Goal: Task Accomplishment & Management: Complete application form

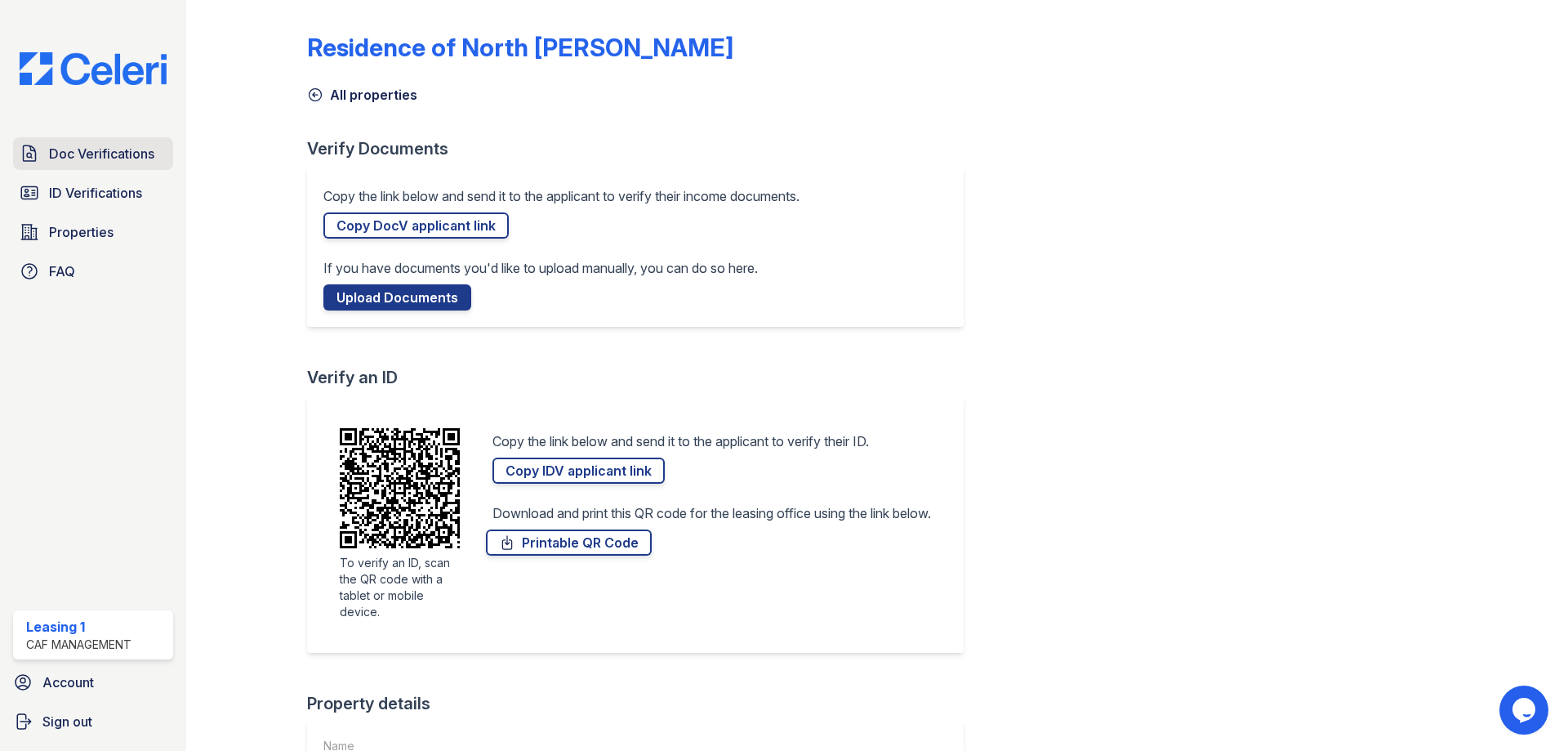
click at [112, 148] on span "Doc Verifications" at bounding box center [101, 153] width 105 height 20
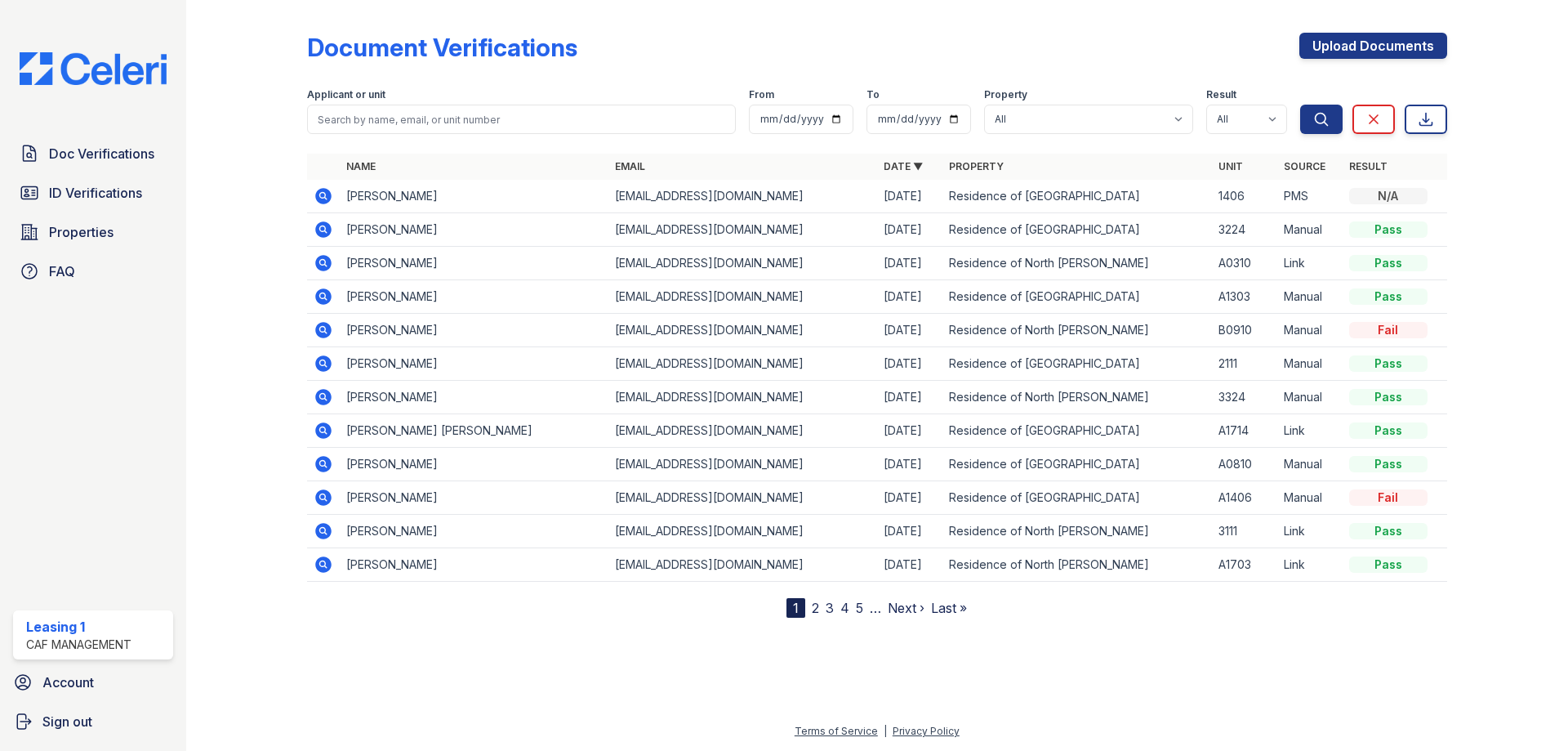
click at [321, 194] on icon at bounding box center [321, 195] width 4 height 4
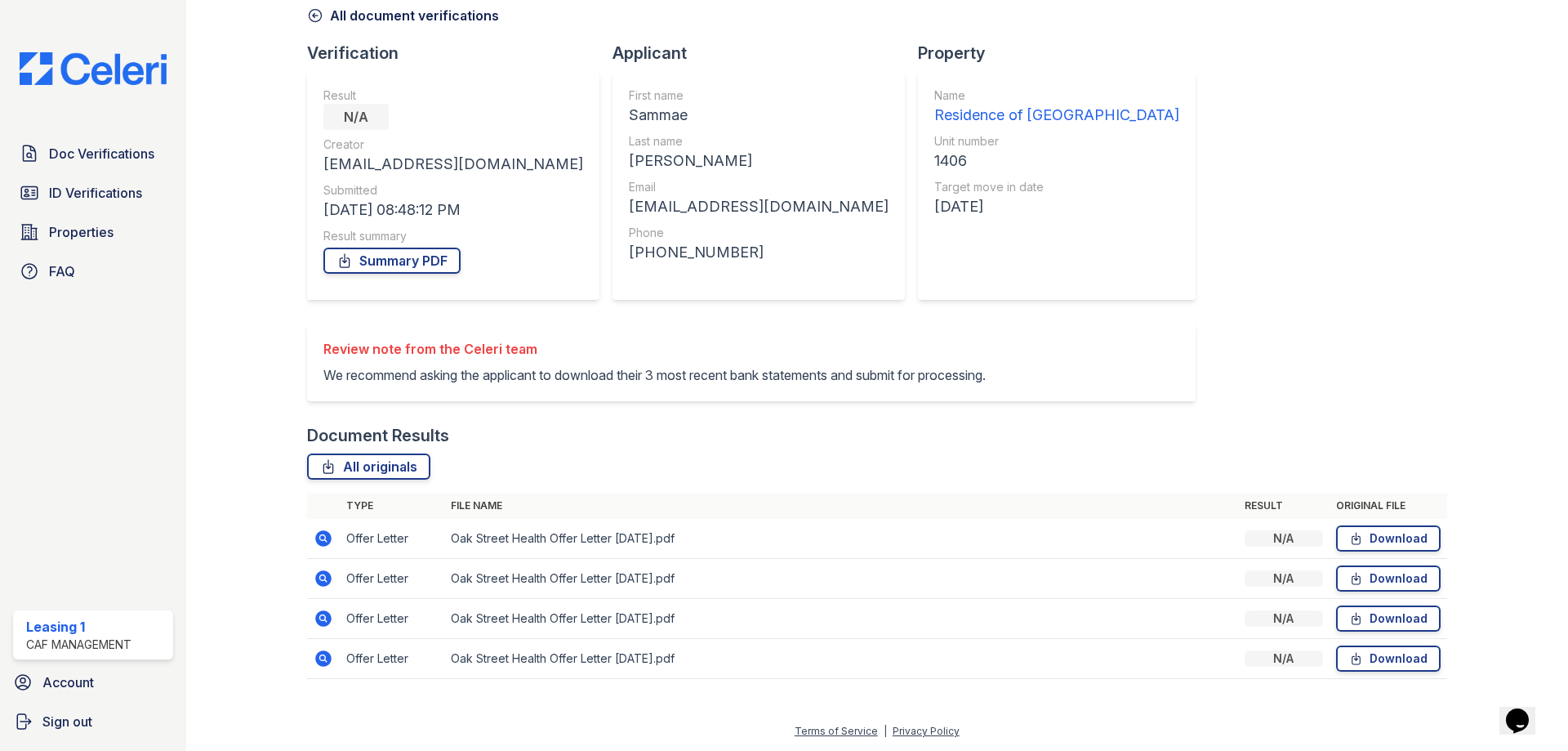
scroll to position [99, 0]
click at [316, 538] on icon at bounding box center [323, 538] width 17 height 17
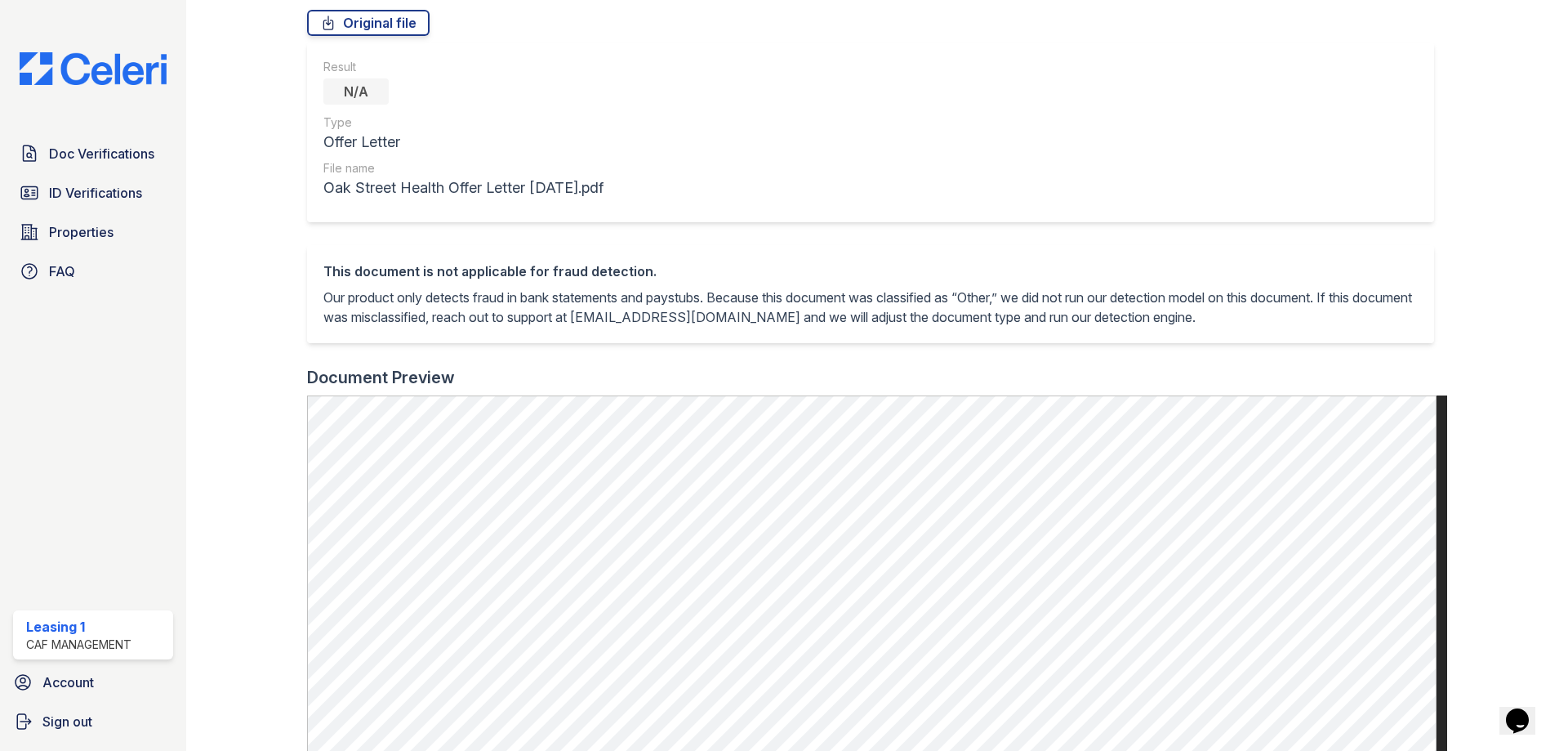
scroll to position [82, 0]
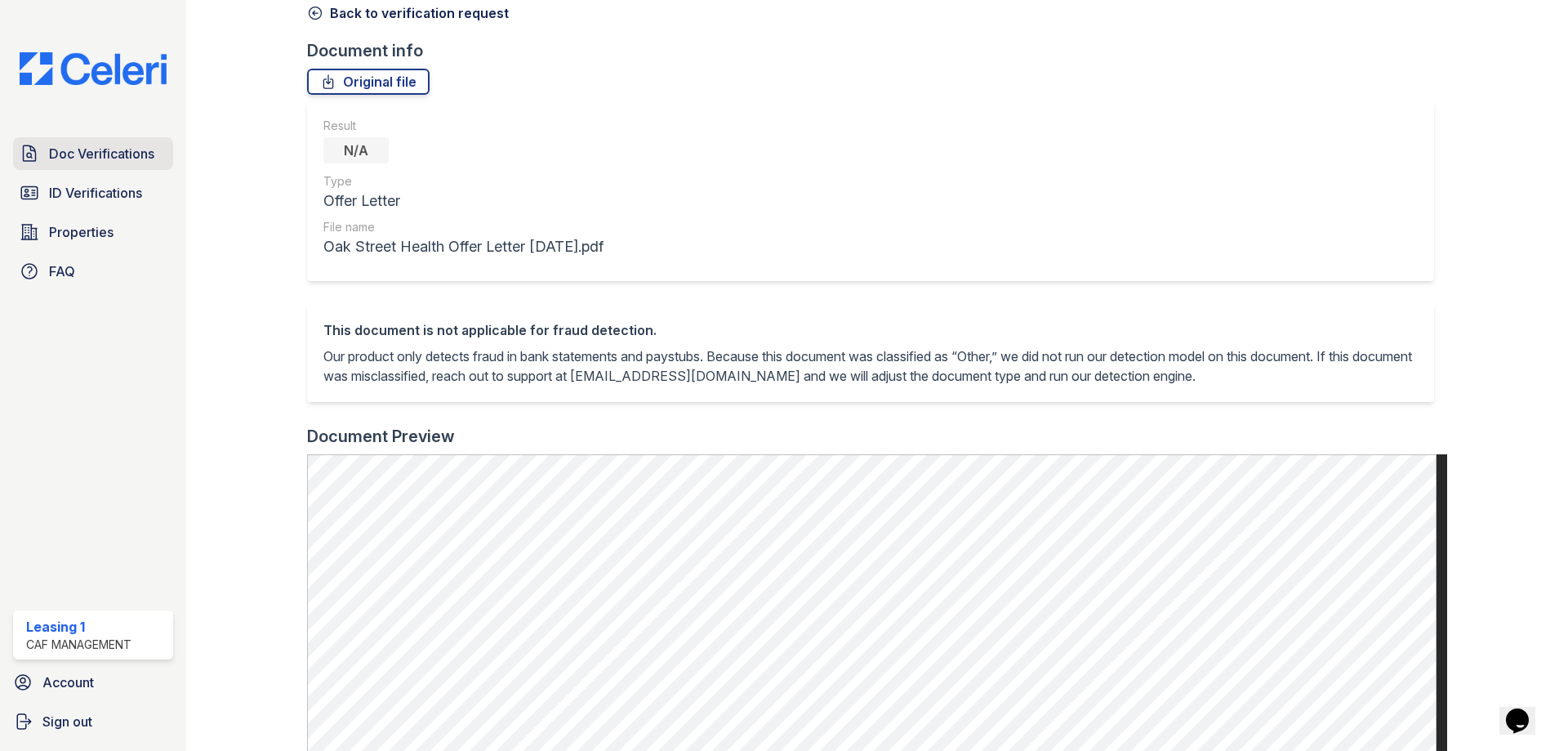
click at [68, 143] on span "Doc Verifications" at bounding box center [101, 153] width 105 height 20
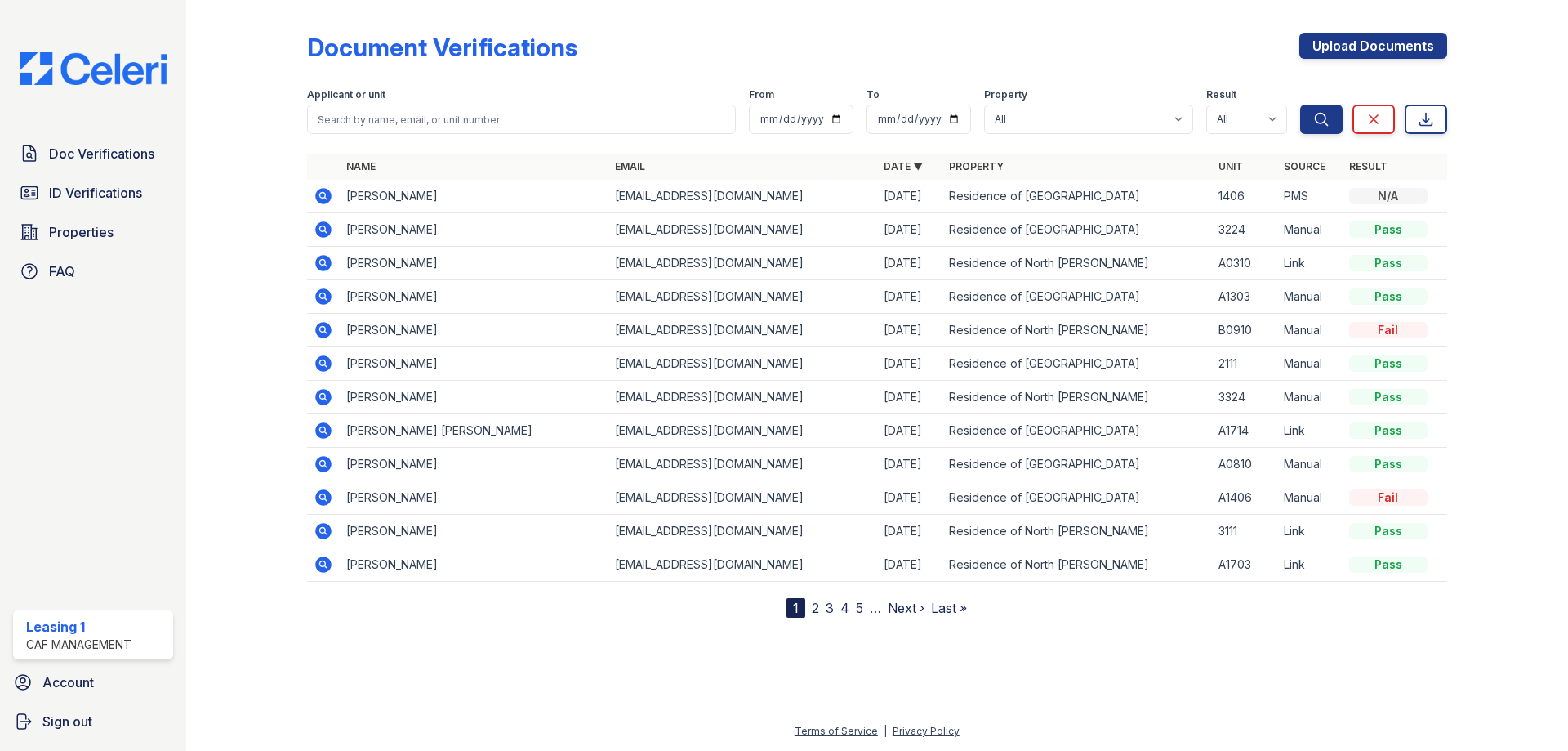
click at [329, 365] on icon at bounding box center [323, 363] width 17 height 17
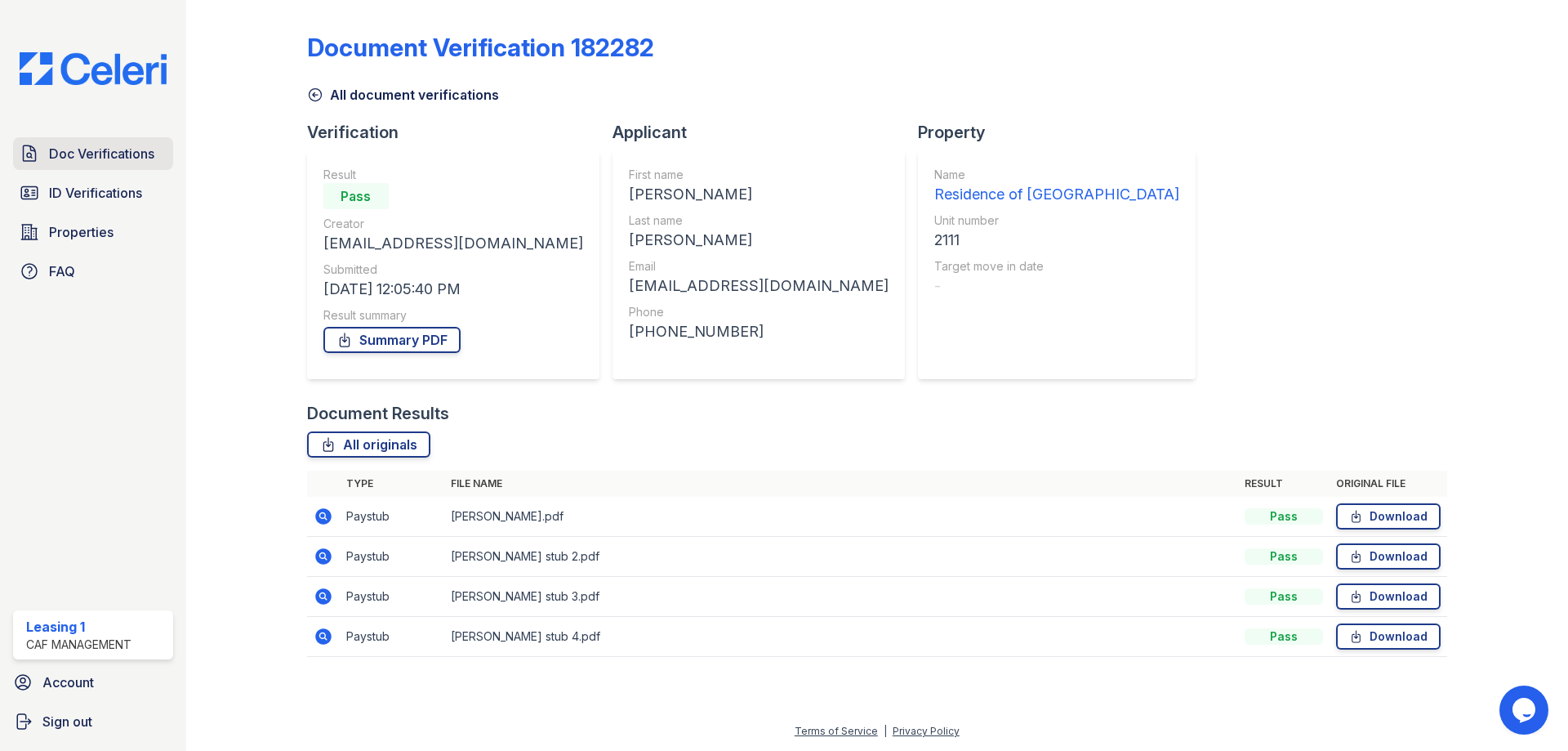
click at [120, 150] on span "Doc Verifications" at bounding box center [101, 153] width 105 height 20
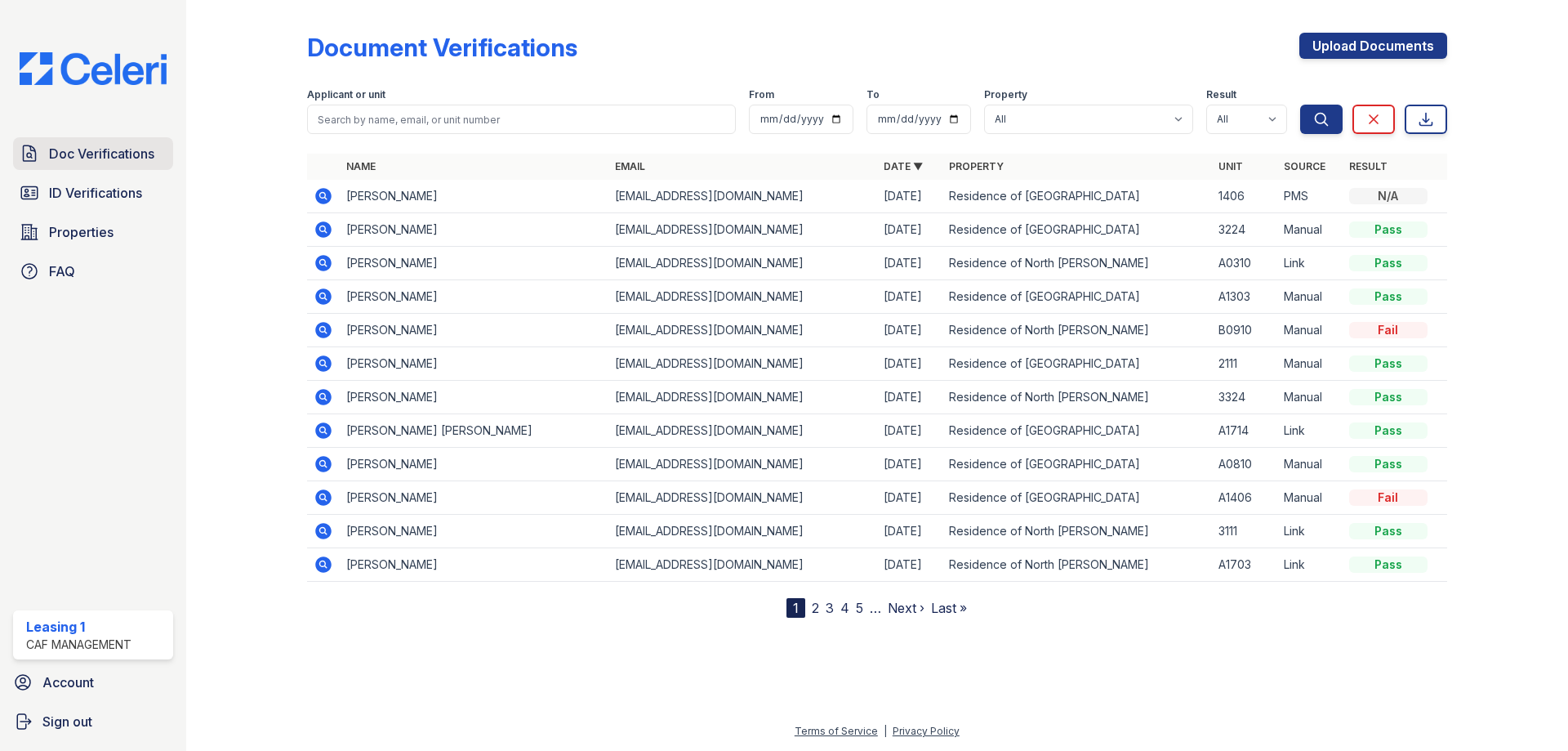
click at [124, 154] on span "Doc Verifications" at bounding box center [101, 153] width 105 height 20
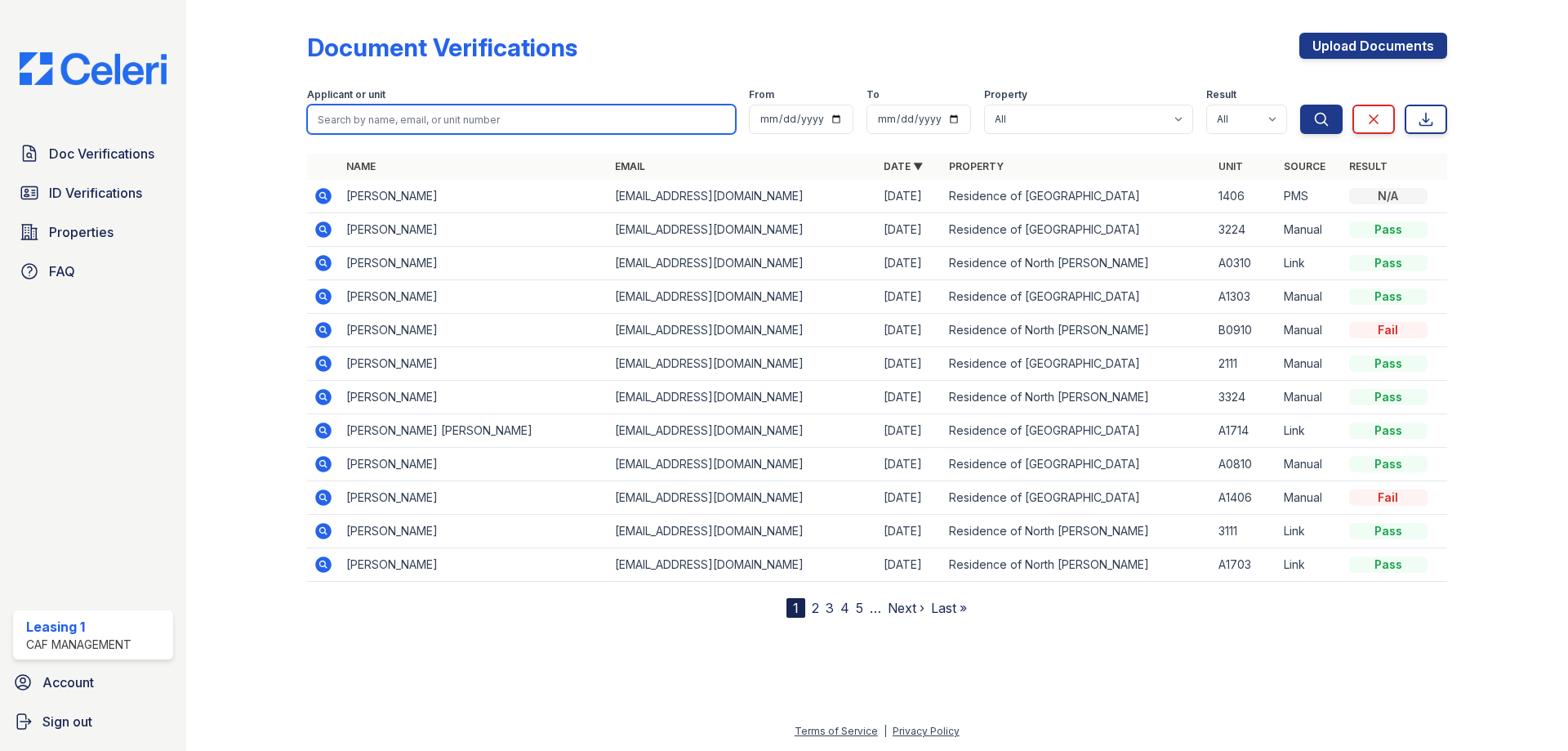
click at [381, 117] on input "search" at bounding box center [521, 119] width 429 height 30
type input "Sammae"
click at [1300, 104] on button "Search" at bounding box center [1321, 119] width 43 height 30
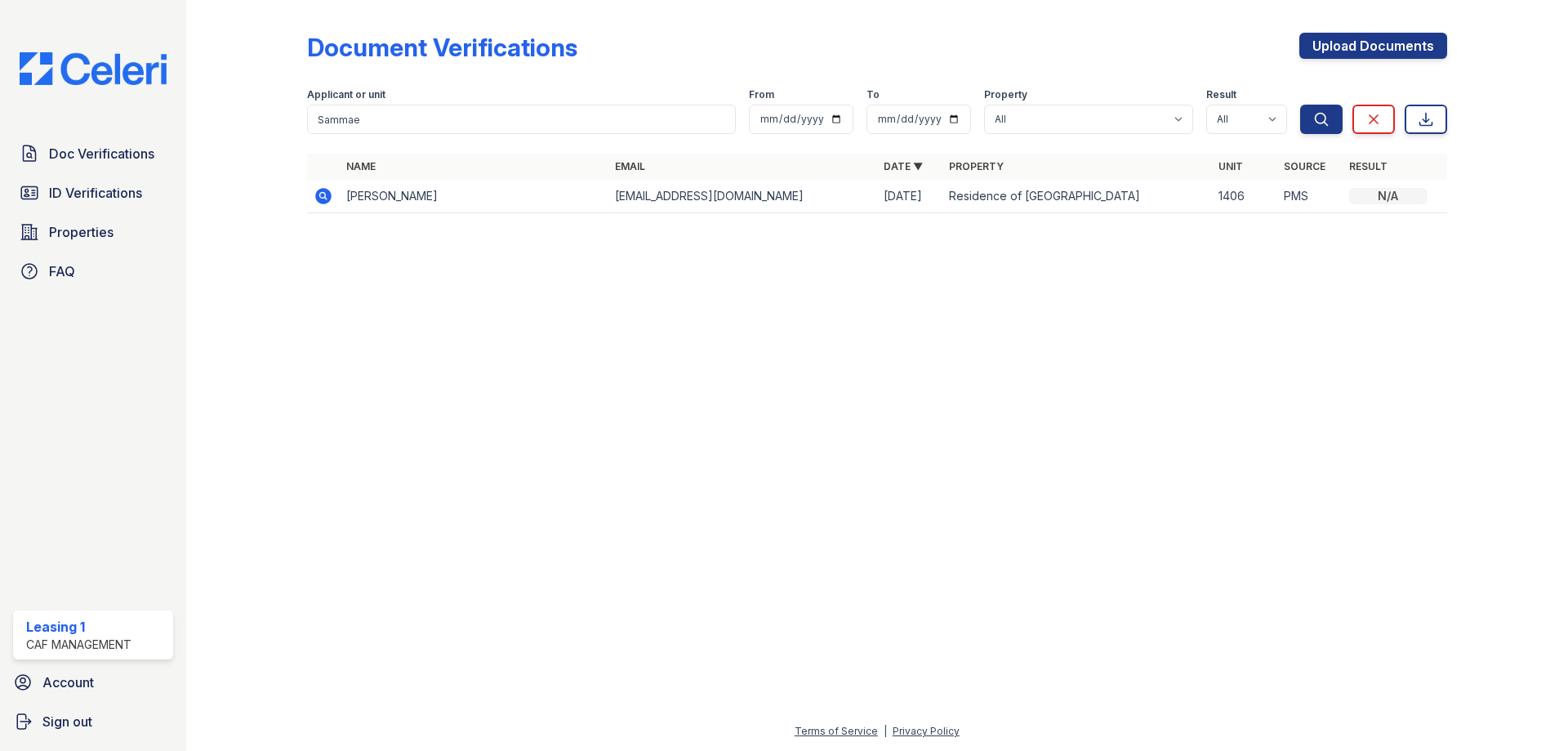
click at [325, 194] on icon at bounding box center [323, 196] width 20 height 20
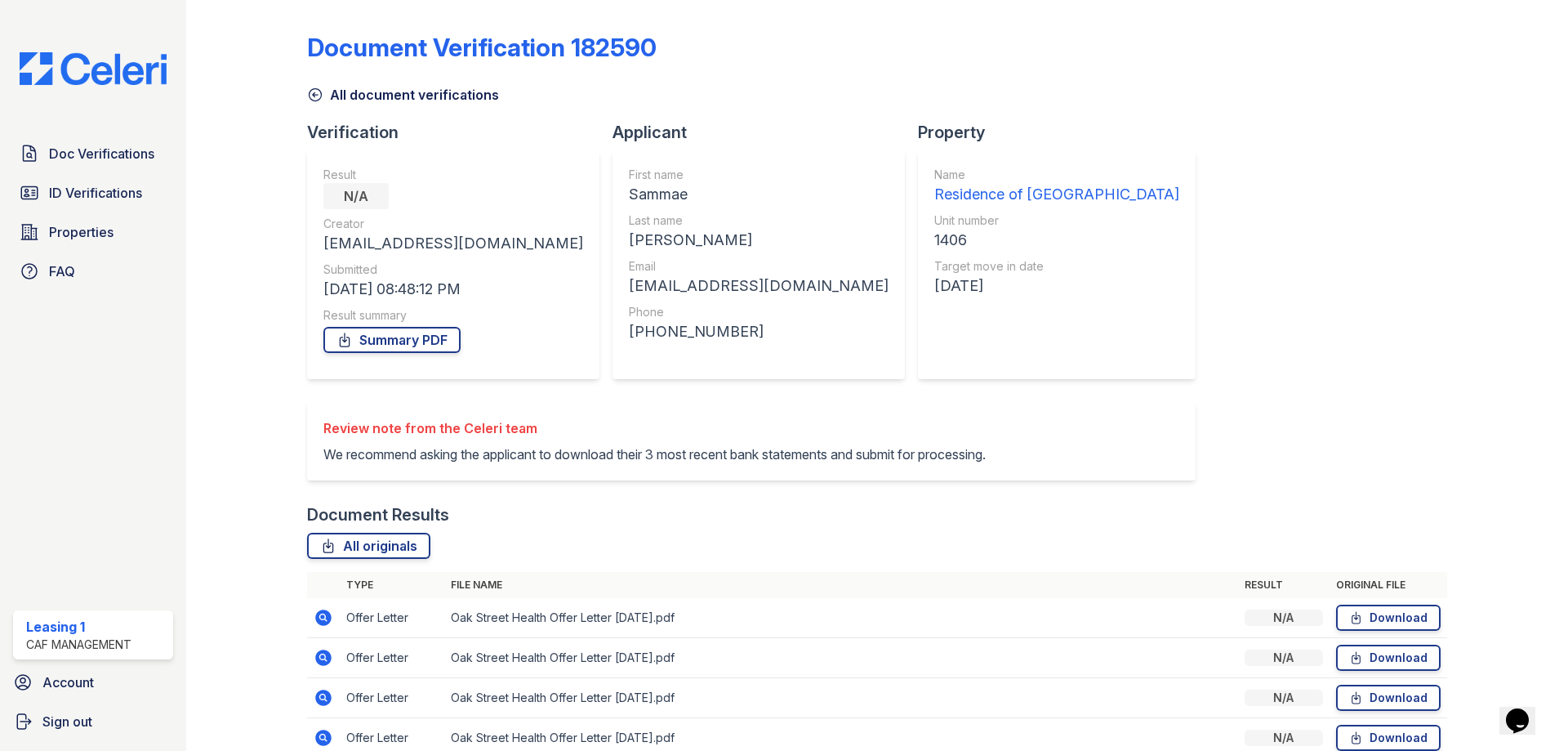
click at [319, 99] on icon at bounding box center [314, 95] width 12 height 12
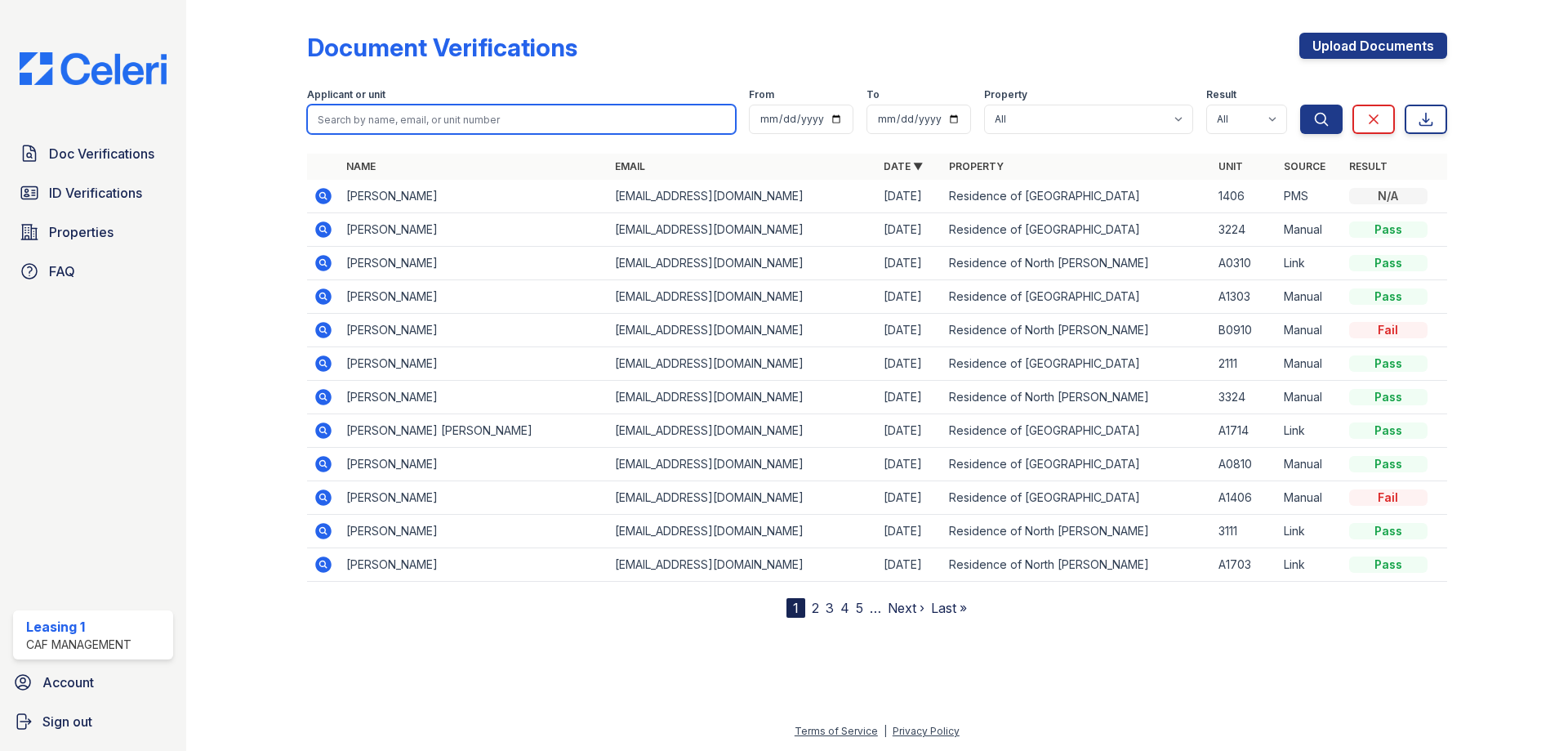
click at [376, 114] on input "search" at bounding box center [521, 119] width 429 height 30
type input "Kimary"
click at [1300, 104] on button "Search" at bounding box center [1321, 119] width 43 height 30
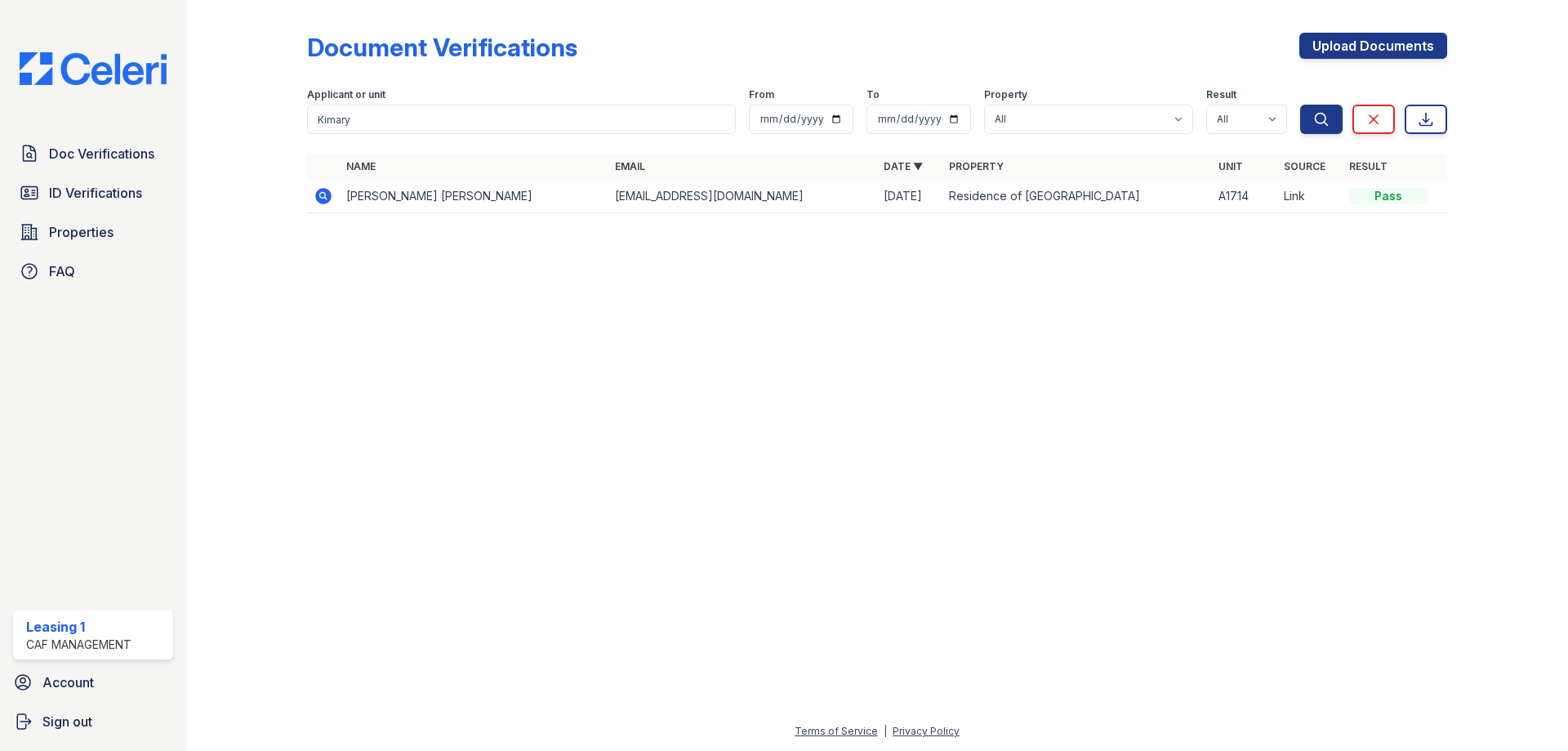
click at [320, 195] on icon at bounding box center [323, 196] width 20 height 20
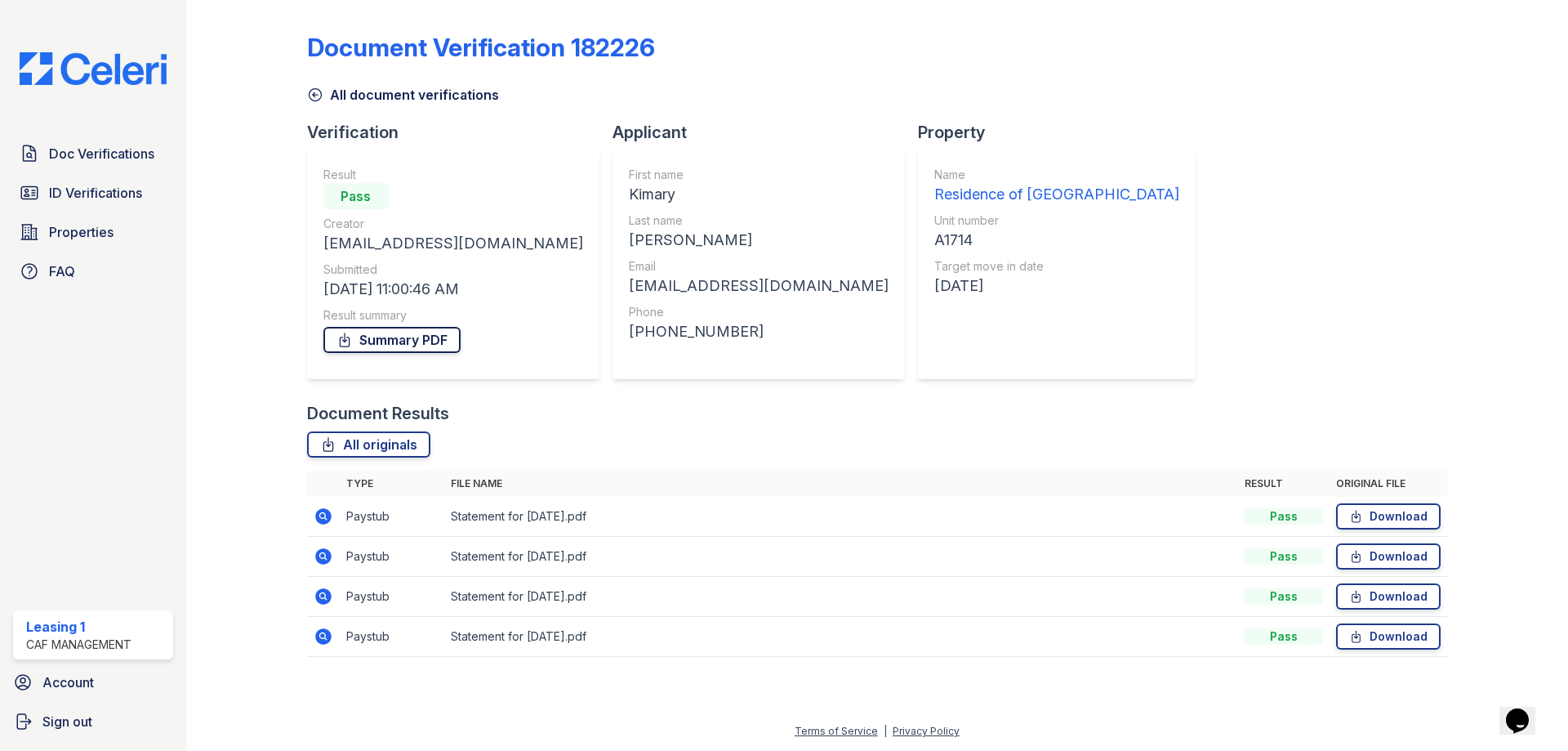
click at [378, 338] on link "Summary PDF" at bounding box center [392, 340] width 137 height 26
click at [1422, 509] on link "Download" at bounding box center [1388, 516] width 104 height 26
click at [1418, 558] on link "Download" at bounding box center [1388, 556] width 104 height 26
click at [1413, 598] on link "Download" at bounding box center [1388, 596] width 104 height 26
click at [1410, 639] on link "Download" at bounding box center [1388, 636] width 104 height 26
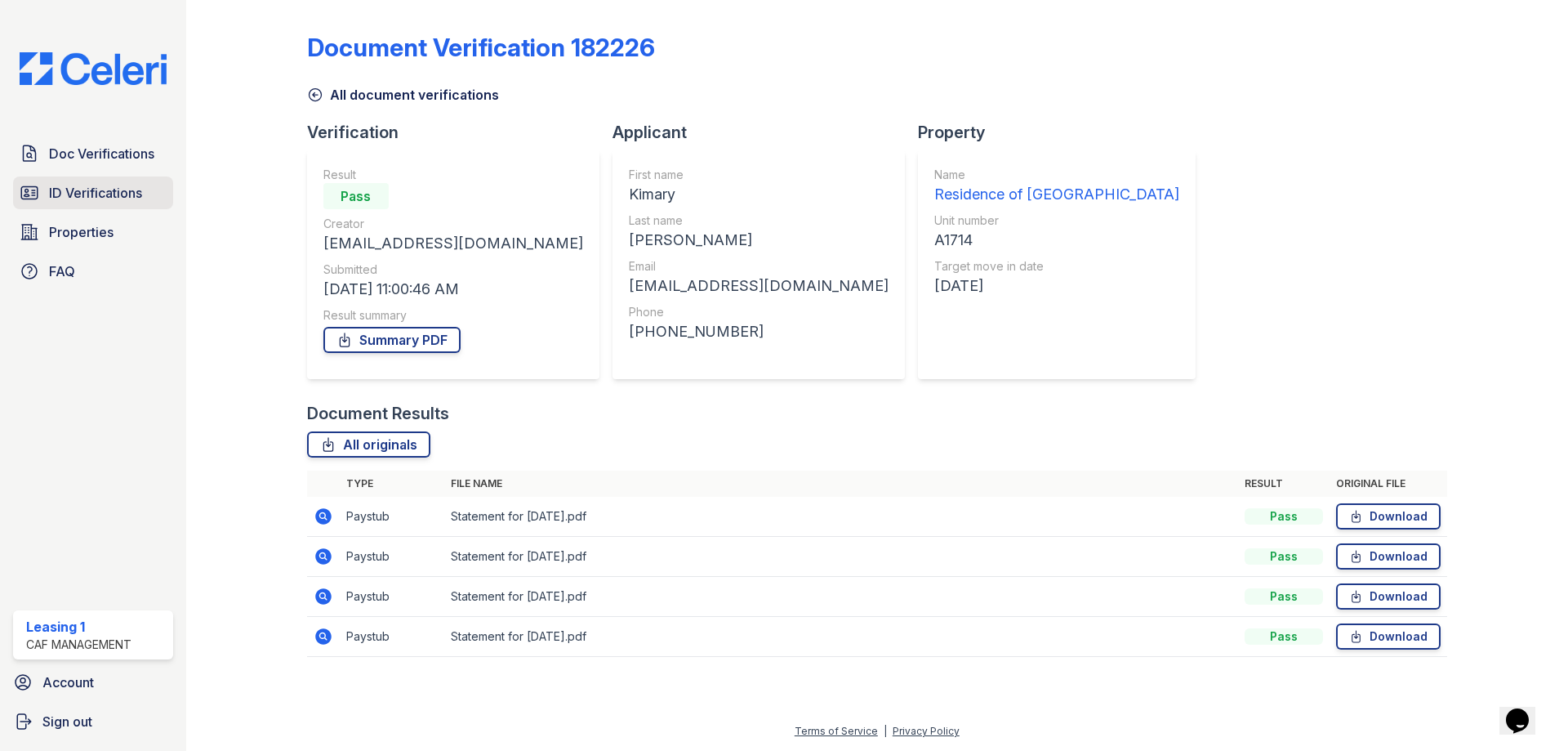
click at [142, 197] on span "ID Verifications" at bounding box center [95, 193] width 93 height 20
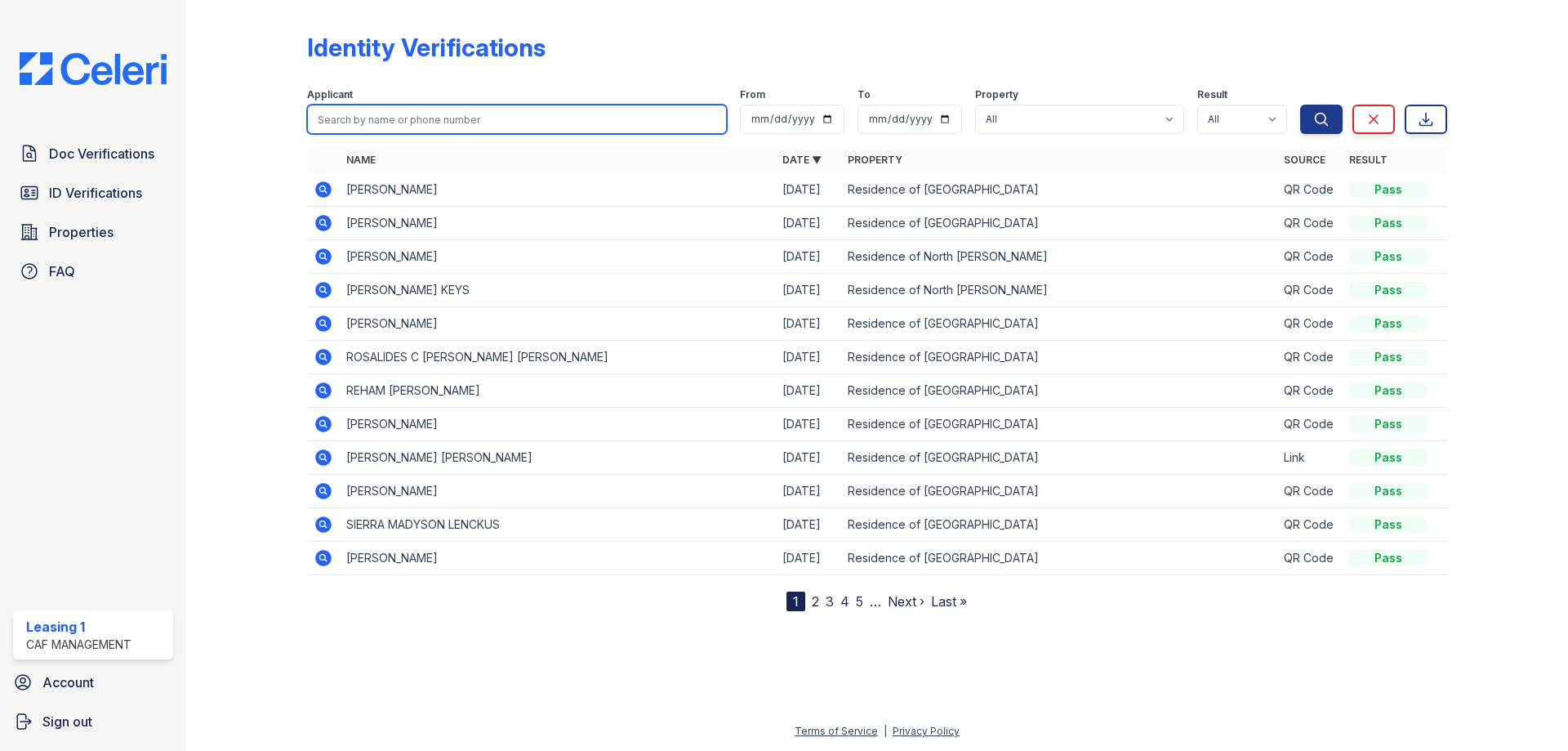
click at [369, 123] on input "search" at bounding box center [516, 119] width 420 height 30
type input "Kimary"
click at [1300, 104] on button "Search" at bounding box center [1321, 119] width 43 height 30
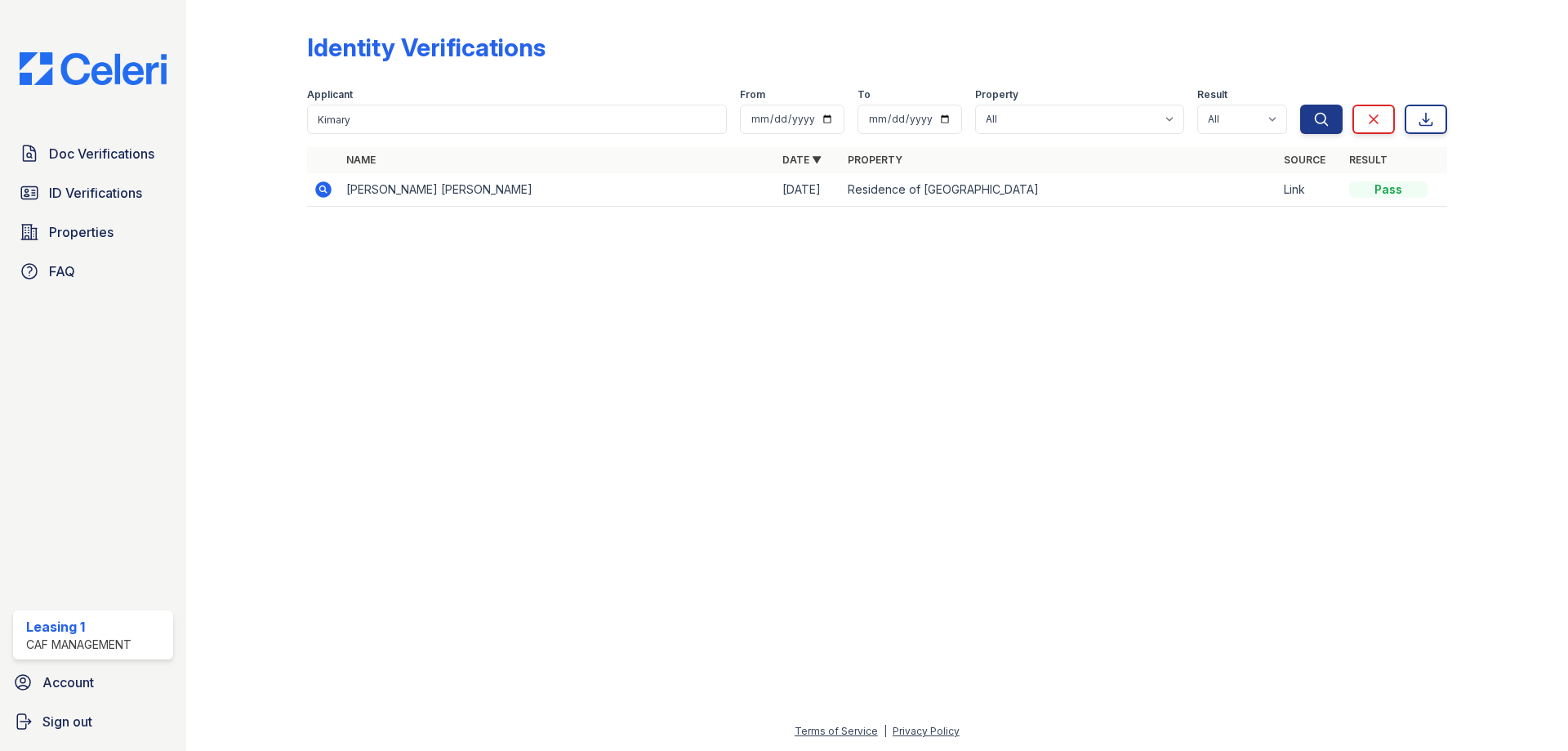
click at [318, 187] on icon at bounding box center [323, 189] width 17 height 17
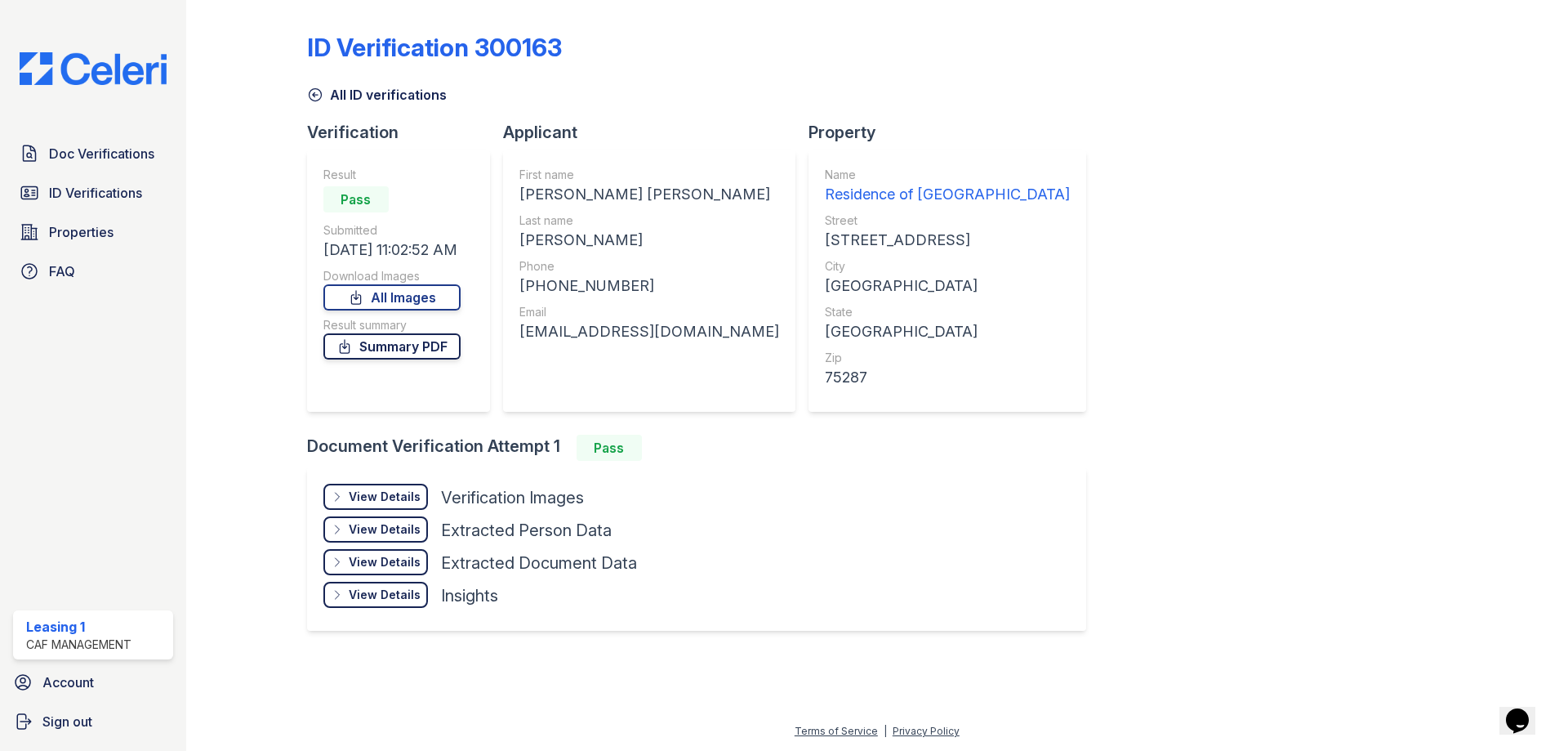
click at [427, 355] on link "Summary PDF" at bounding box center [392, 347] width 137 height 26
click at [437, 289] on link "All Images" at bounding box center [392, 297] width 137 height 26
click at [116, 162] on span "Doc Verifications" at bounding box center [101, 153] width 105 height 20
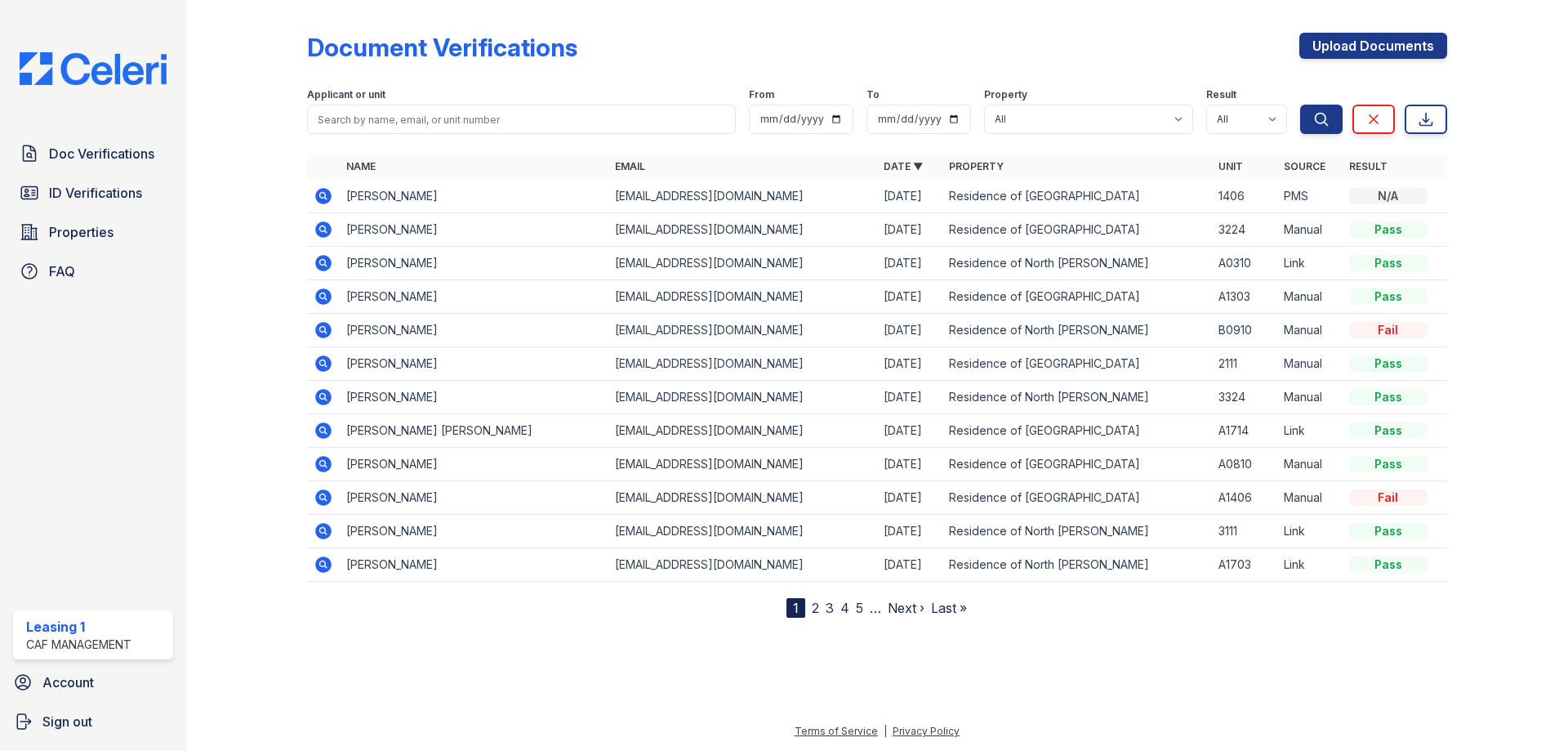
click at [322, 362] on icon at bounding box center [321, 362] width 4 height 4
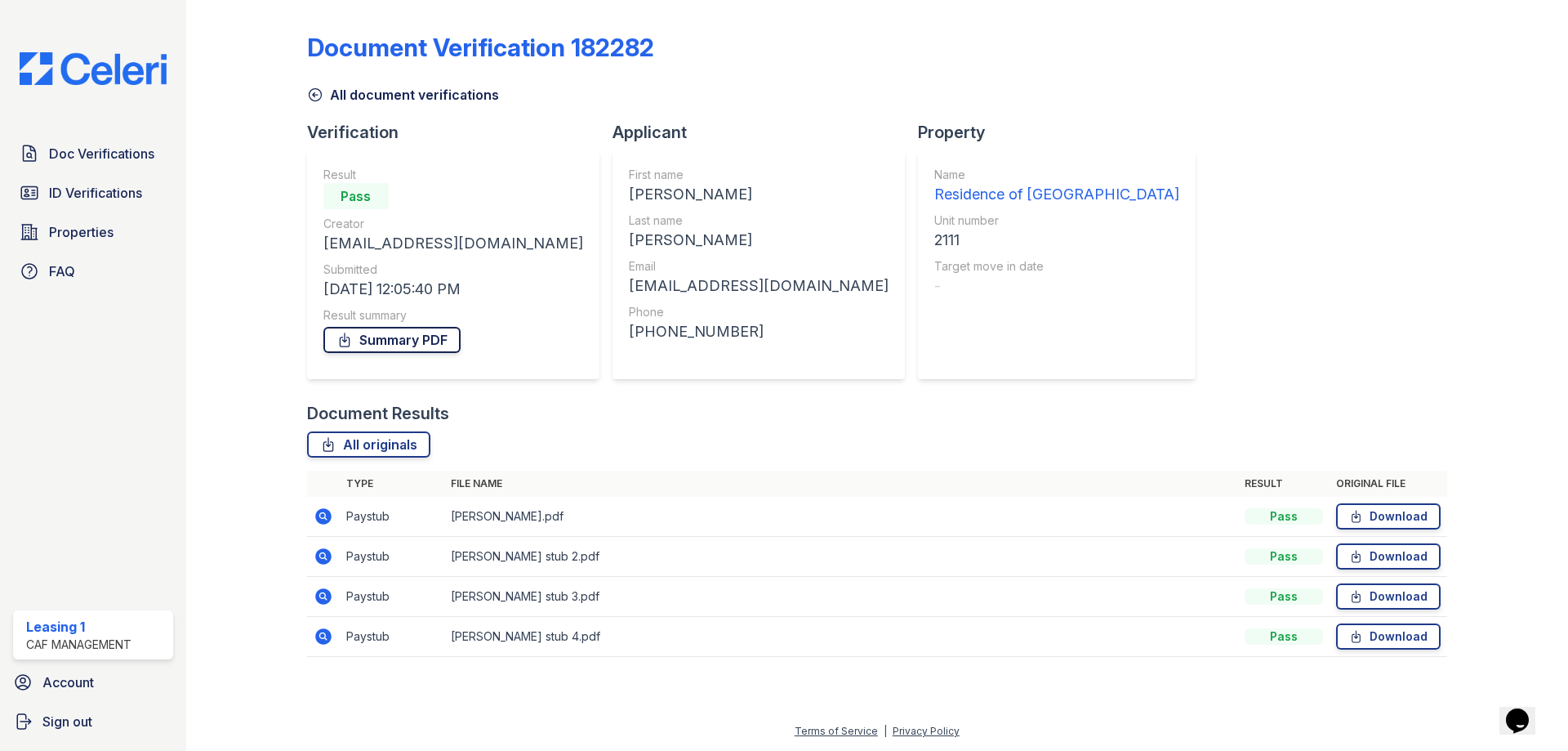
click at [416, 345] on link "Summary PDF" at bounding box center [392, 340] width 137 height 26
click at [1379, 512] on link "Download" at bounding box center [1388, 516] width 104 height 26
click at [1384, 561] on link "Download" at bounding box center [1388, 556] width 104 height 26
click at [1387, 597] on link "Download" at bounding box center [1388, 596] width 104 height 26
click at [1387, 629] on link "Download" at bounding box center [1388, 636] width 104 height 26
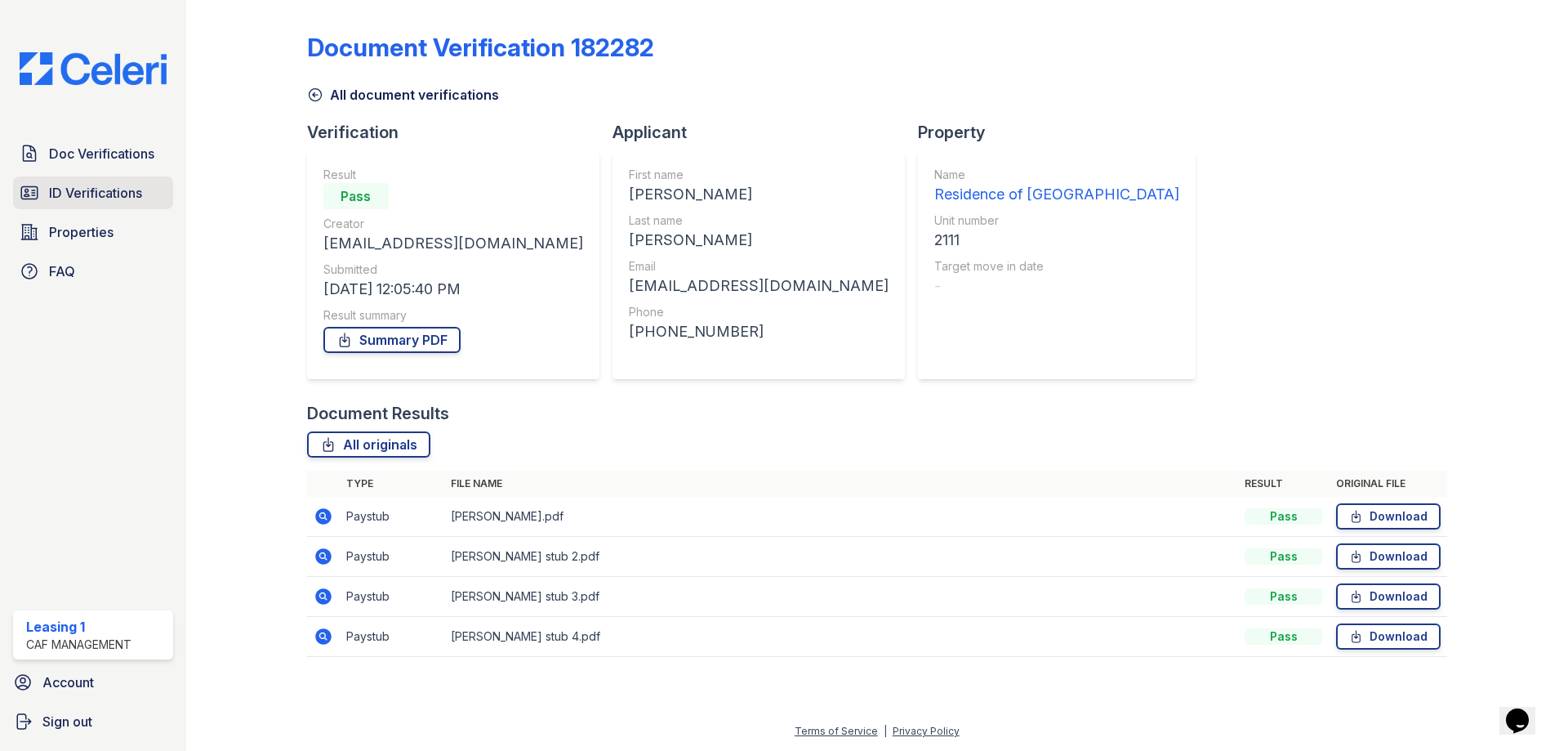
click at [143, 184] on link "ID Verifications" at bounding box center [93, 193] width 160 height 33
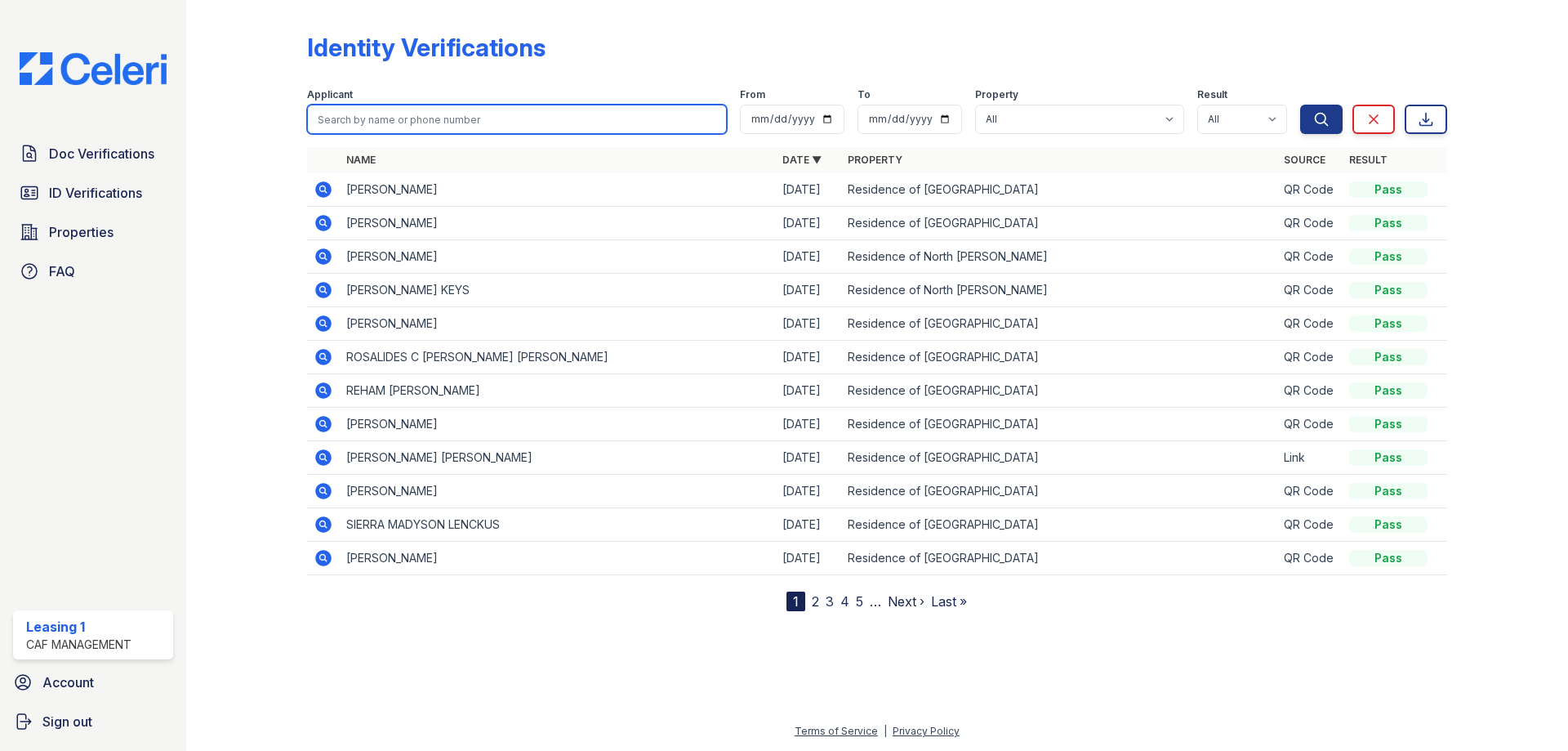
click at [434, 113] on input "search" at bounding box center [516, 119] width 420 height 30
type input "Jean"
click at [1300, 104] on button "Search" at bounding box center [1321, 119] width 43 height 30
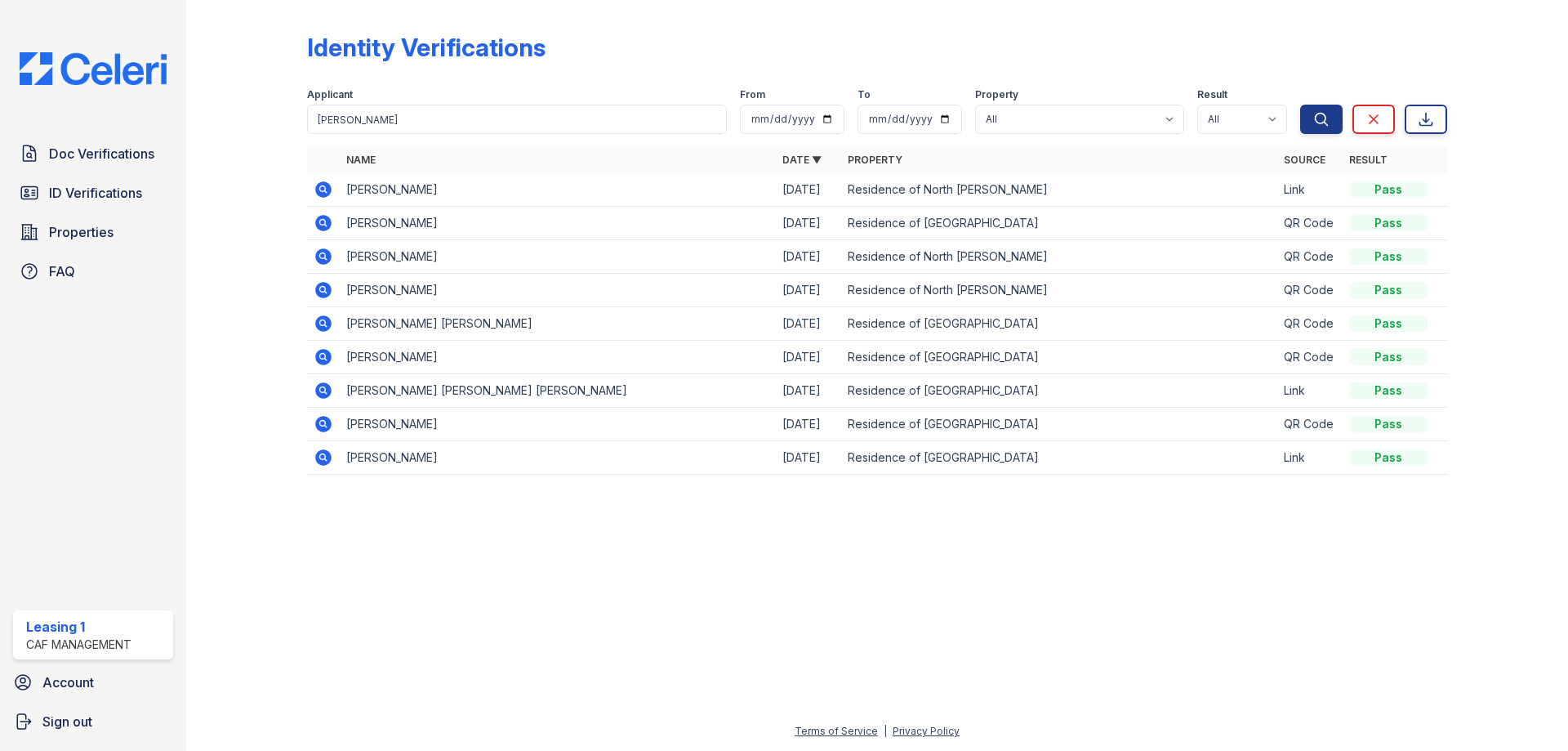
click at [328, 190] on icon at bounding box center [323, 189] width 17 height 17
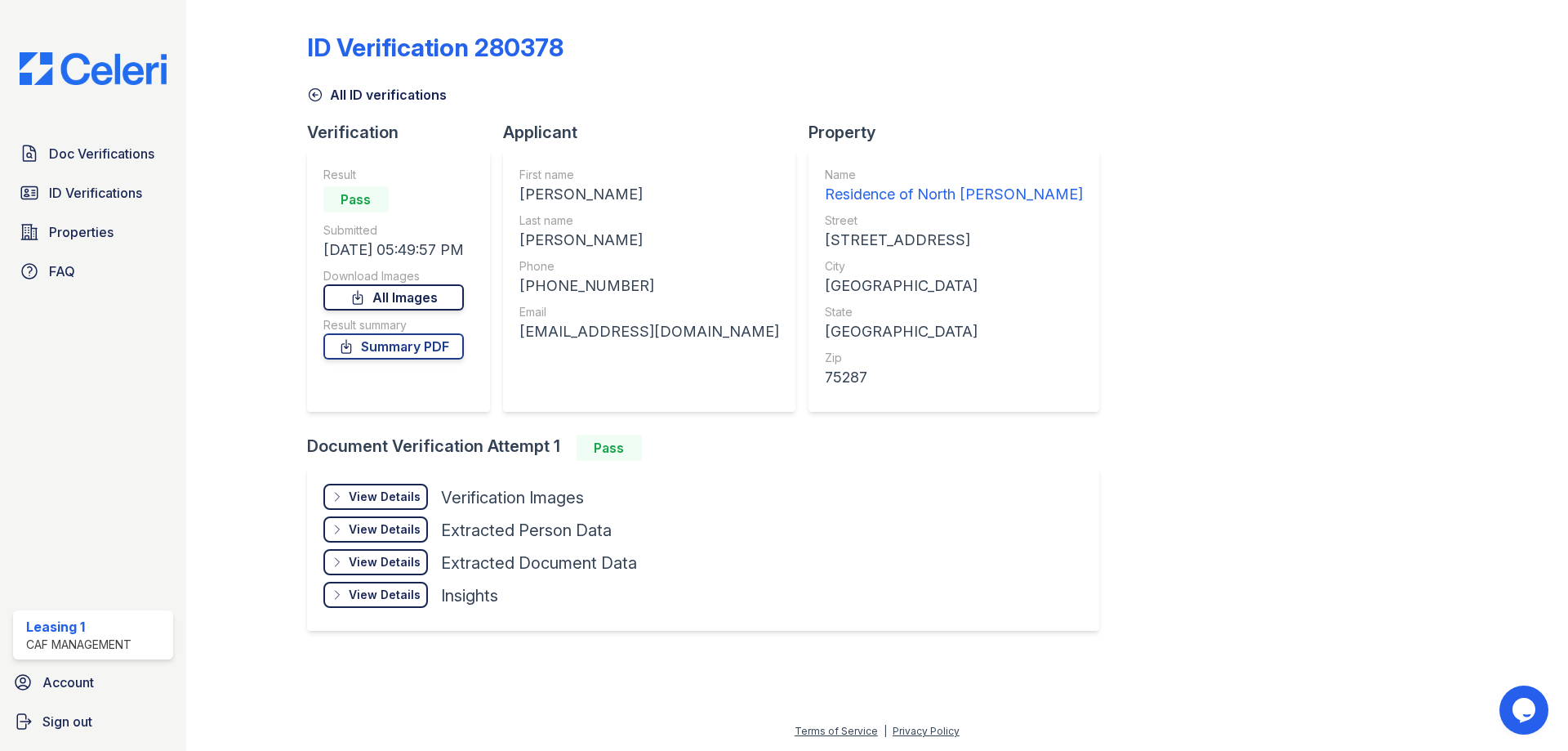
click at [429, 296] on link "All Images" at bounding box center [394, 297] width 141 height 26
click at [443, 347] on link "Summary PDF" at bounding box center [394, 347] width 141 height 26
click at [132, 155] on span "Doc Verifications" at bounding box center [101, 153] width 105 height 20
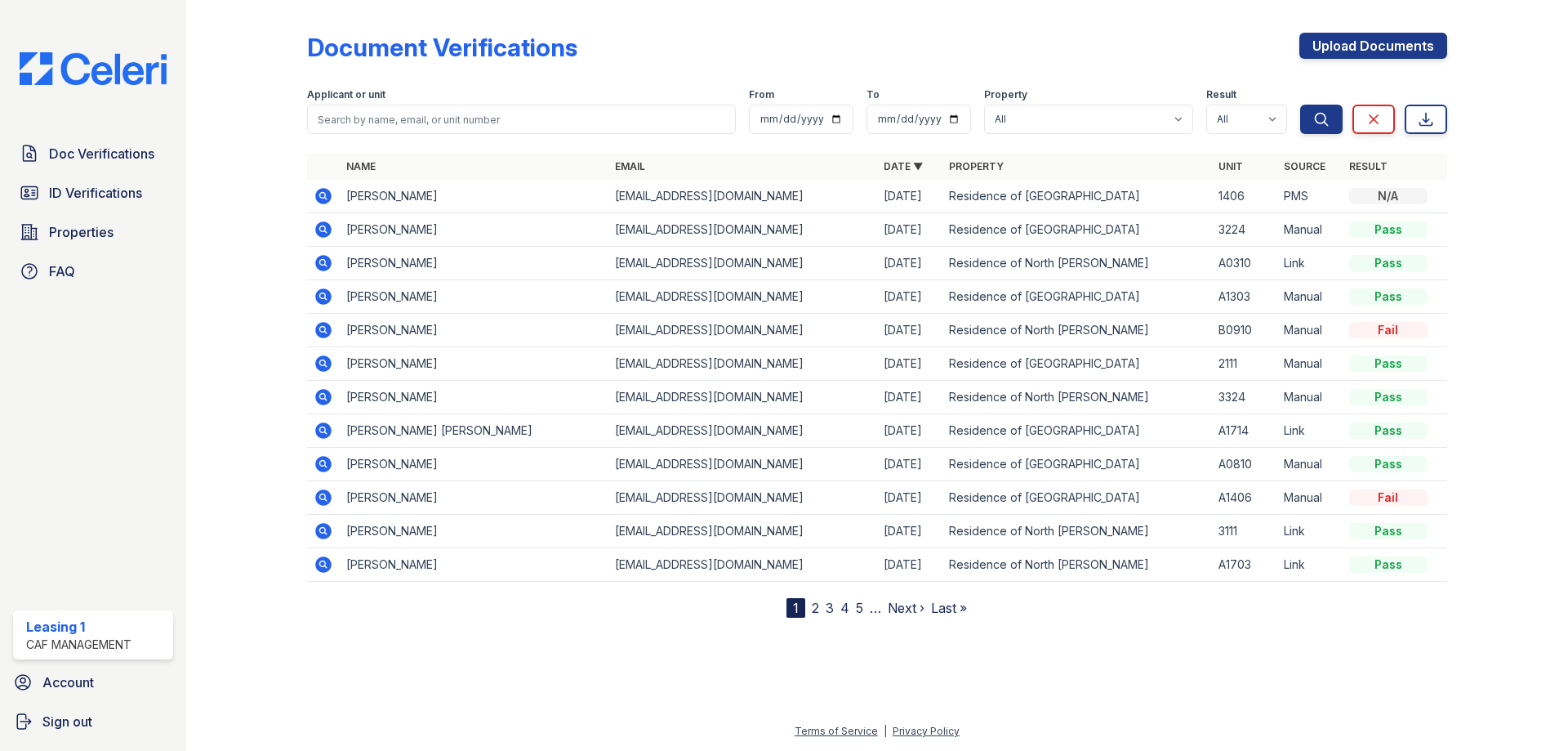
click at [321, 196] on icon at bounding box center [321, 195] width 4 height 4
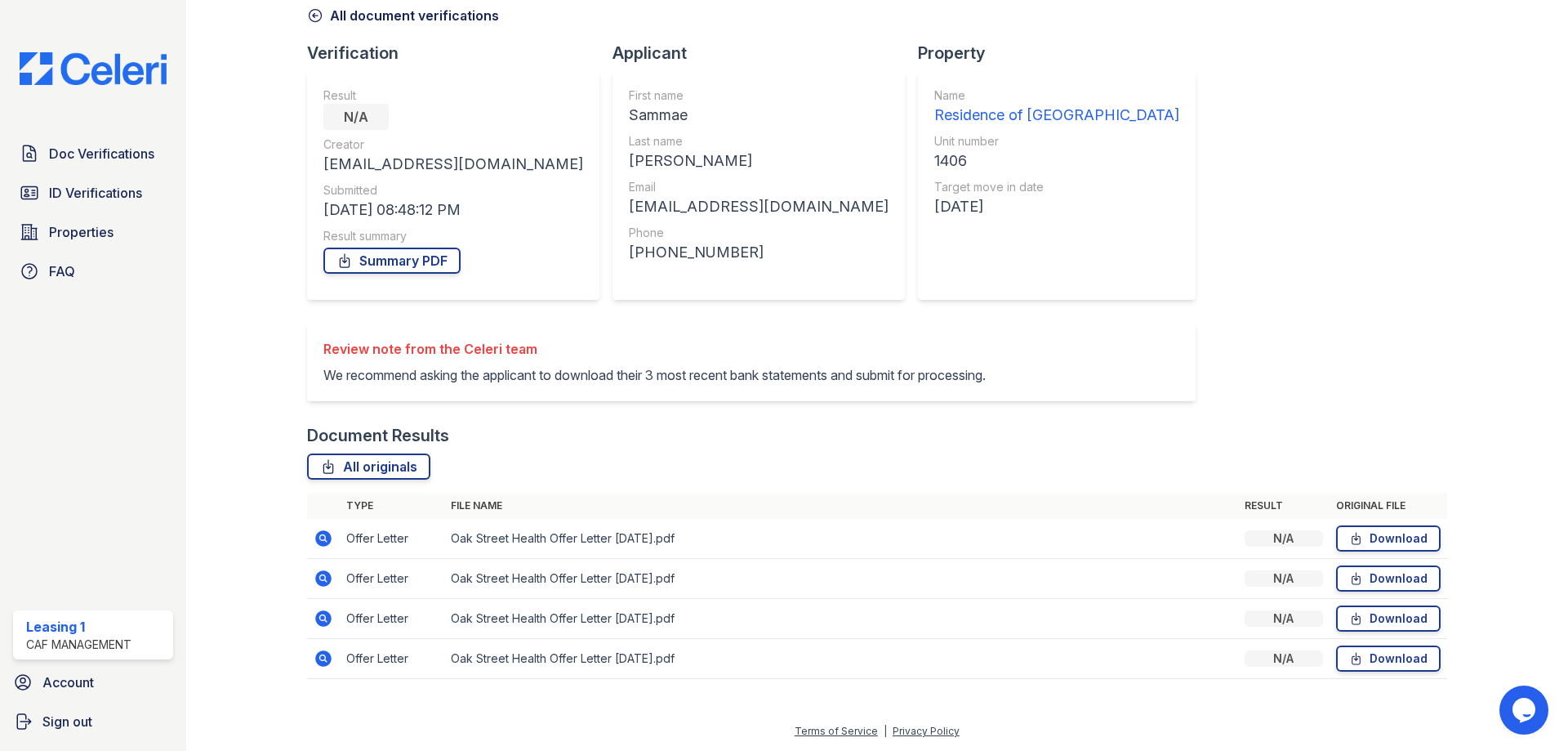
scroll to position [99, 0]
click at [330, 537] on icon at bounding box center [323, 538] width 17 height 17
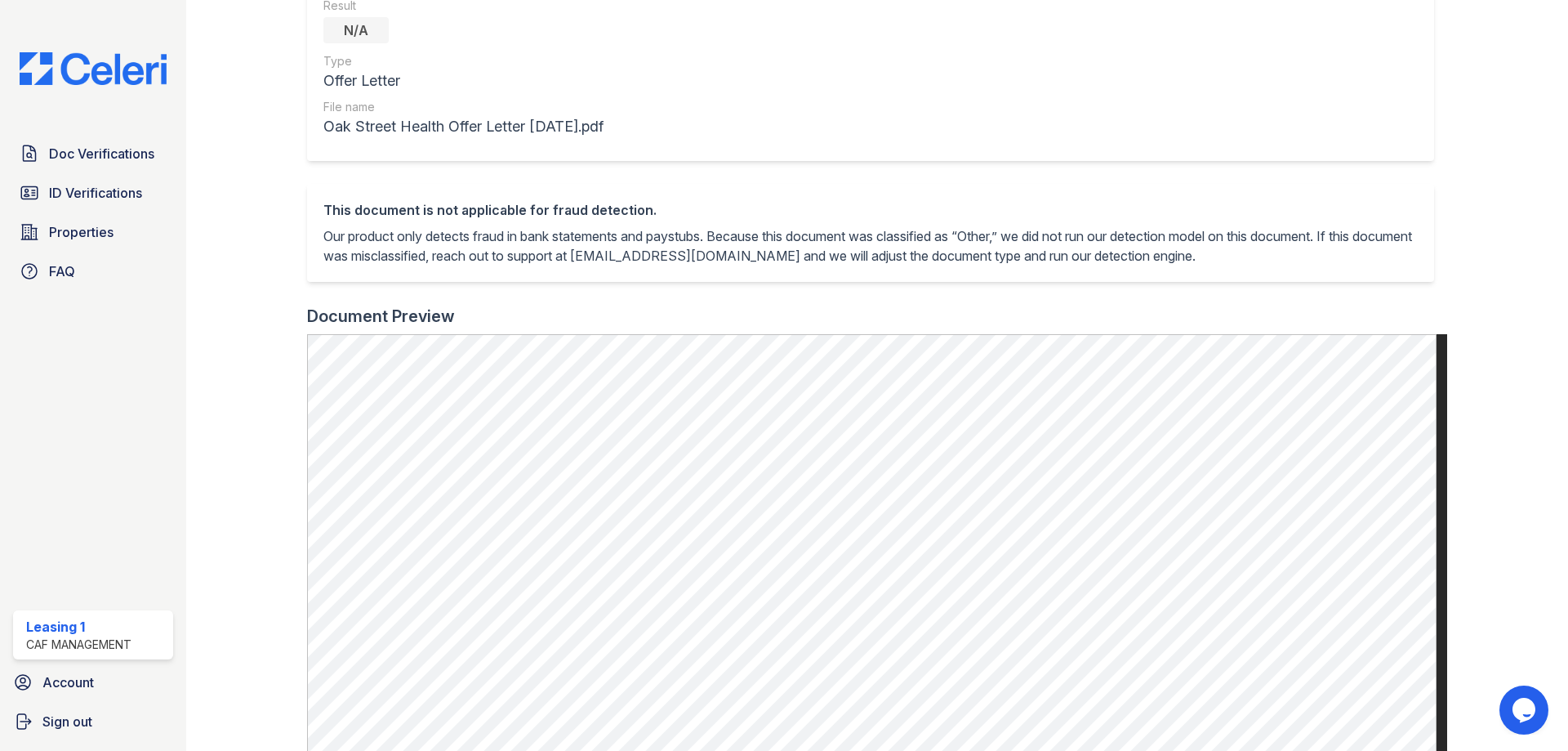
scroll to position [327, 0]
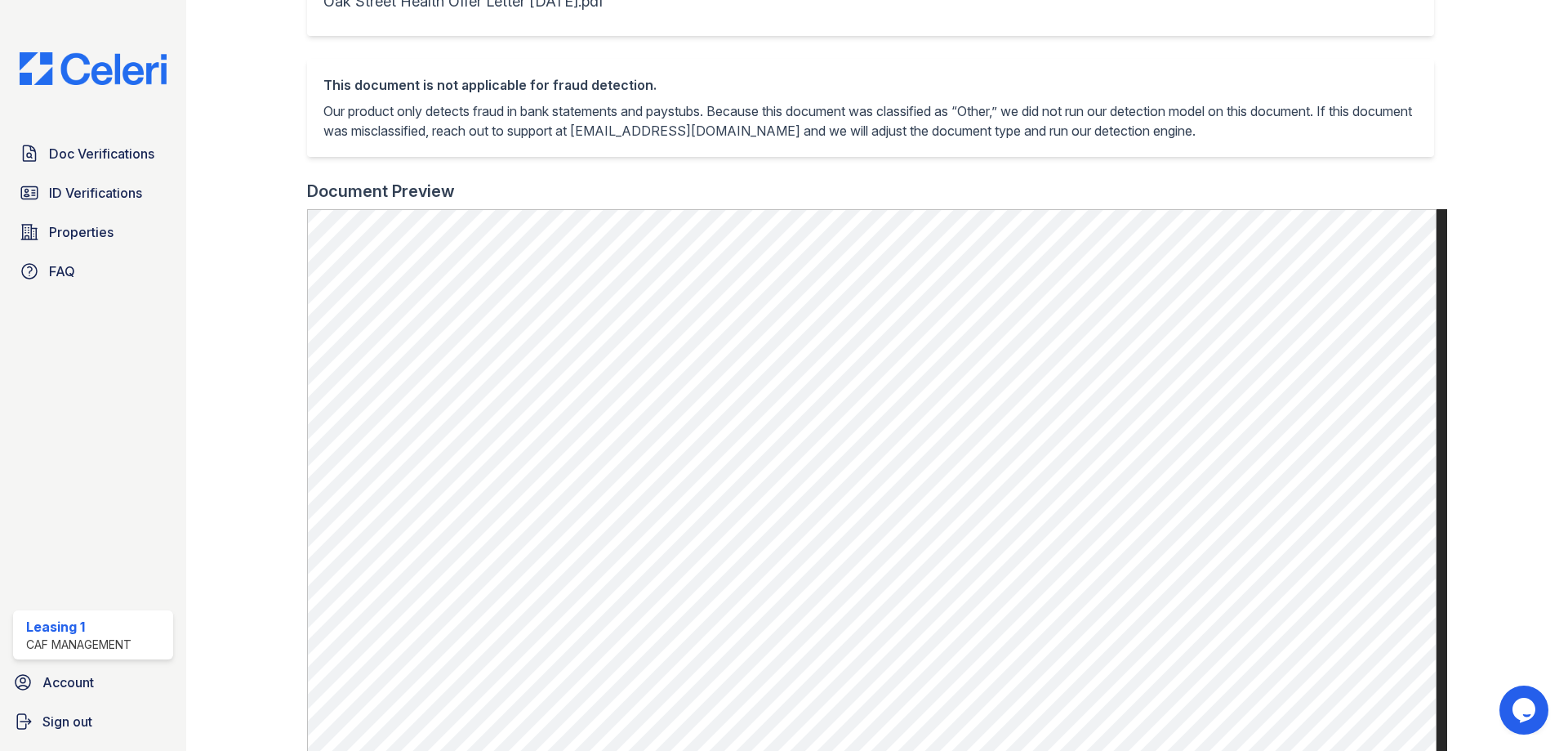
click at [864, 170] on div "This document is not applicable for fraud detection. Our product only detects f…" at bounding box center [877, 119] width 1140 height 121
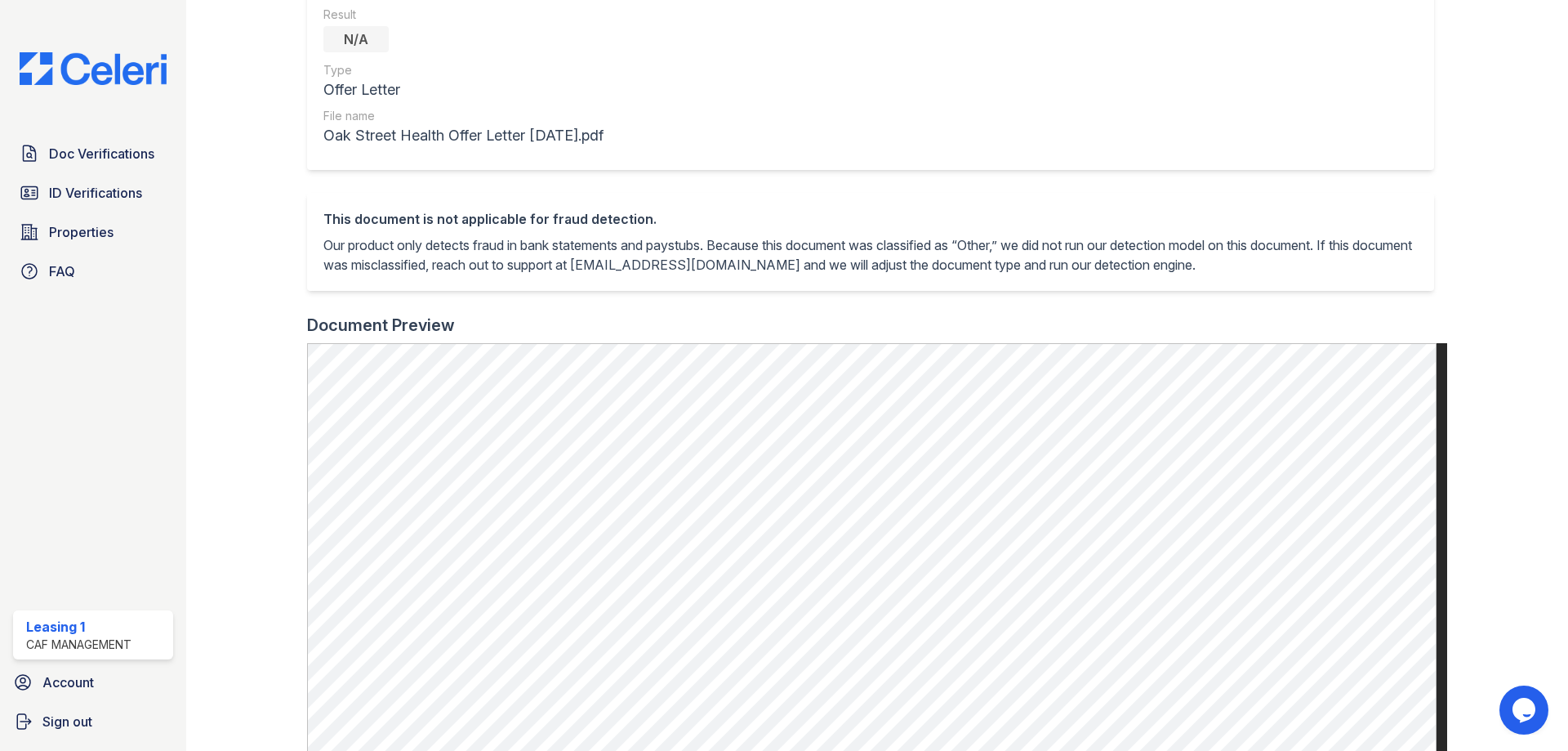
scroll to position [82, 0]
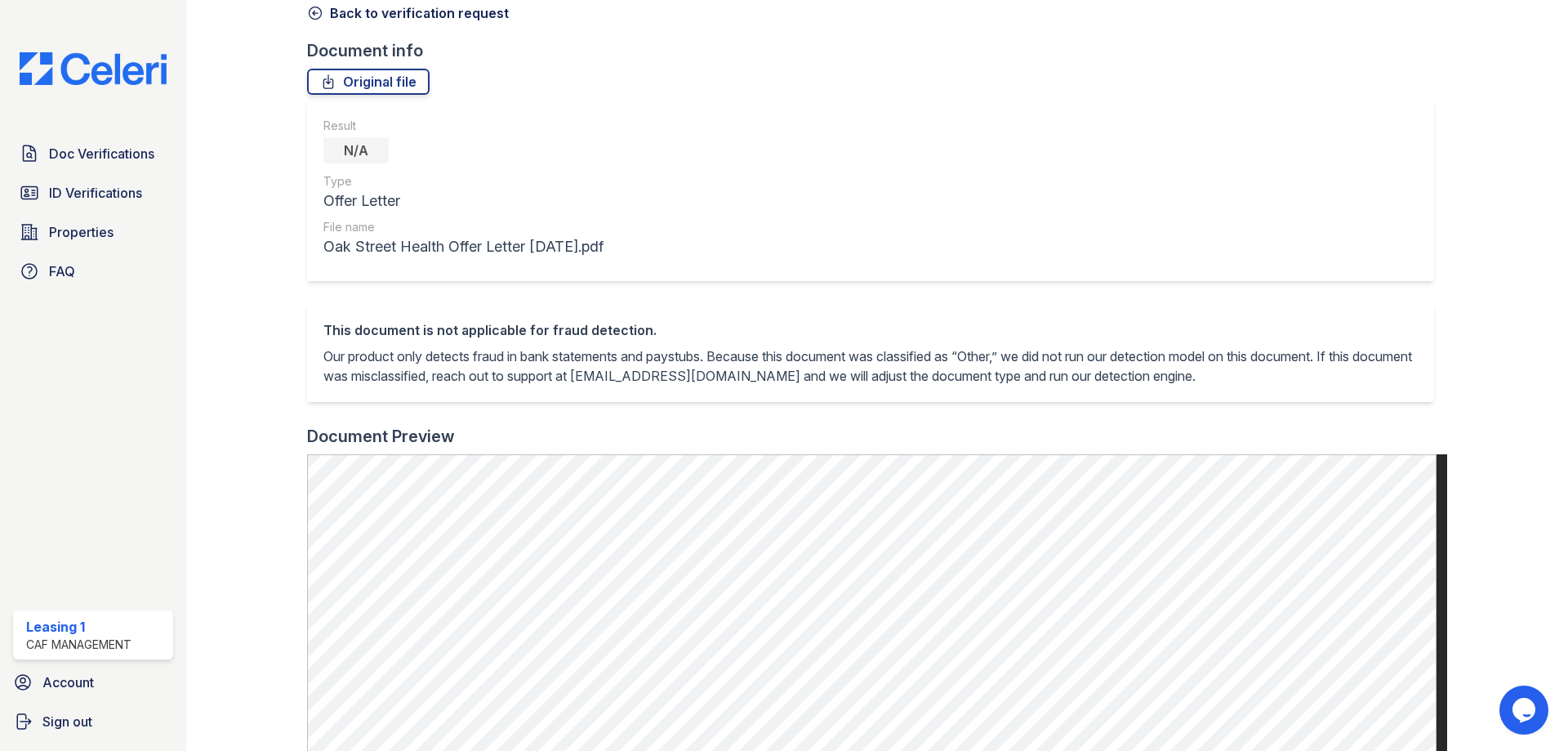
click at [313, 18] on icon at bounding box center [314, 13] width 17 height 17
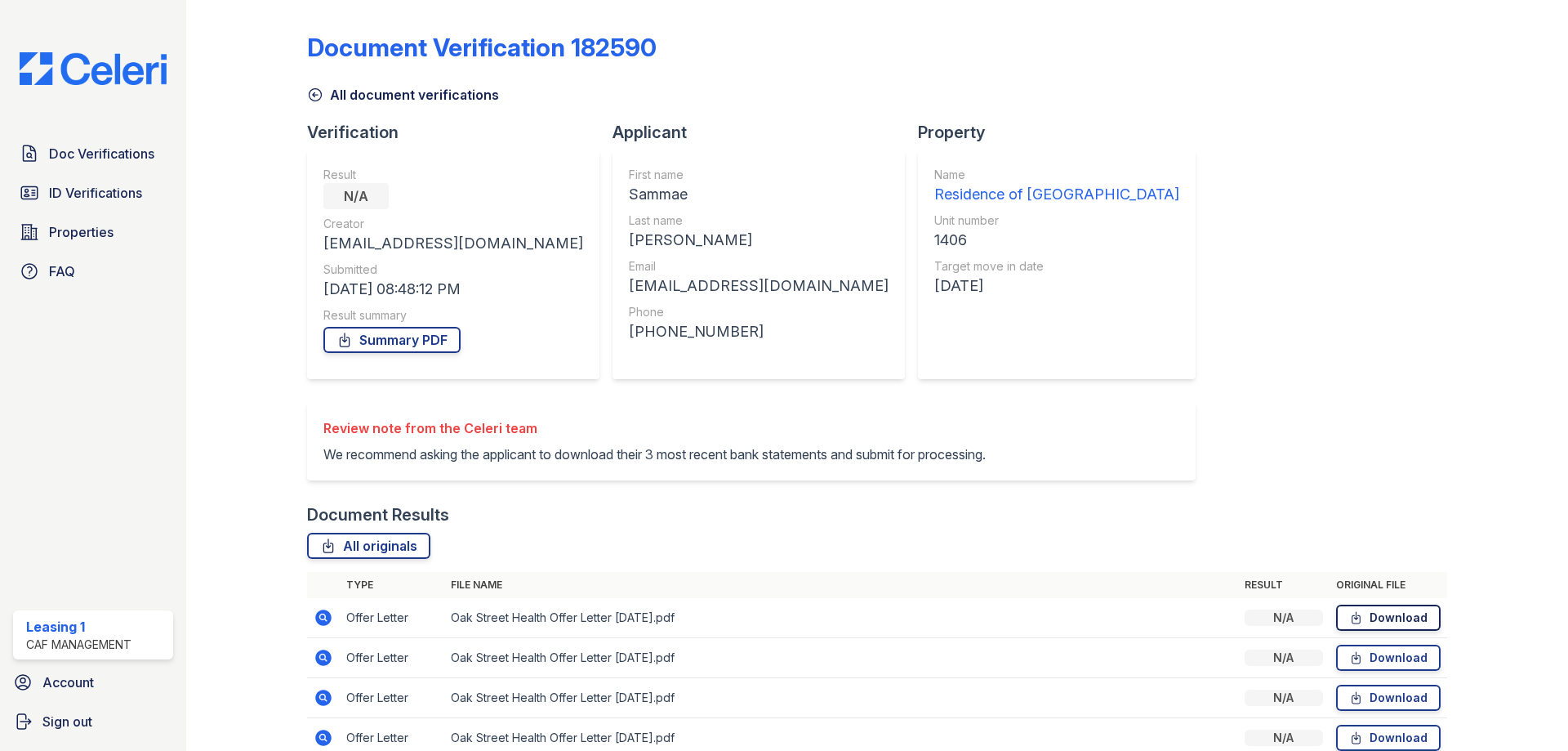
click at [1349, 626] on icon at bounding box center [1356, 617] width 14 height 17
click at [450, 340] on link "Summary PDF" at bounding box center [392, 340] width 137 height 26
click at [157, 196] on link "ID Verifications" at bounding box center [93, 193] width 160 height 33
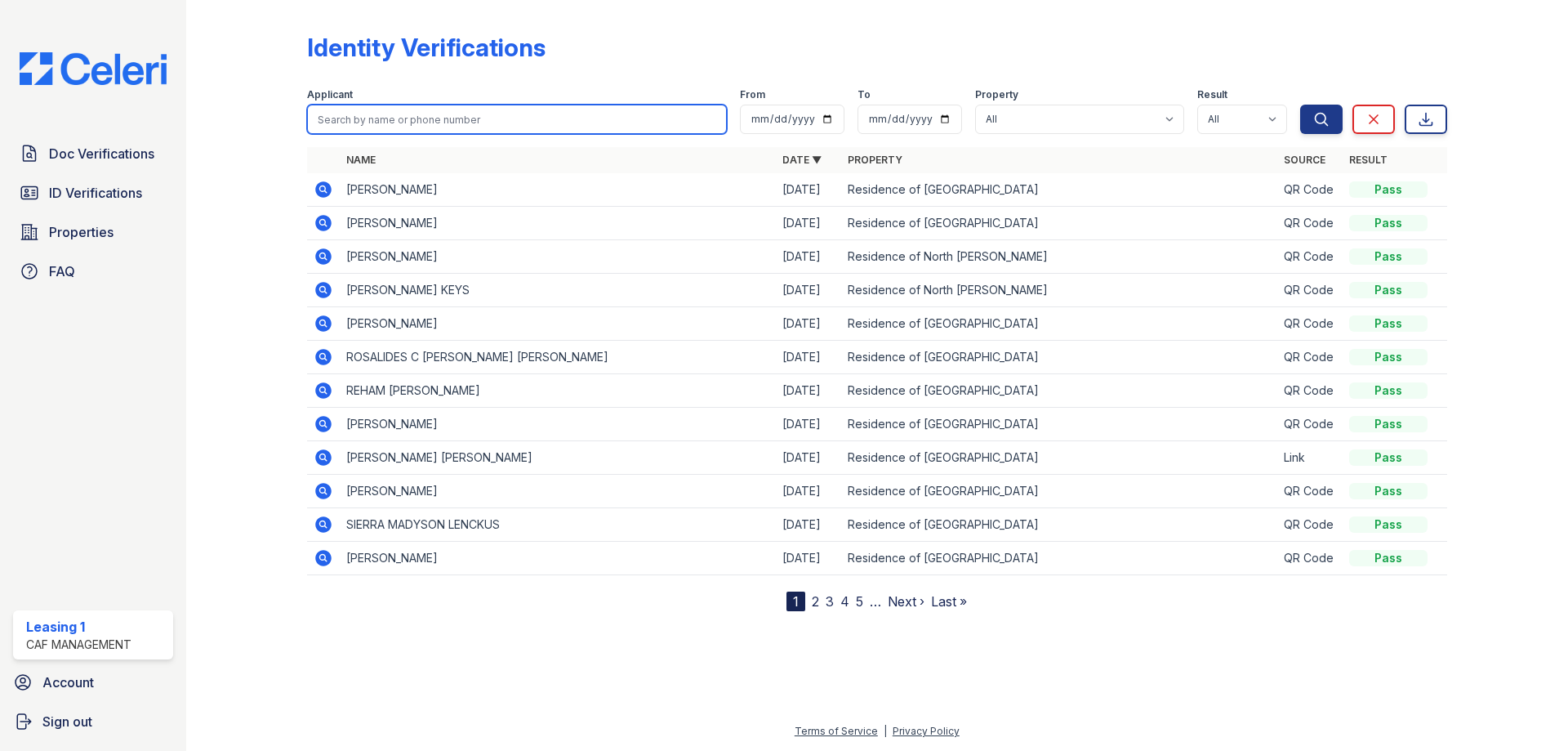
click at [380, 124] on input "search" at bounding box center [516, 119] width 420 height 30
type input "Sammae"
click at [1300, 104] on button "Search" at bounding box center [1321, 119] width 43 height 30
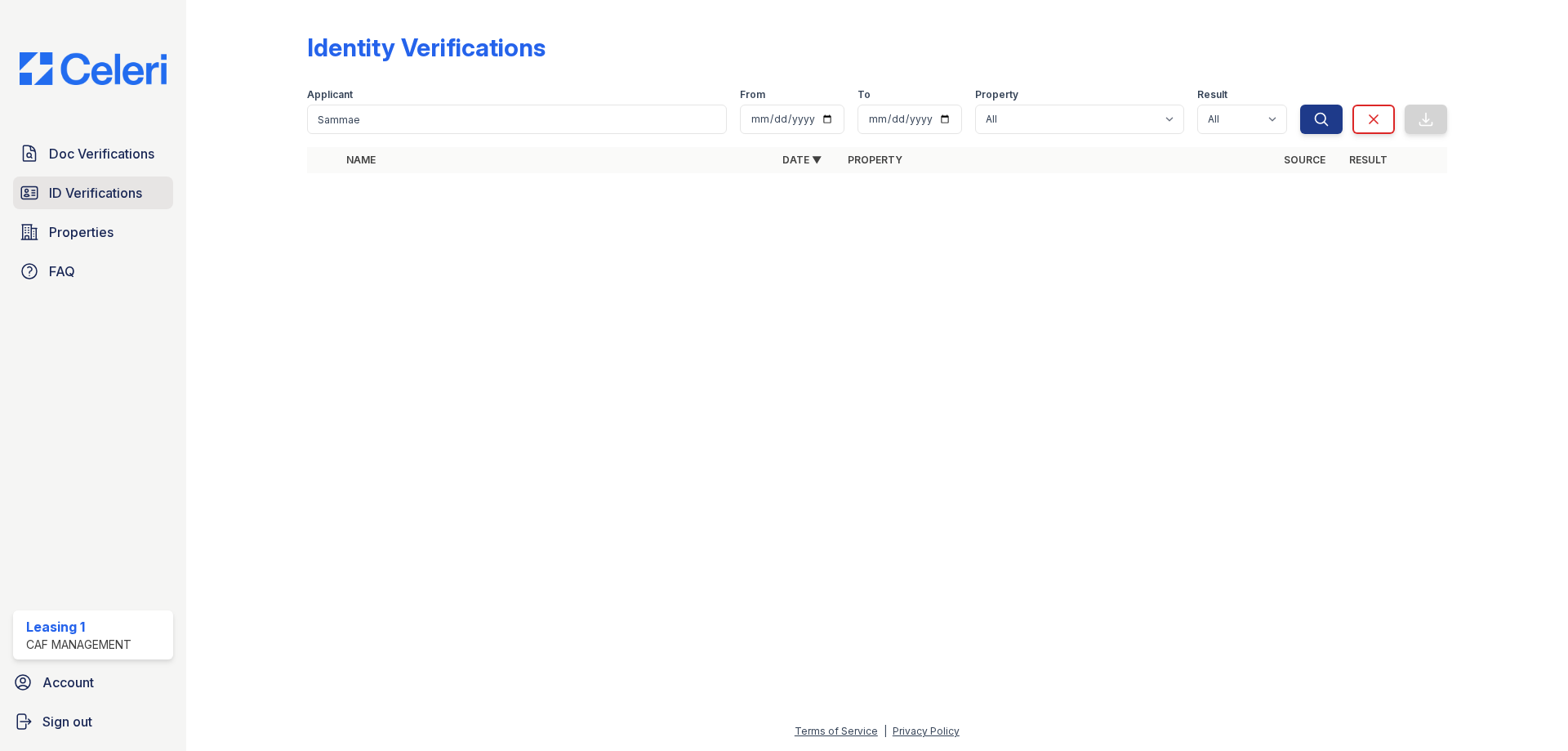
click at [152, 183] on link "ID Verifications" at bounding box center [93, 193] width 160 height 33
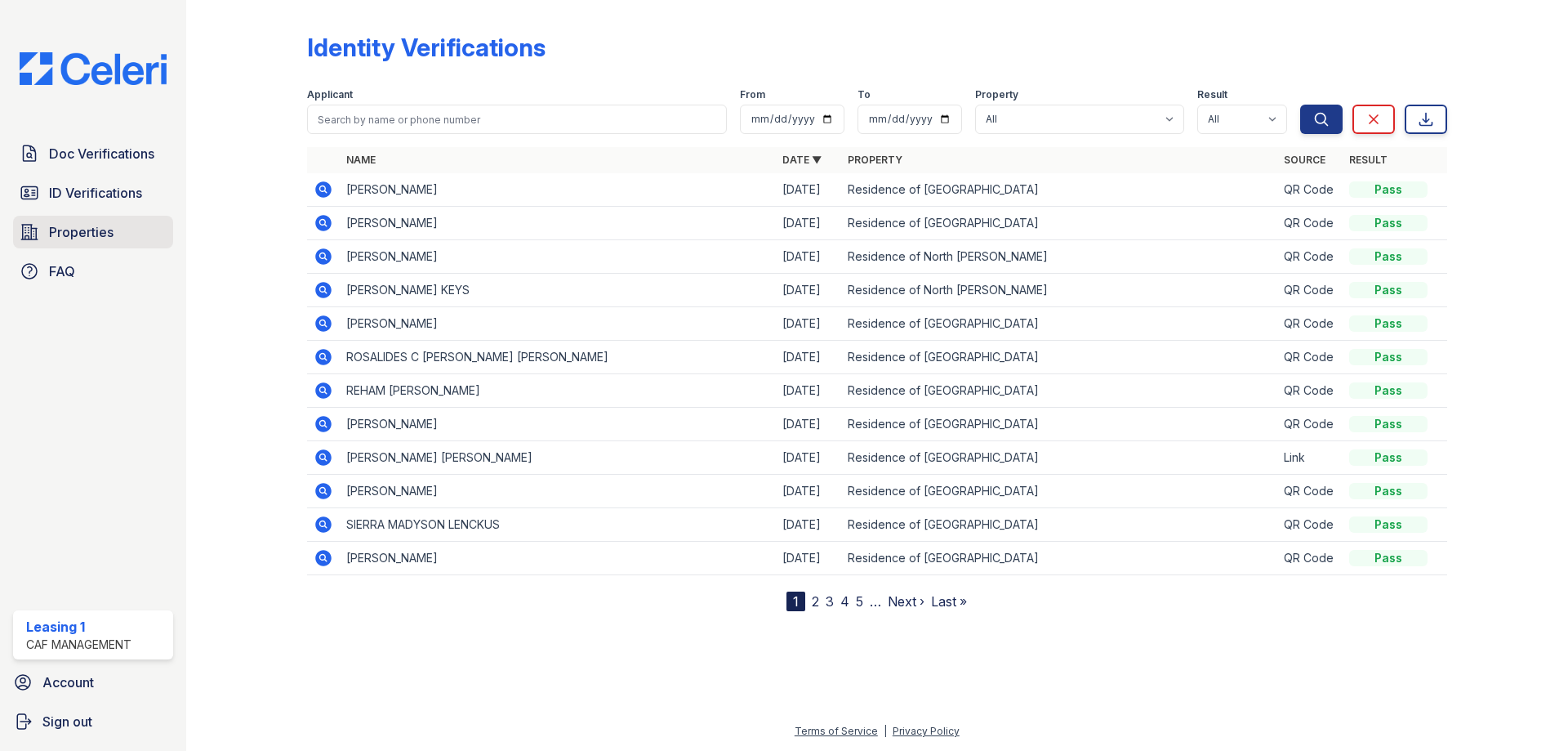
click at [85, 223] on span "Properties" at bounding box center [81, 232] width 64 height 20
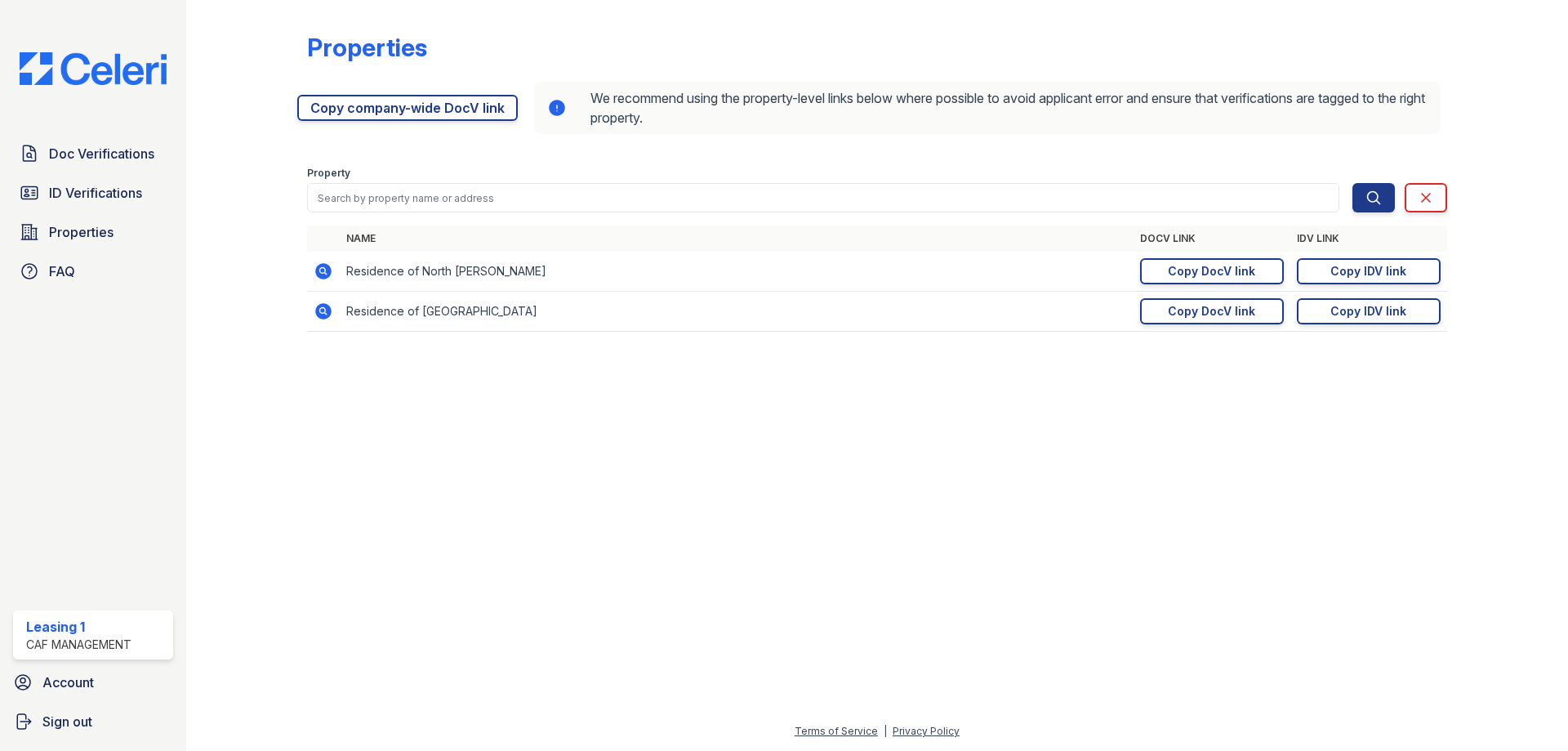
click at [320, 315] on icon at bounding box center [323, 311] width 17 height 17
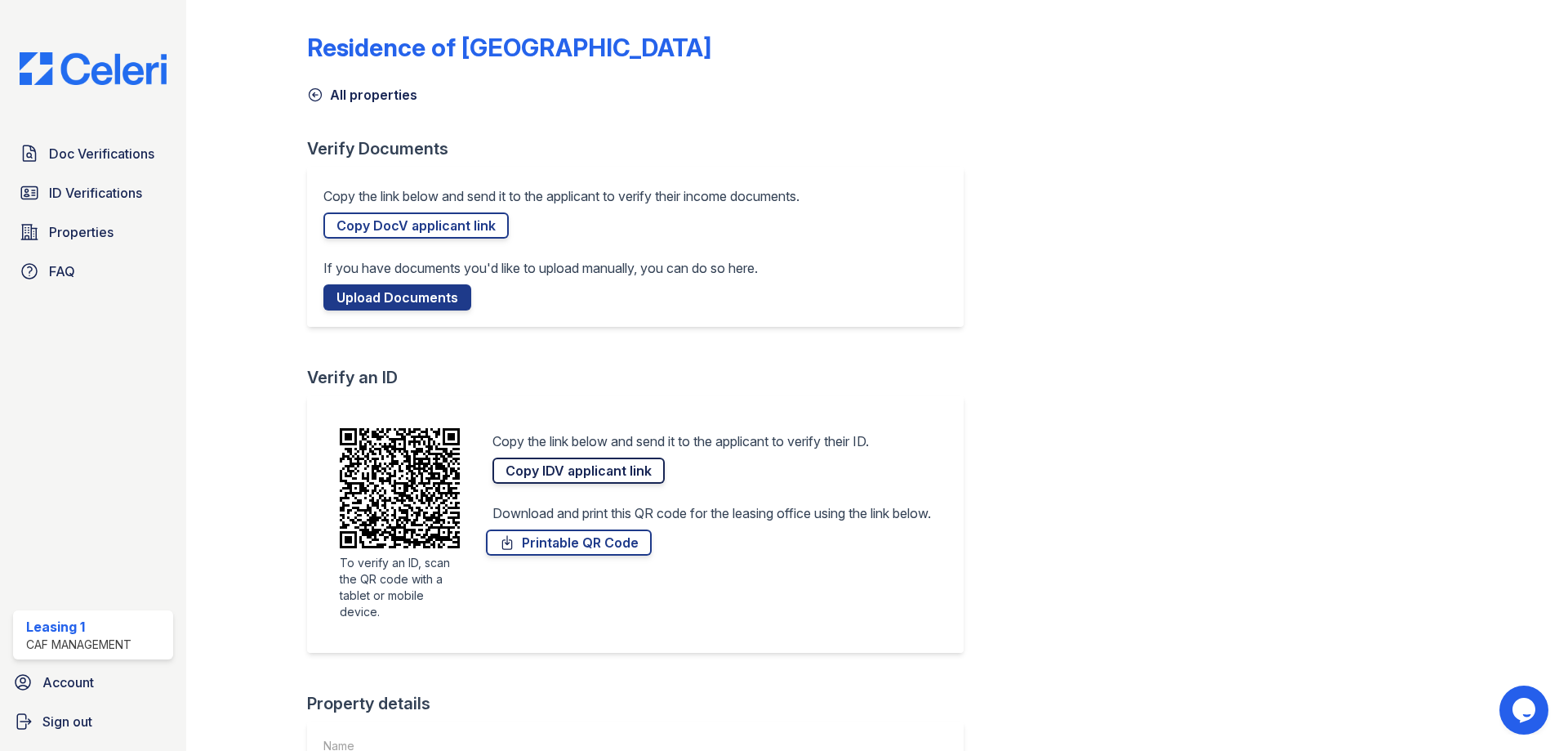
click at [577, 468] on link "Copy IDV applicant link" at bounding box center [579, 470] width 172 height 26
click at [120, 161] on span "Doc Verifications" at bounding box center [101, 153] width 105 height 20
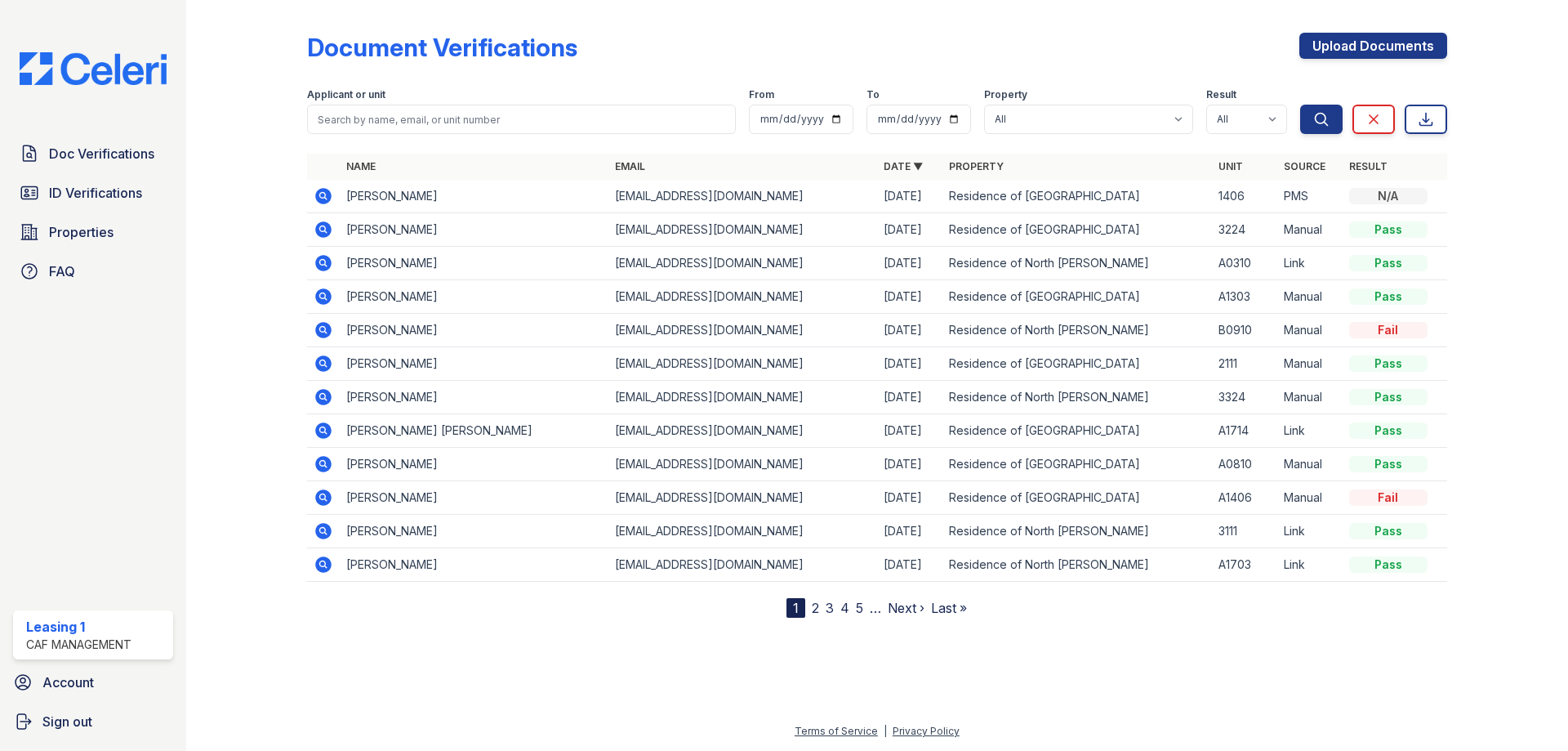
click at [321, 398] on icon at bounding box center [323, 397] width 20 height 20
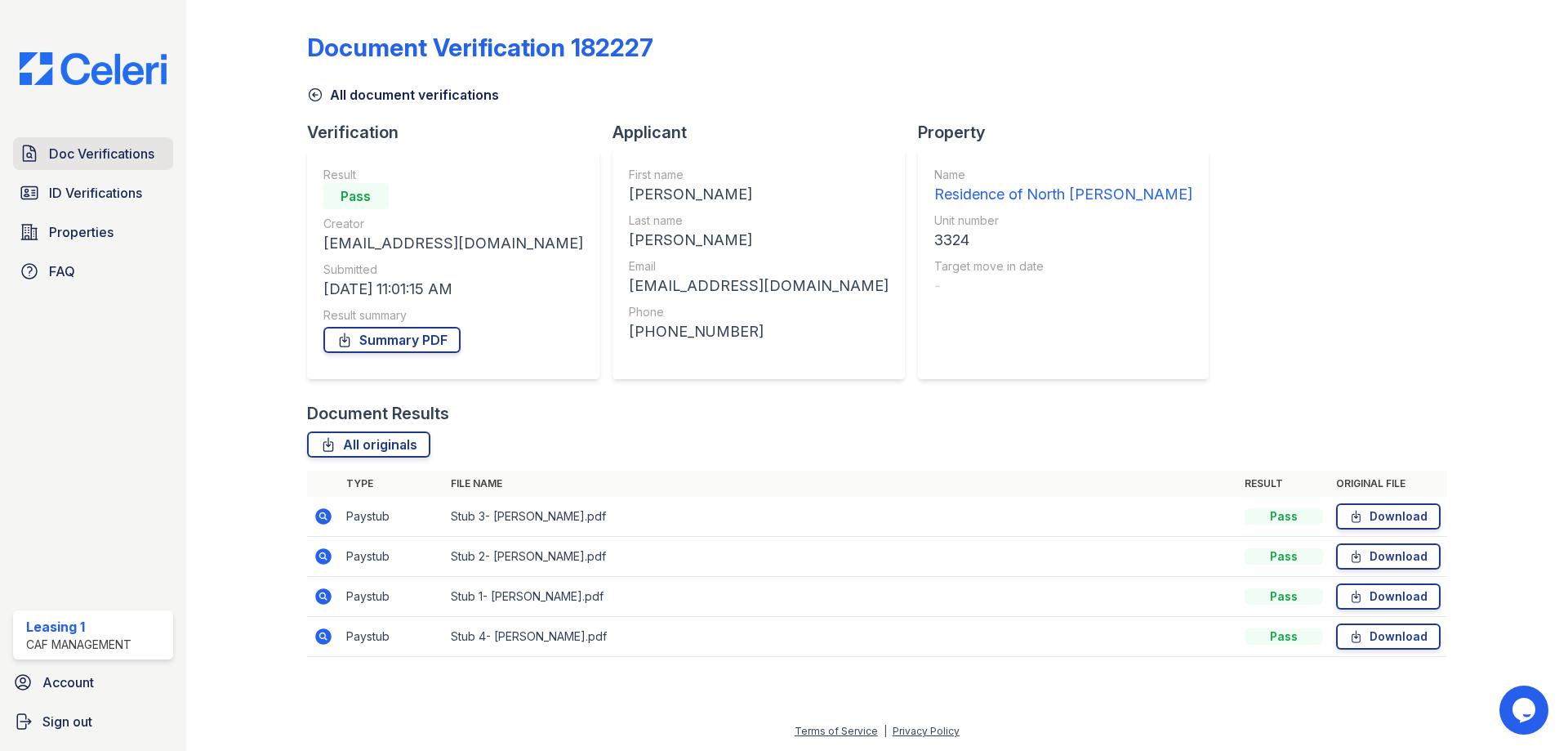
click at [129, 156] on span "Doc Verifications" at bounding box center [101, 153] width 105 height 20
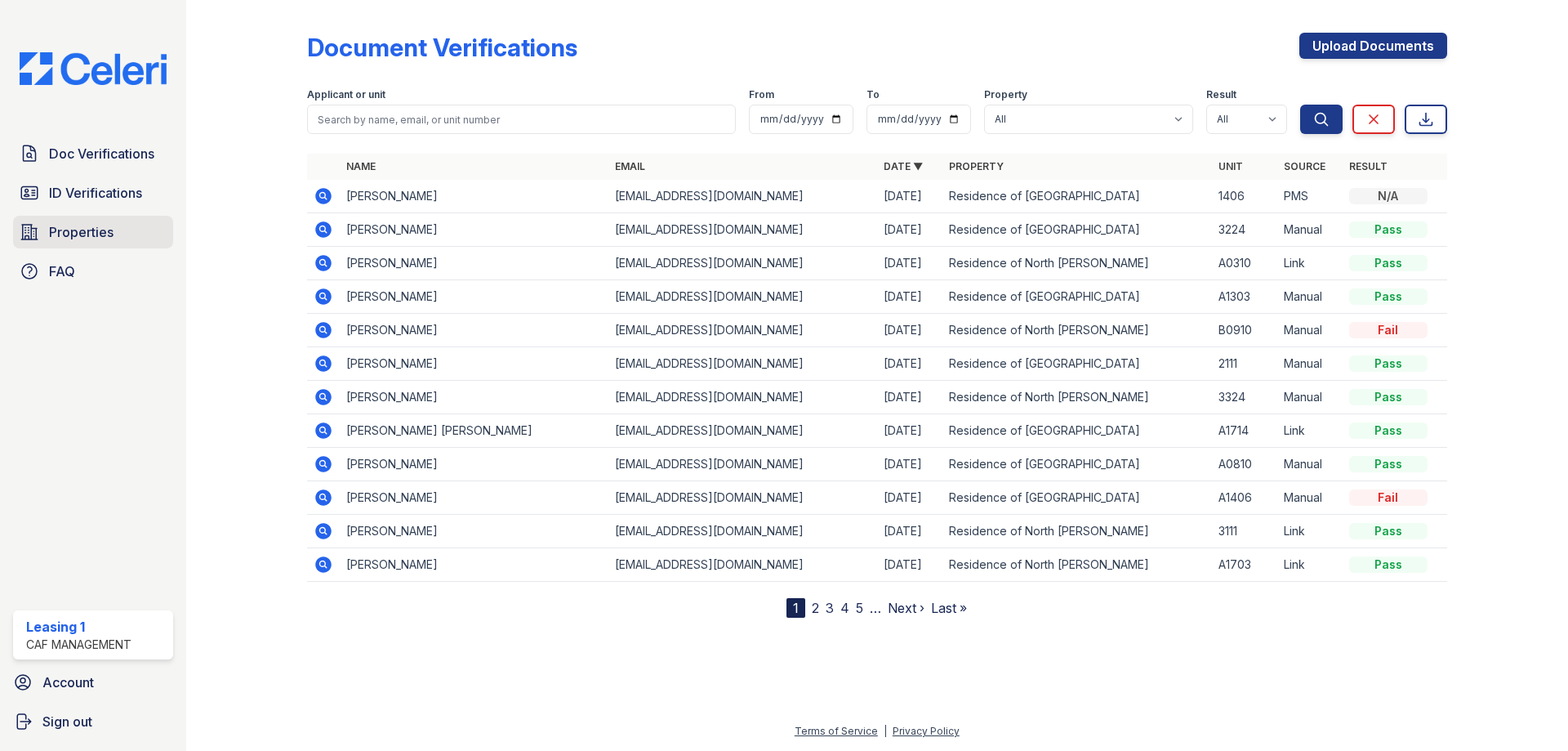
click at [77, 233] on span "Properties" at bounding box center [81, 232] width 64 height 20
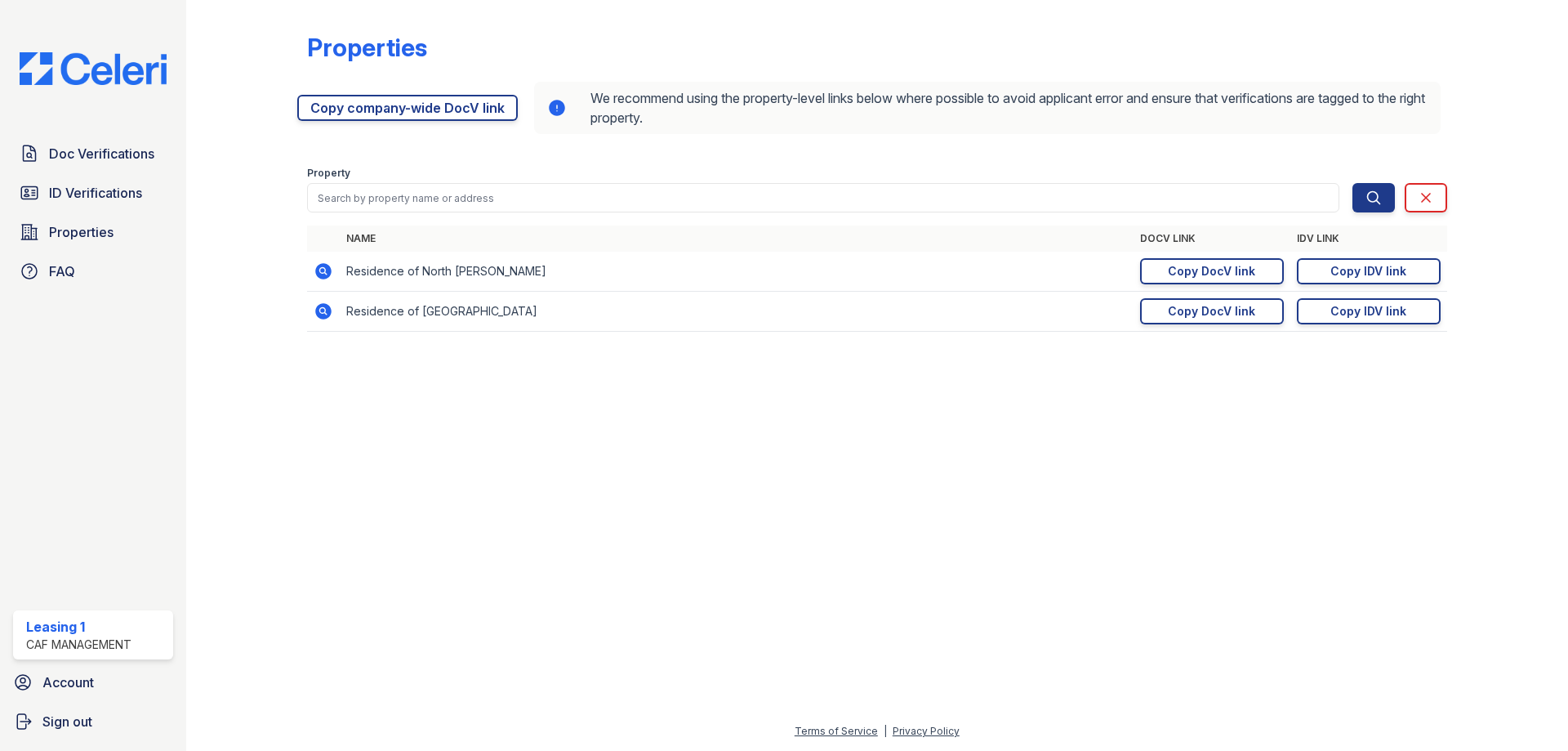
click at [325, 269] on icon at bounding box center [323, 271] width 20 height 20
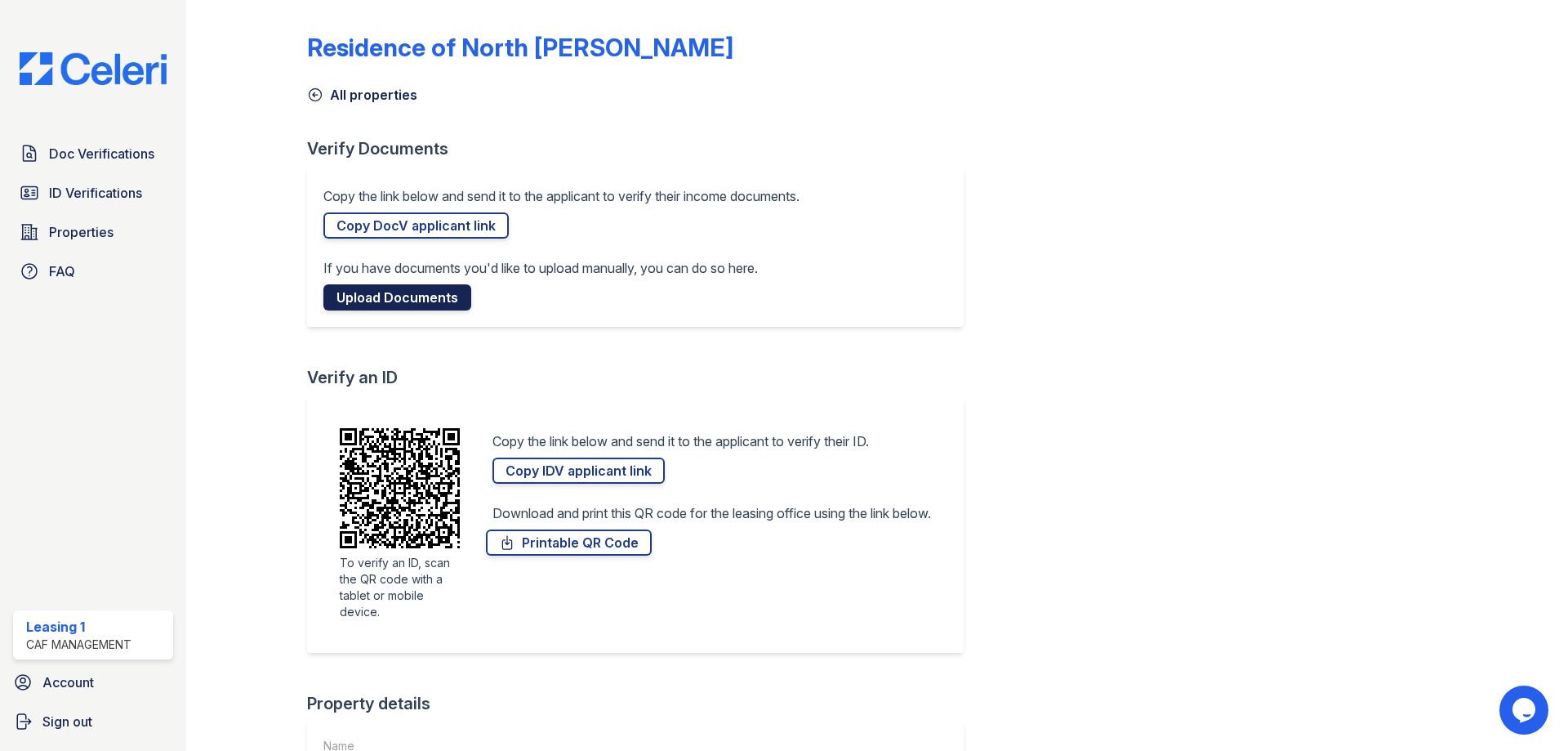
click at [429, 304] on link "Upload Documents" at bounding box center [397, 297] width 148 height 26
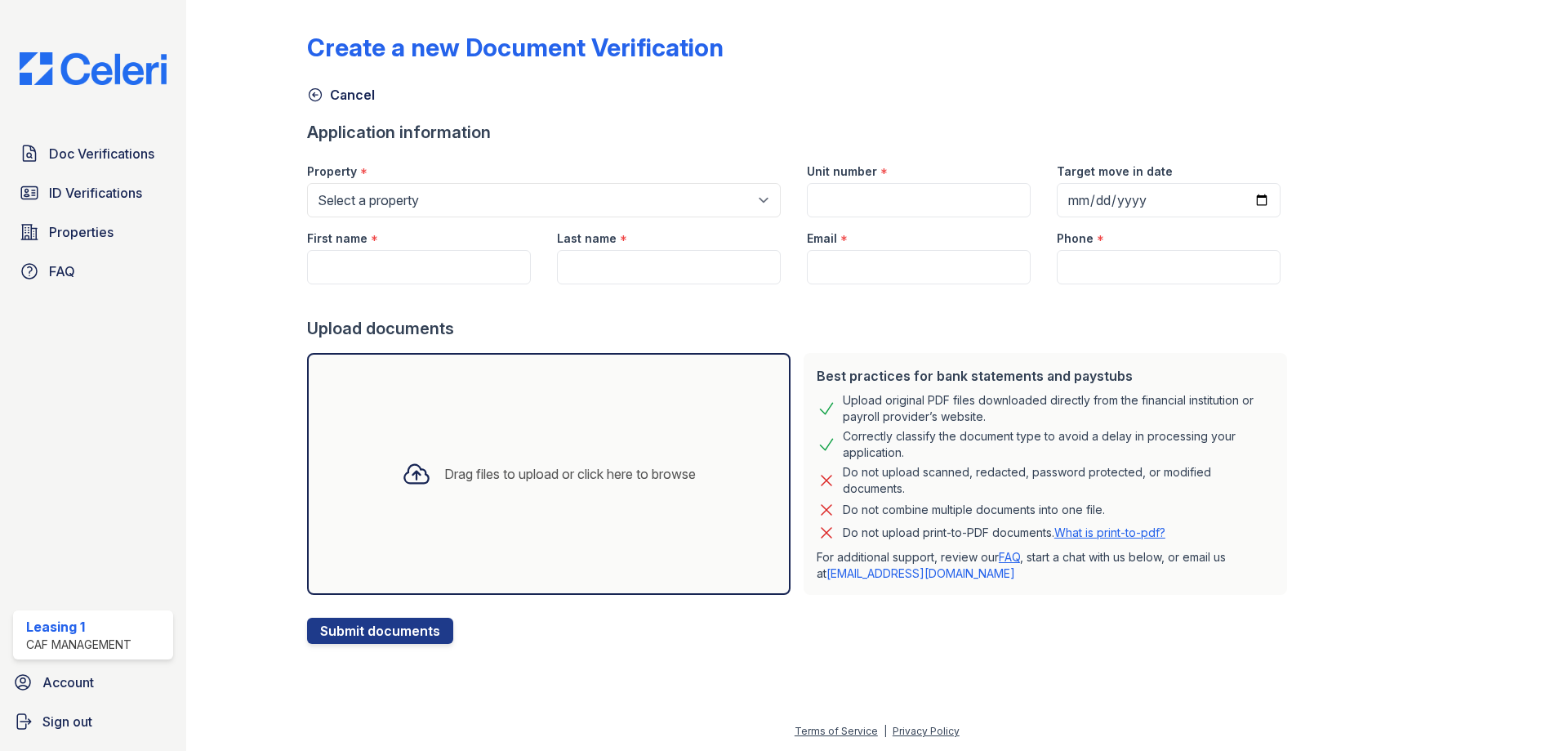
drag, startPoint x: 381, startPoint y: 240, endPoint x: 368, endPoint y: 260, distance: 23.9
click at [375, 248] on div "First name *" at bounding box center [419, 234] width 224 height 33
click at [367, 260] on input "First name" at bounding box center [419, 267] width 224 height 34
type input "v"
type input "[PERSON_NAME]"
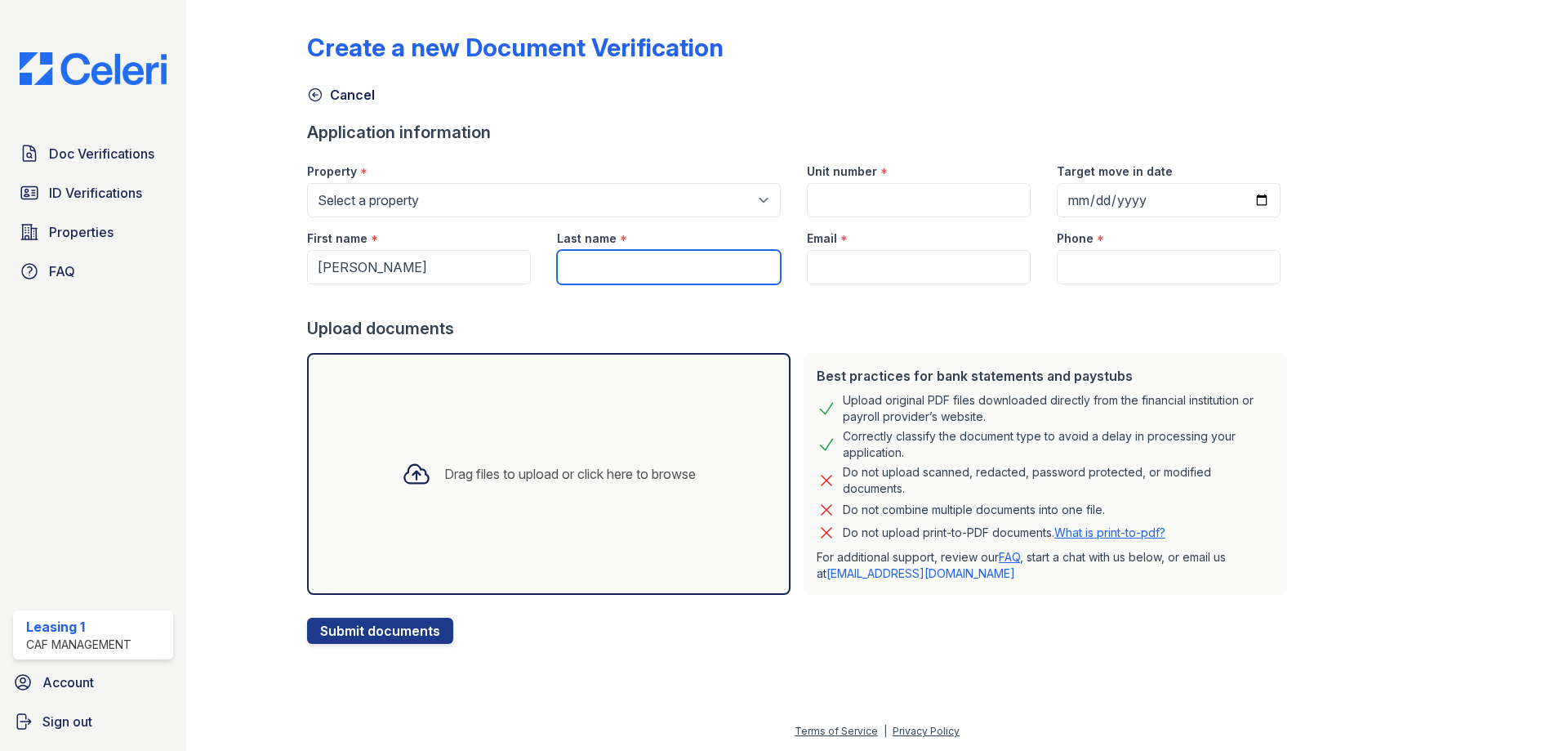
click at [625, 267] on input "Last name" at bounding box center [669, 267] width 224 height 34
type input "[PERSON_NAME]"
click at [841, 257] on input "Email" at bounding box center [919, 267] width 224 height 34
paste input "[EMAIL_ADDRESS][DOMAIN_NAME]"
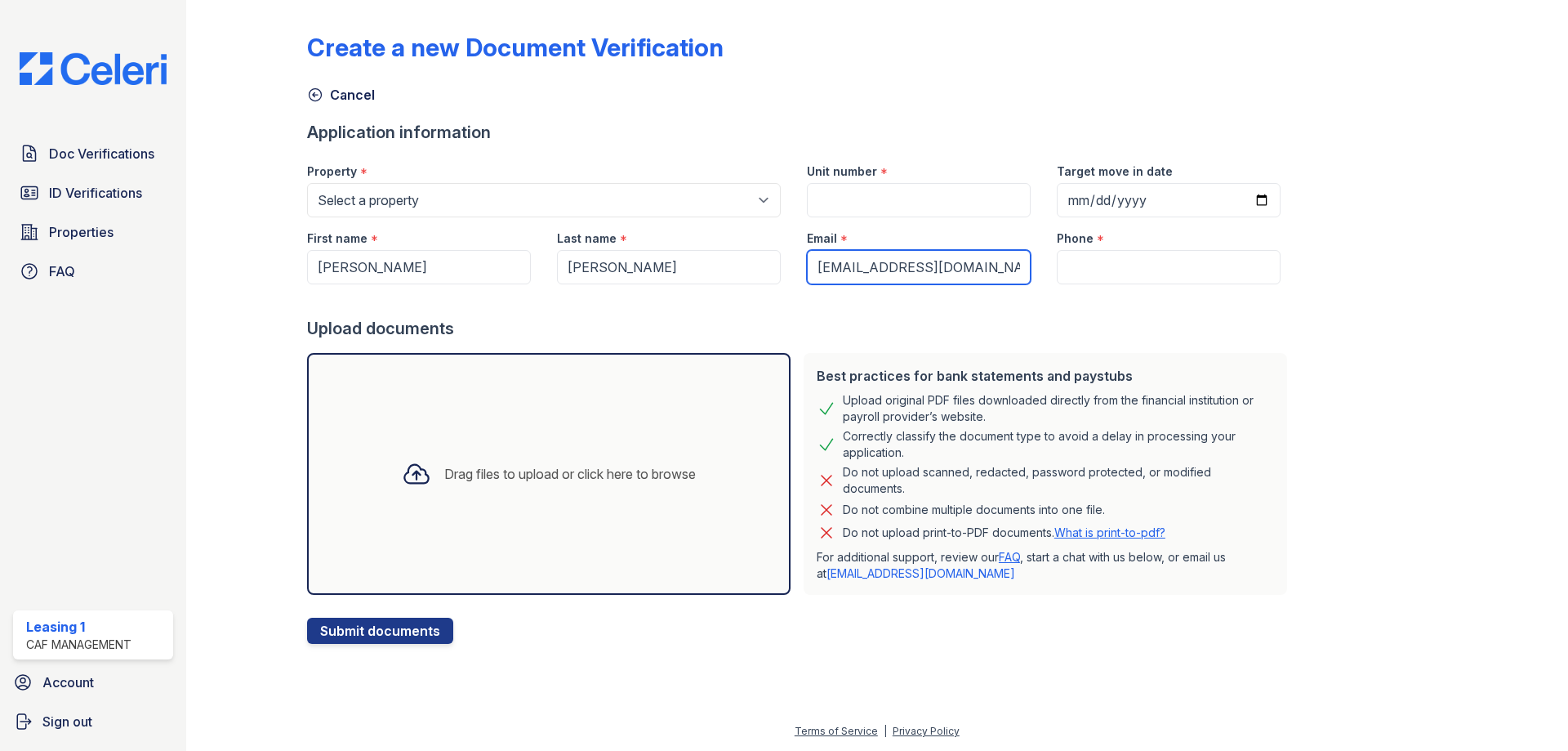
type input "[EMAIL_ADDRESS][DOMAIN_NAME]"
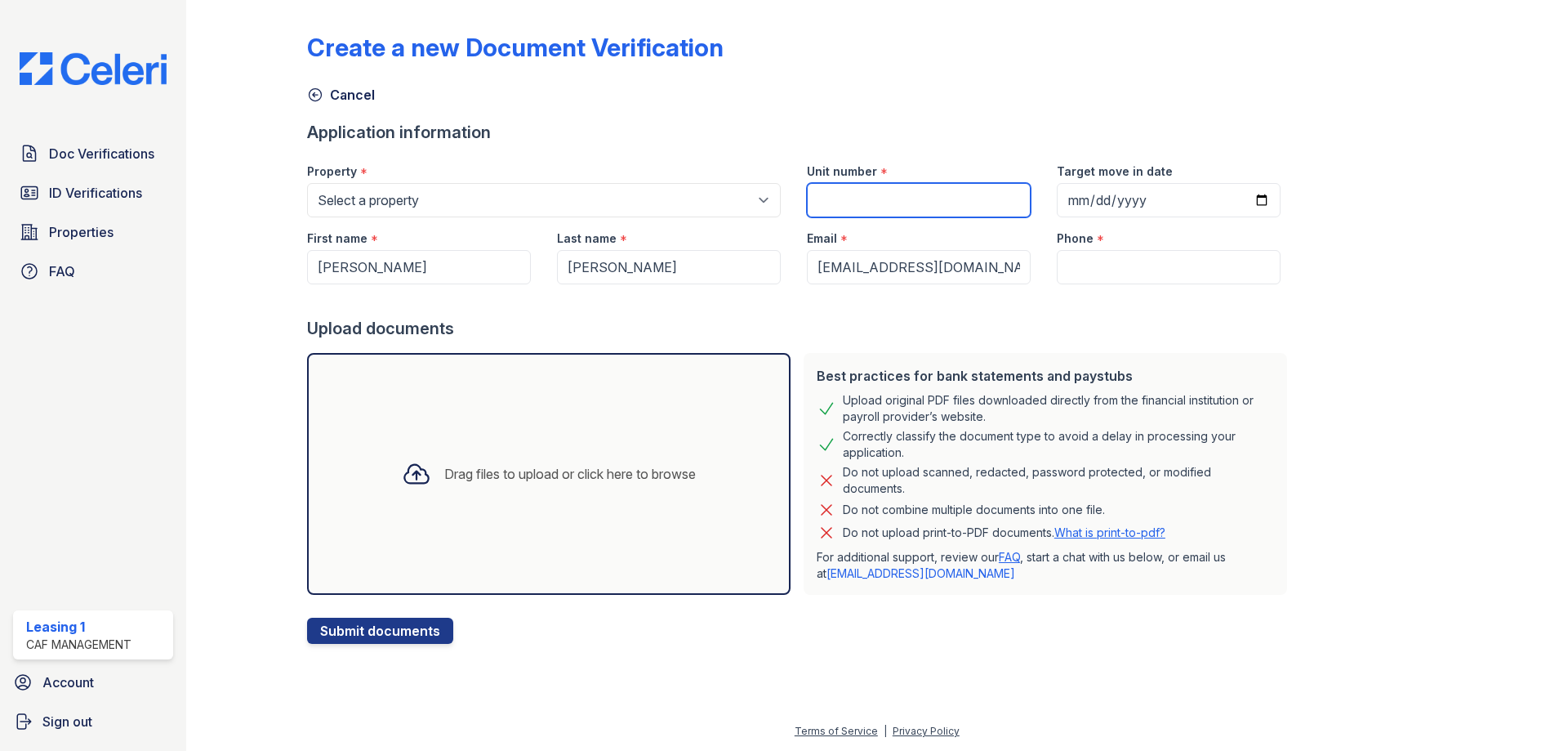
click at [870, 187] on input "Unit number" at bounding box center [919, 200] width 224 height 34
type input "3324"
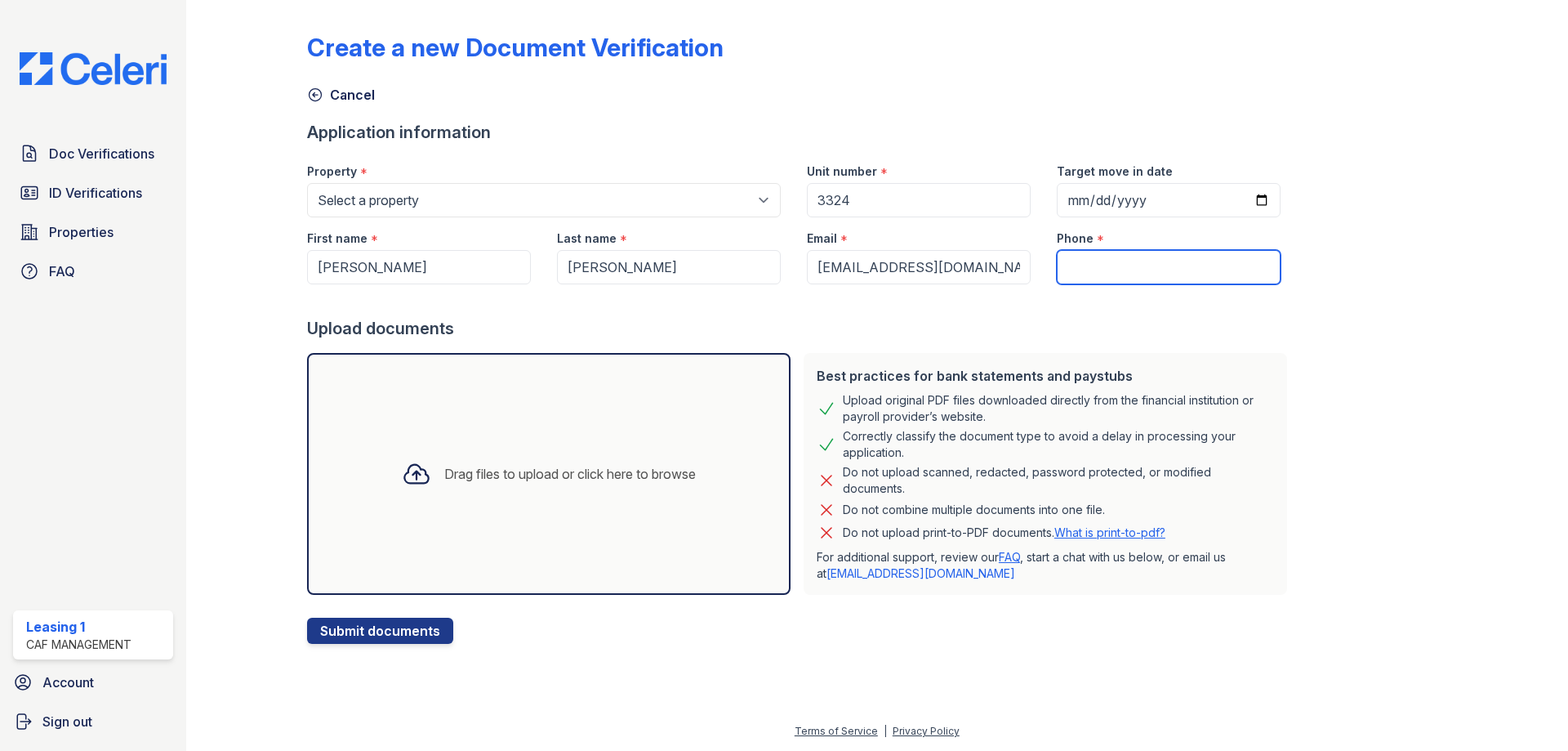
click at [1083, 268] on input "Phone" at bounding box center [1168, 267] width 224 height 34
type input "4694910209"
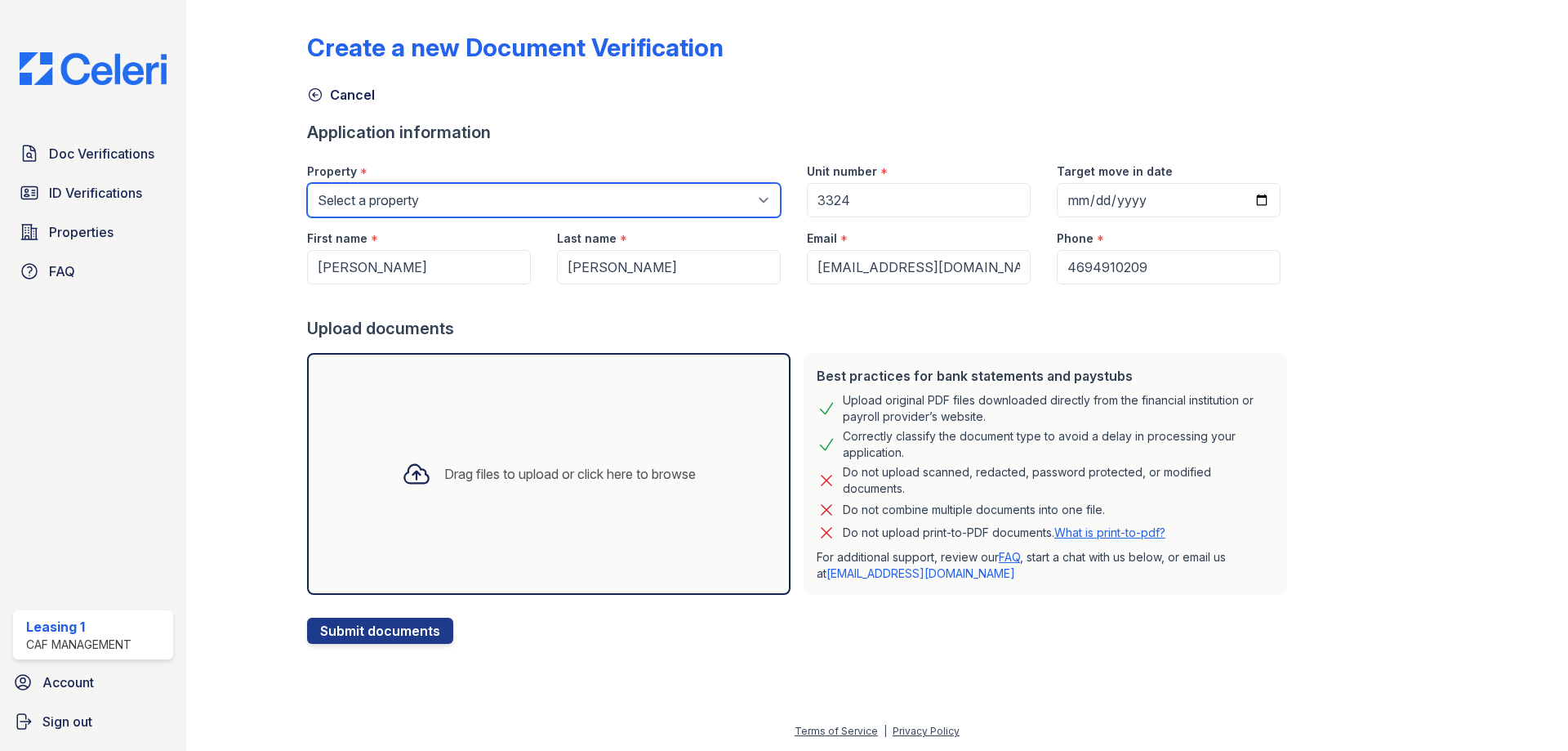
click at [522, 206] on select "Select a property Residence of North Dallas Residence of North Dallas II" at bounding box center [543, 200] width 473 height 34
select select "4627"
click at [307, 183] on select "Select a property Residence of North Dallas Residence of North Dallas II" at bounding box center [543, 200] width 473 height 34
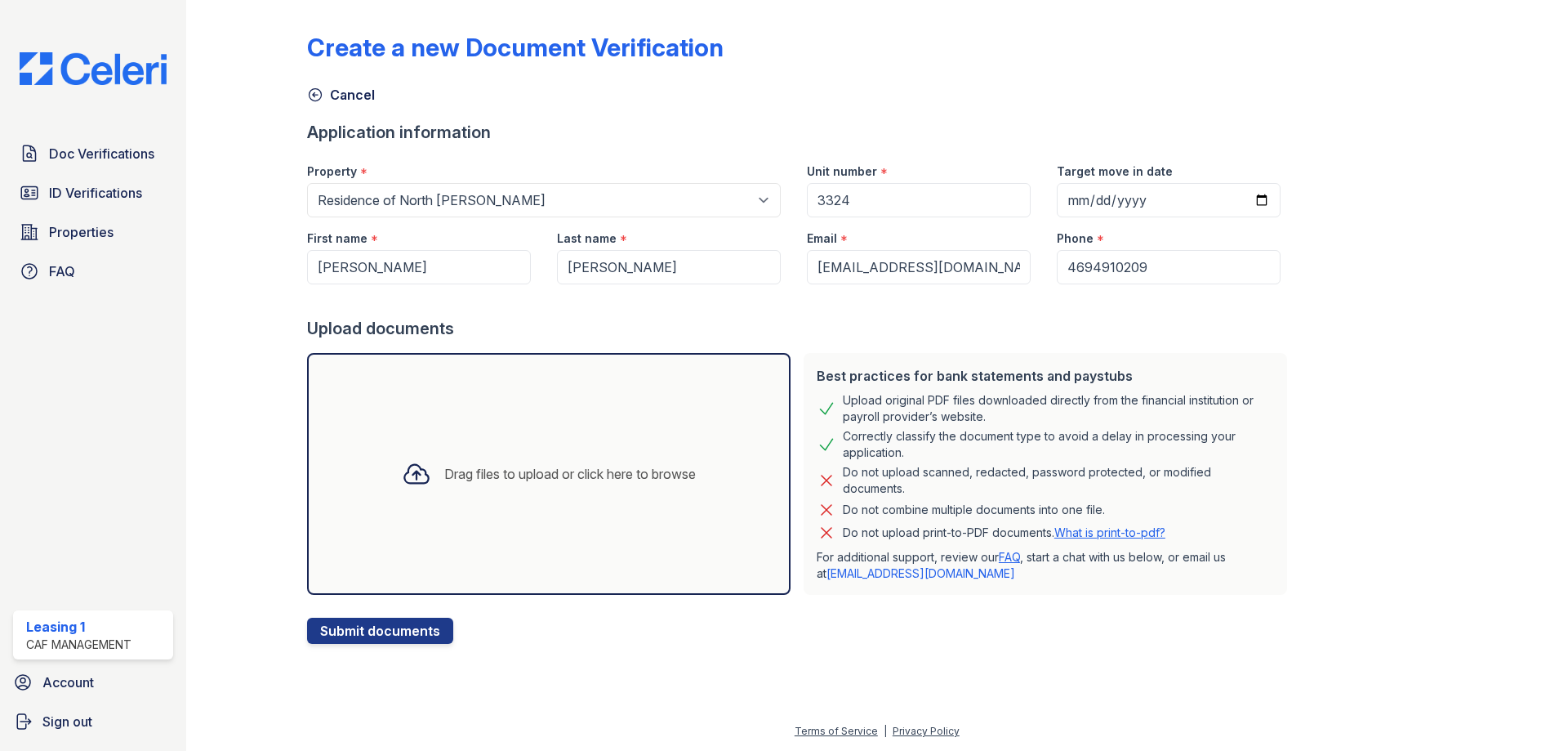
click at [534, 443] on div "Drag files to upload or click here to browse" at bounding box center [548, 474] width 484 height 242
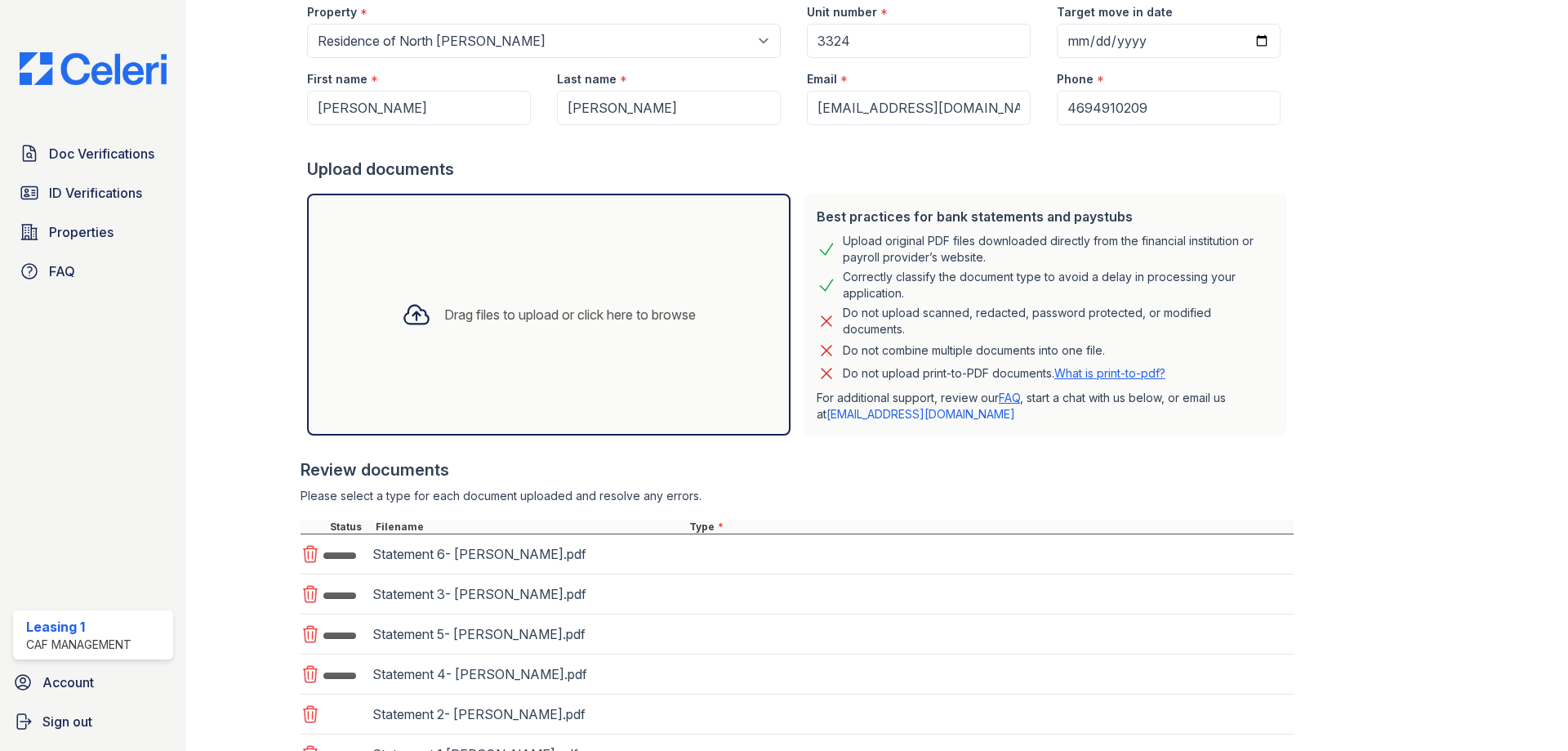
scroll to position [337, 0]
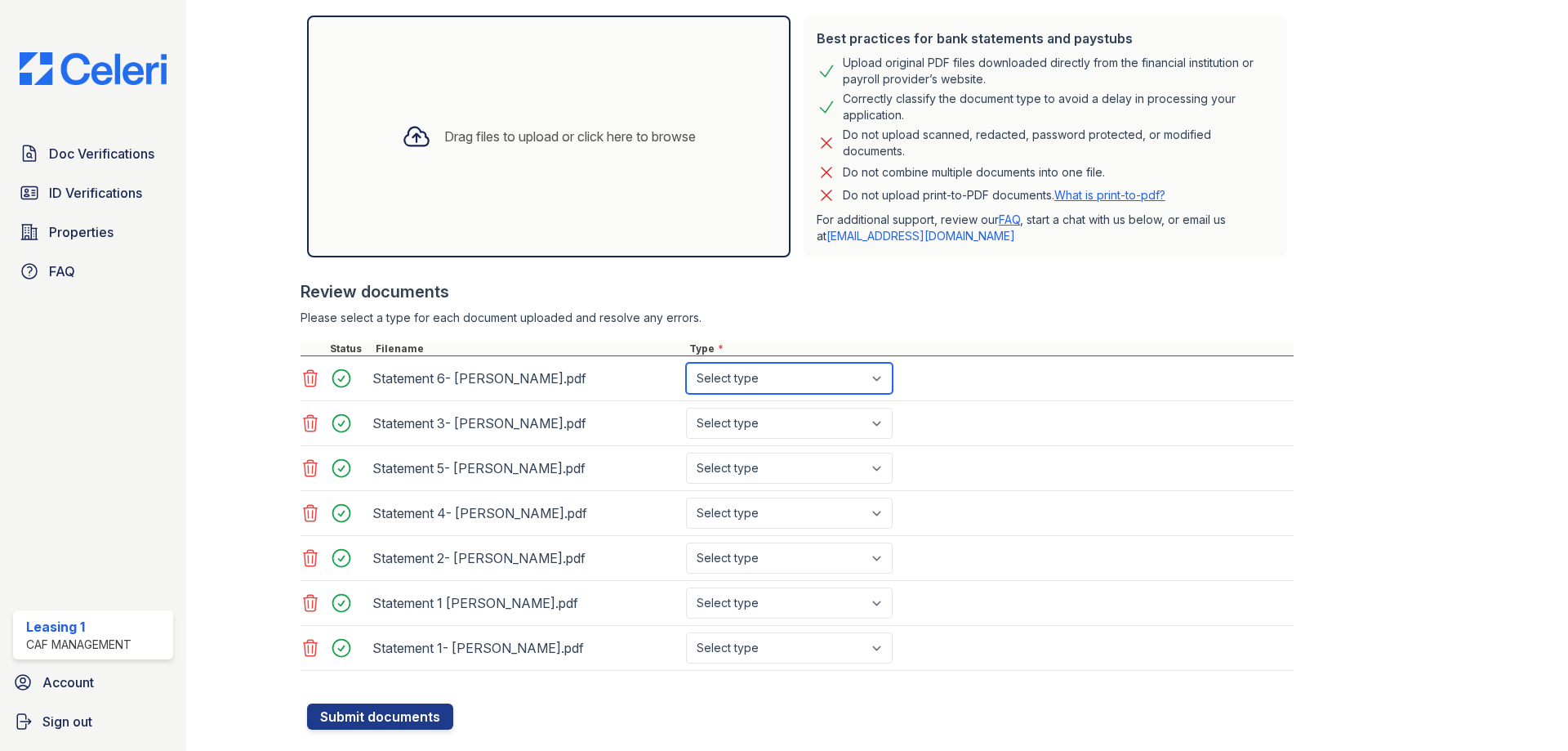
click at [771, 384] on select "Select type Paystub Bank Statement Offer Letter Tax Documents Benefit Award Let…" at bounding box center [790, 378] width 207 height 31
select select "bank_statement"
click at [686, 362] on select "Select type Paystub Bank Statement Offer Letter Tax Documents Benefit Award Let…" at bounding box center [790, 378] width 207 height 31
click at [756, 418] on select "Select type Paystub Bank Statement Offer Letter Tax Documents Benefit Award Let…" at bounding box center [790, 423] width 207 height 31
select select "bank_statement"
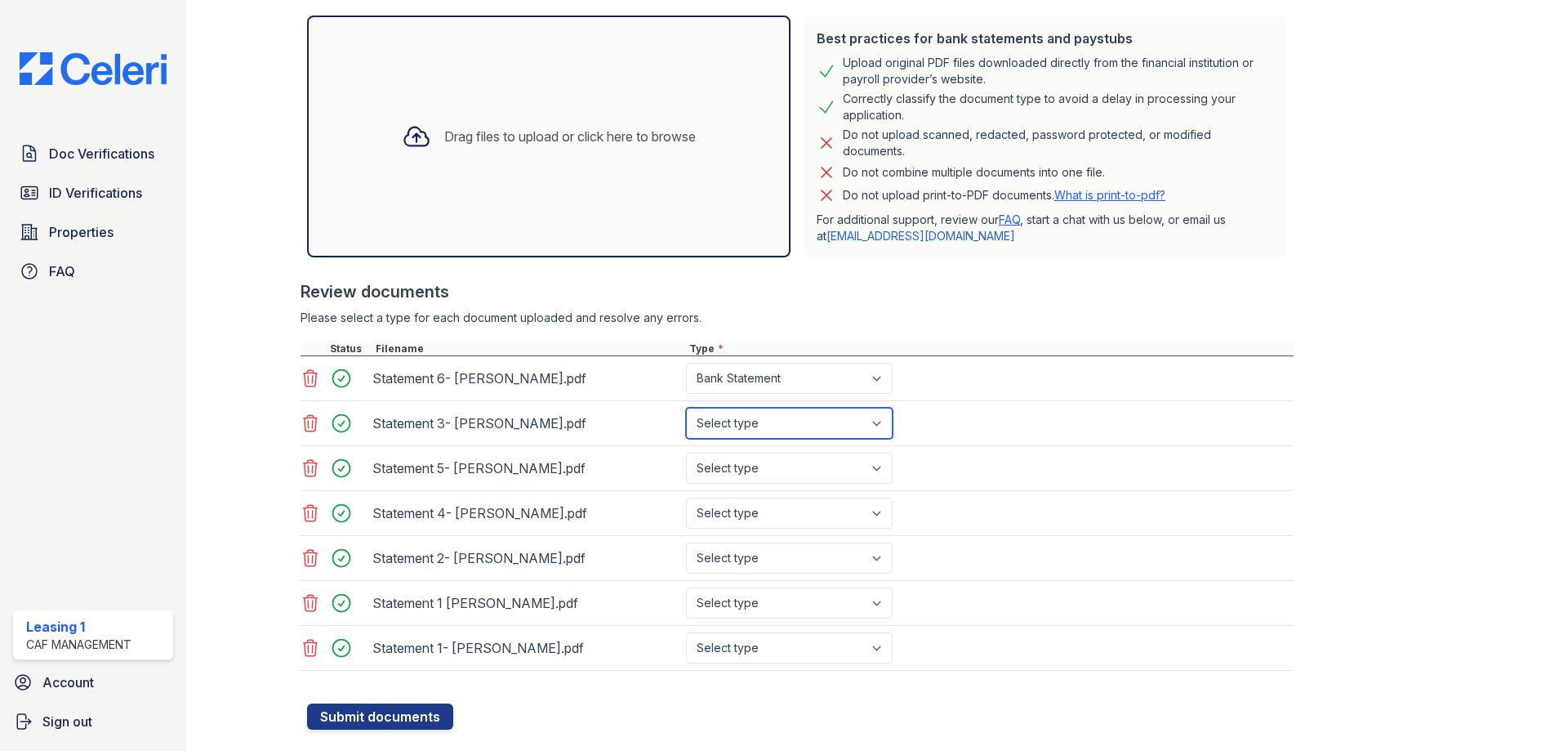
click at [686, 408] on select "Select type Paystub Bank Statement Offer Letter Tax Documents Benefit Award Let…" at bounding box center [790, 423] width 207 height 31
drag, startPoint x: 754, startPoint y: 465, endPoint x: 759, endPoint y: 483, distance: 18.7
click at [754, 465] on select "Select type Paystub Bank Statement Offer Letter Tax Documents Benefit Award Let…" at bounding box center [790, 469] width 207 height 31
select select "bank_statement"
click at [686, 453] on select "Select type Paystub Bank Statement Offer Letter Tax Documents Benefit Award Let…" at bounding box center [790, 469] width 207 height 31
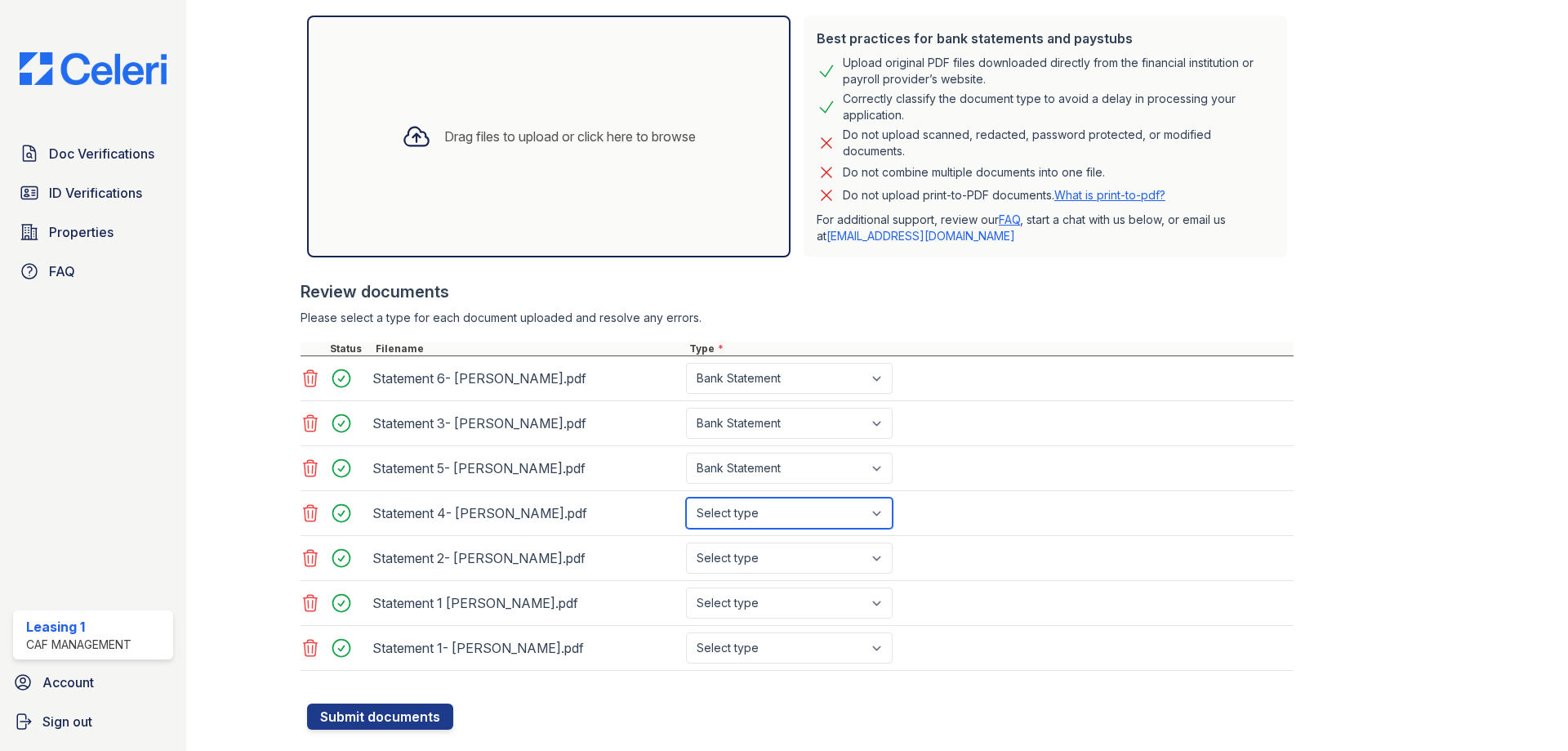
click at [762, 515] on select "Select type Paystub Bank Statement Offer Letter Tax Documents Benefit Award Let…" at bounding box center [790, 513] width 207 height 31
select select "bank_statement"
click at [686, 497] on select "Select type Paystub Bank Statement Offer Letter Tax Documents Benefit Award Let…" at bounding box center [790, 513] width 207 height 31
drag, startPoint x: 754, startPoint y: 559, endPoint x: 752, endPoint y: 573, distance: 14.1
click at [754, 560] on select "Select type Paystub Bank Statement Offer Letter Tax Documents Benefit Award Let…" at bounding box center [790, 558] width 207 height 31
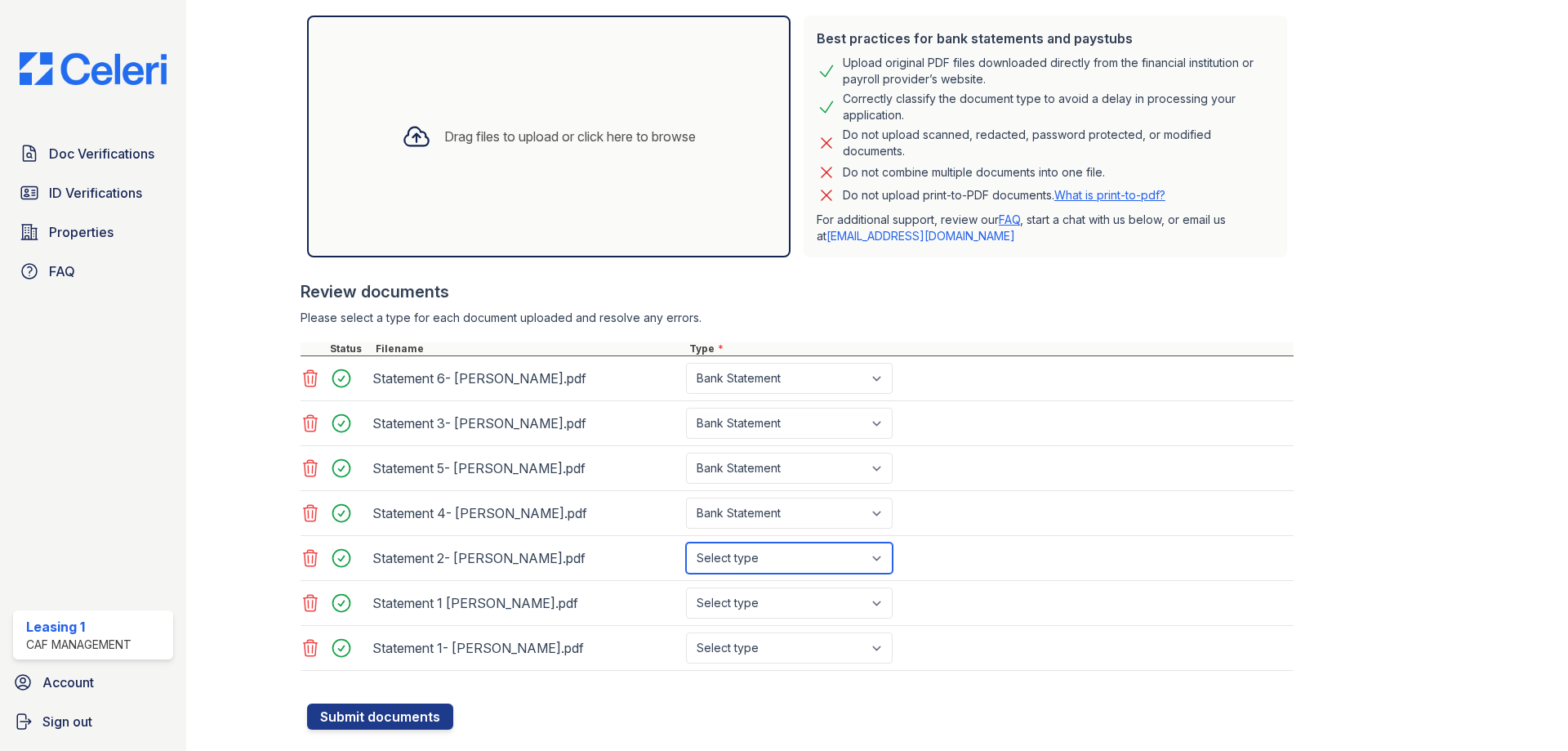
select select "bank_statement"
click at [686, 542] on select "Select type Paystub Bank Statement Offer Letter Tax Documents Benefit Award Let…" at bounding box center [790, 558] width 207 height 31
click at [750, 611] on select "Select type Paystub Bank Statement Offer Letter Tax Documents Benefit Award Let…" at bounding box center [790, 603] width 207 height 31
select select "bank_statement"
click at [686, 588] on select "Select type Paystub Bank Statement Offer Letter Tax Documents Benefit Award Let…" at bounding box center [790, 603] width 207 height 31
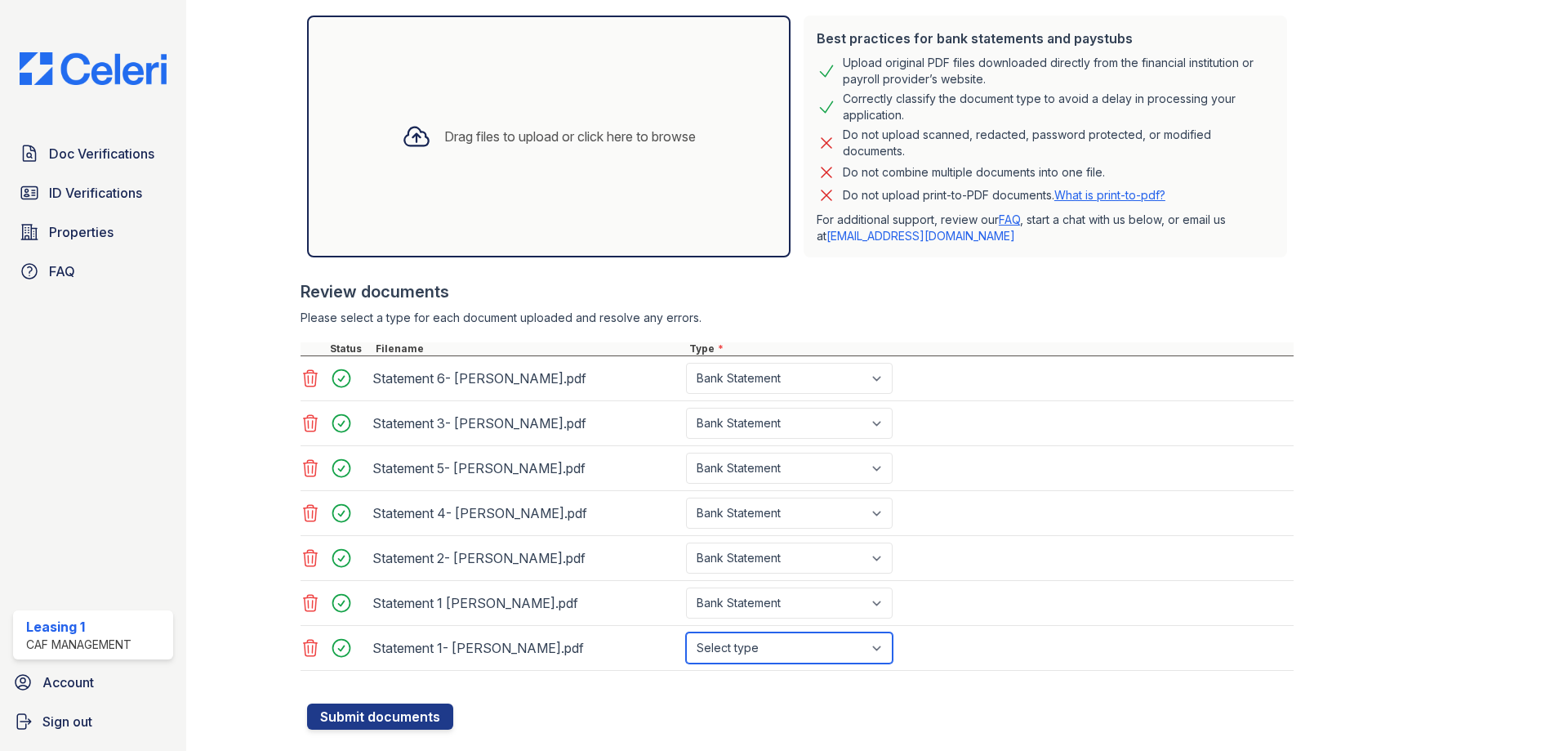
click at [770, 653] on select "Select type Paystub Bank Statement Offer Letter Tax Documents Benefit Award Let…" at bounding box center [790, 648] width 207 height 31
select select "bank_statement"
click at [686, 633] on select "Select type Paystub Bank Statement Offer Letter Tax Documents Benefit Award Let…" at bounding box center [790, 648] width 207 height 31
click at [427, 709] on button "Submit documents" at bounding box center [380, 716] width 146 height 26
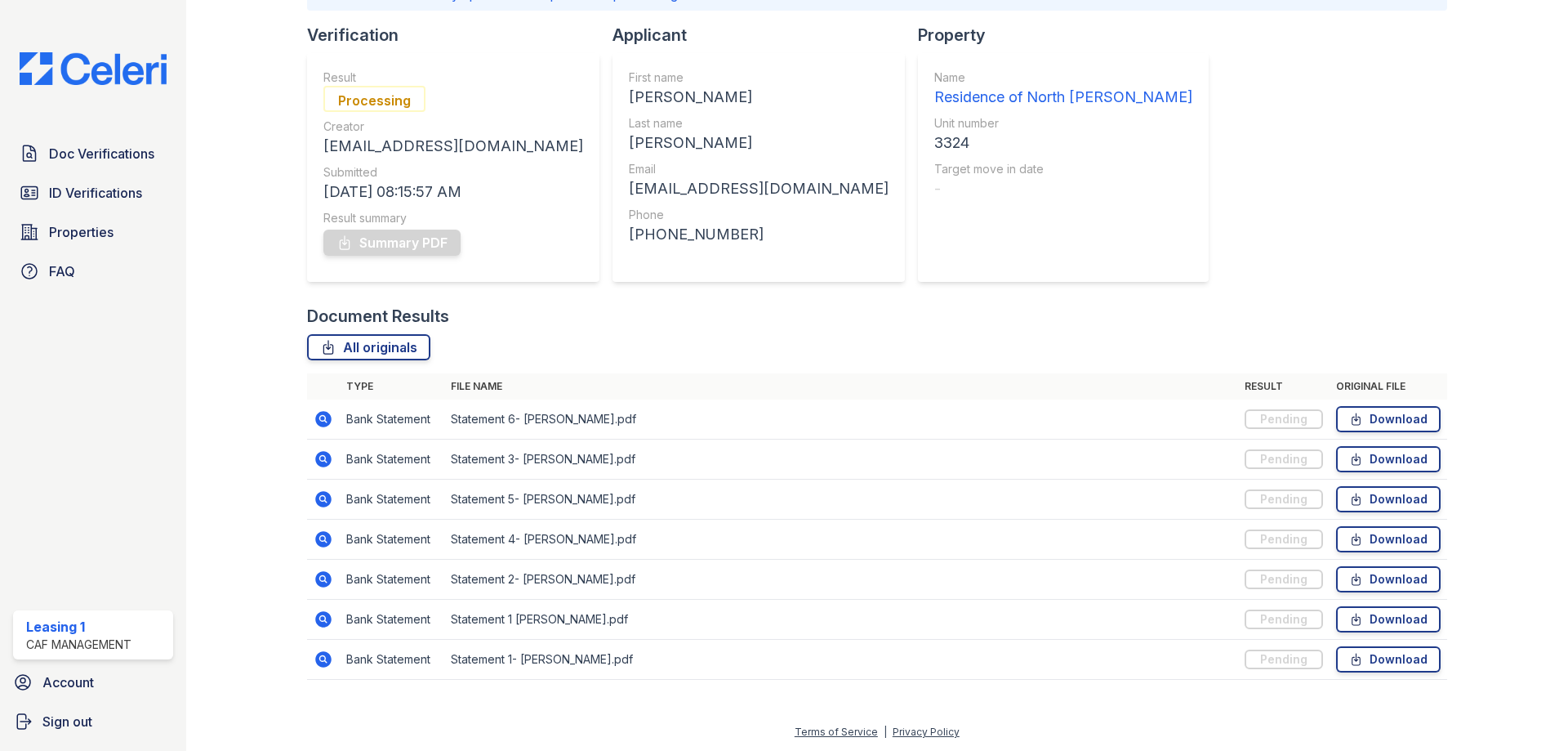
scroll to position [143, 0]
click at [133, 156] on span "Doc Verifications" at bounding box center [101, 153] width 105 height 20
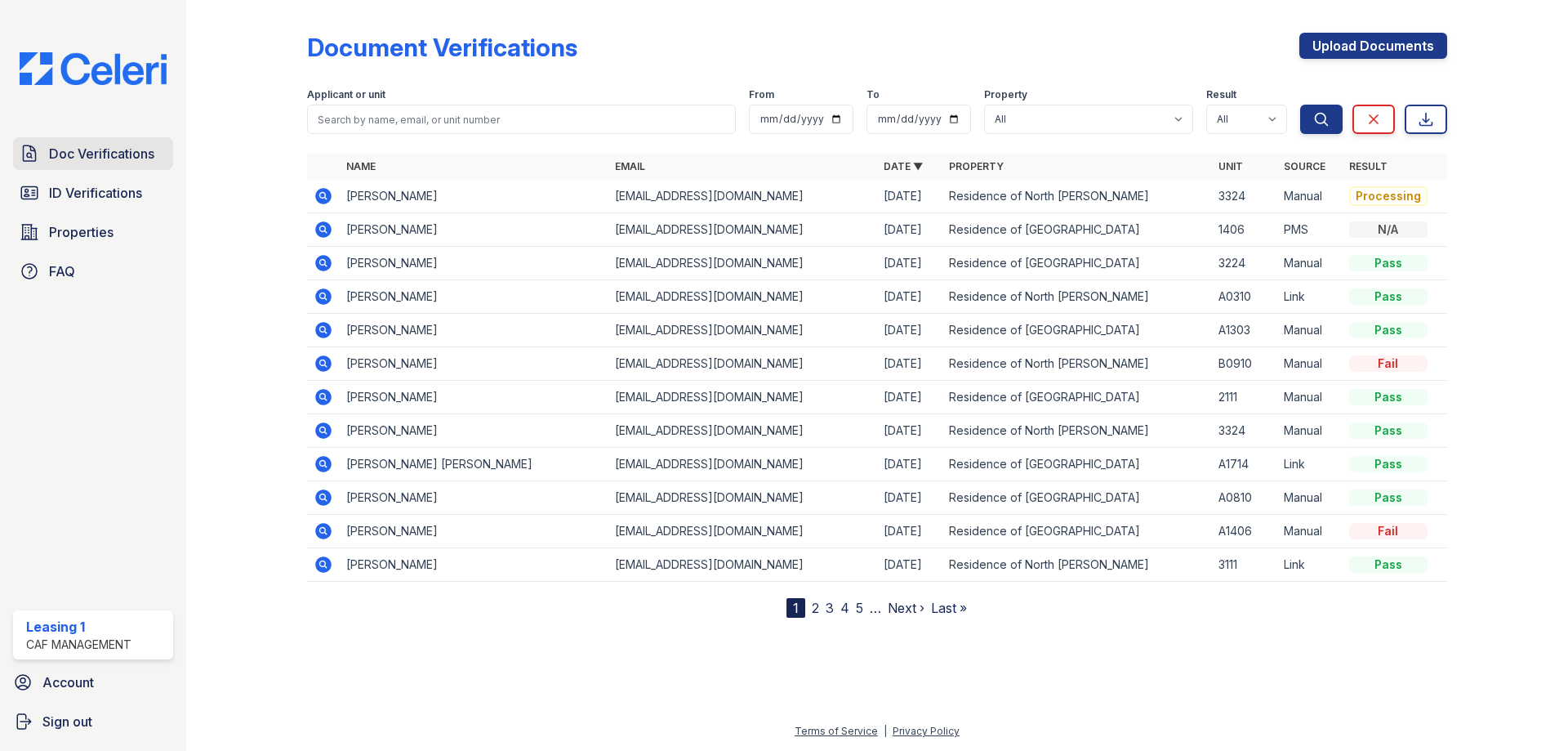
click at [124, 150] on span "Doc Verifications" at bounding box center [101, 153] width 105 height 20
click at [326, 202] on icon at bounding box center [323, 196] width 17 height 17
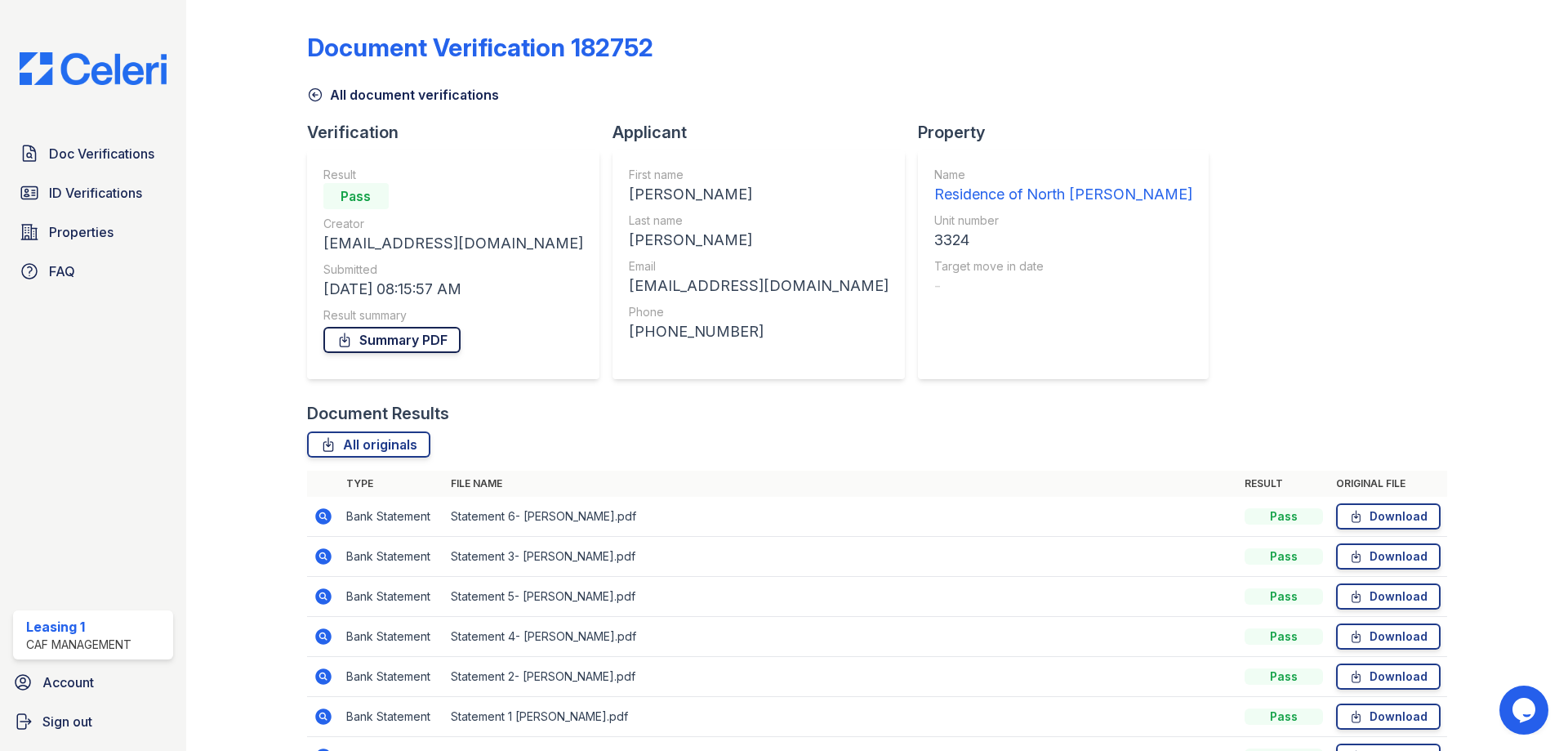
click at [390, 341] on link "Summary PDF" at bounding box center [392, 340] width 137 height 26
click at [116, 184] on span "ID Verifications" at bounding box center [95, 193] width 93 height 20
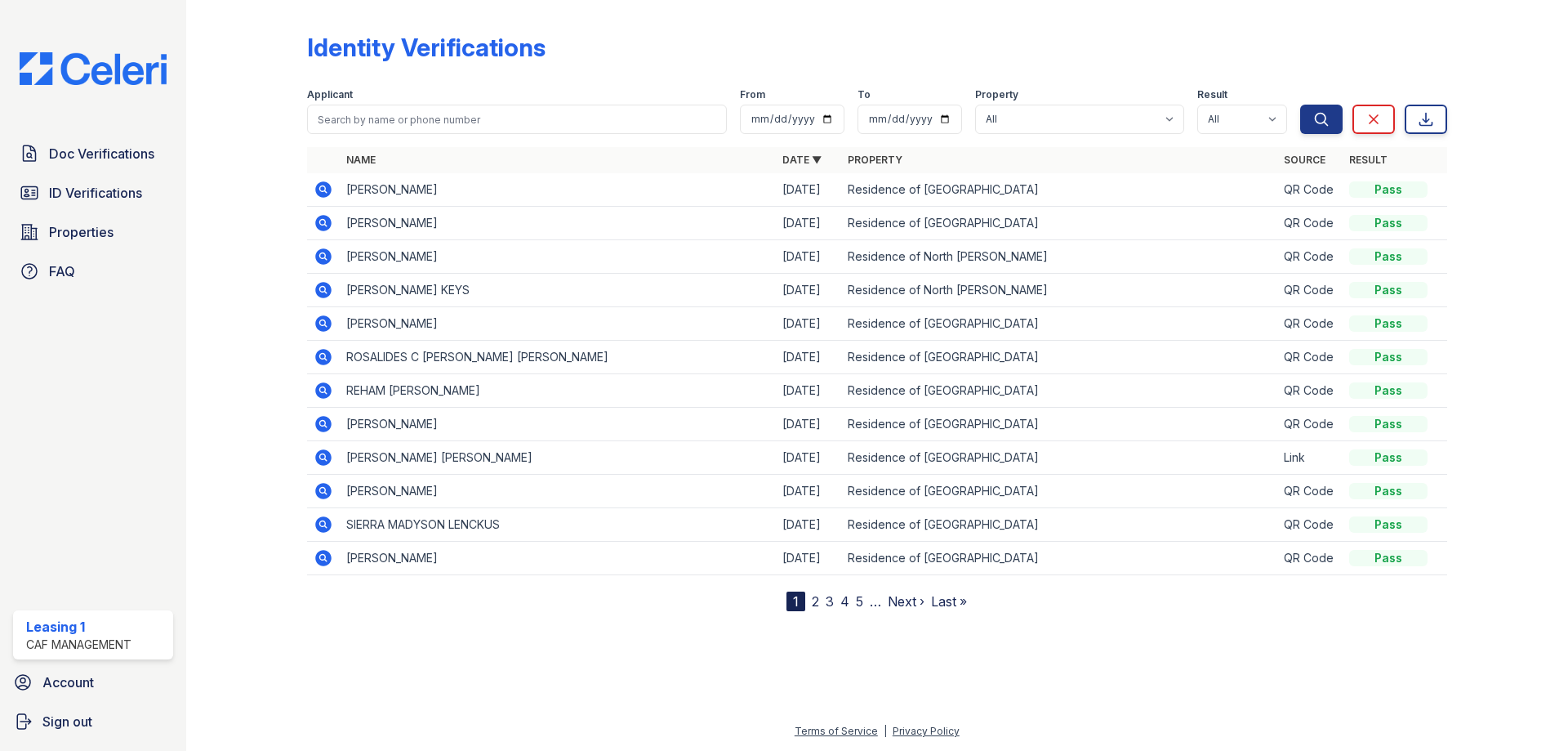
click at [116, 159] on span "Doc Verifications" at bounding box center [101, 153] width 105 height 20
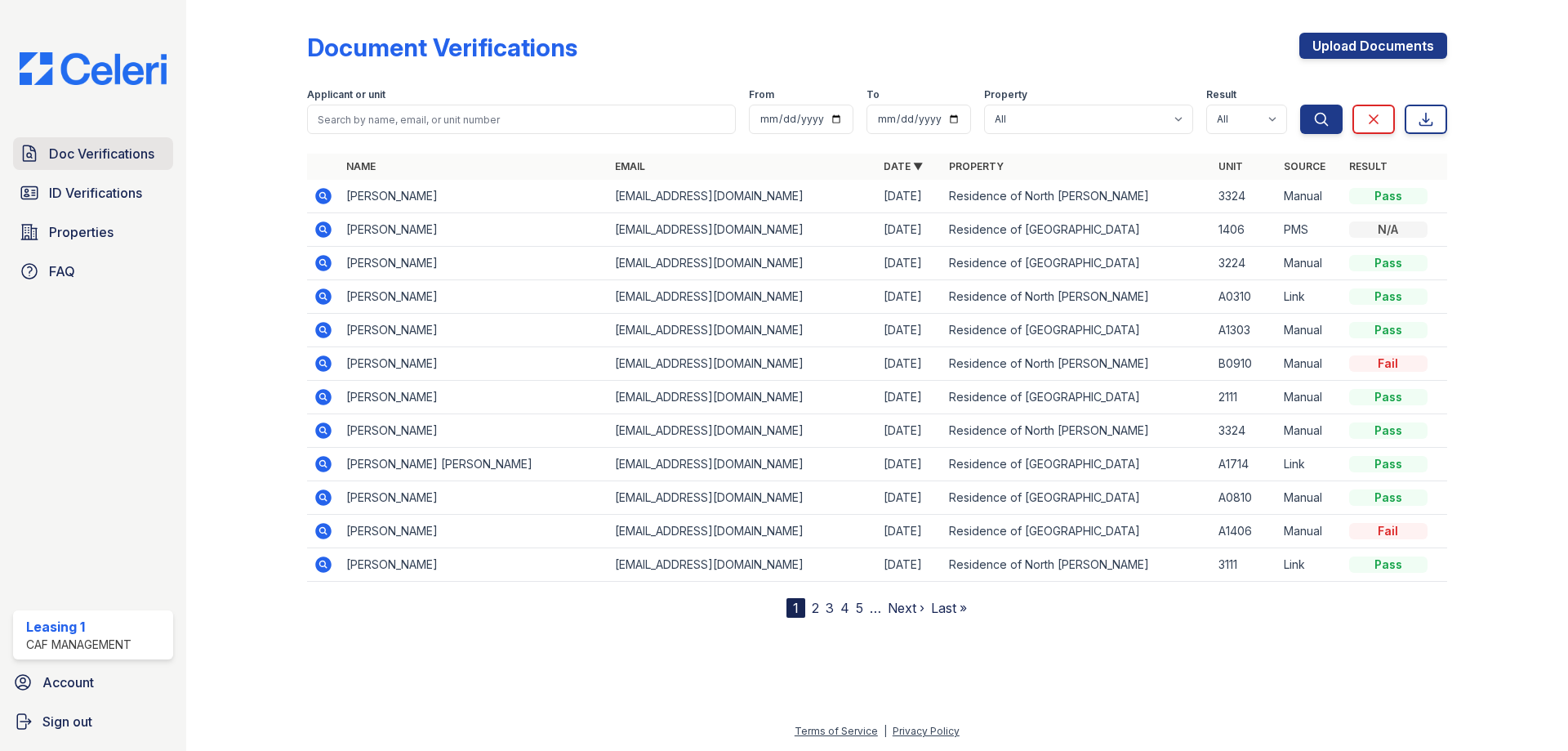
click at [116, 156] on span "Doc Verifications" at bounding box center [101, 153] width 105 height 20
click at [323, 429] on icon at bounding box center [321, 429] width 4 height 4
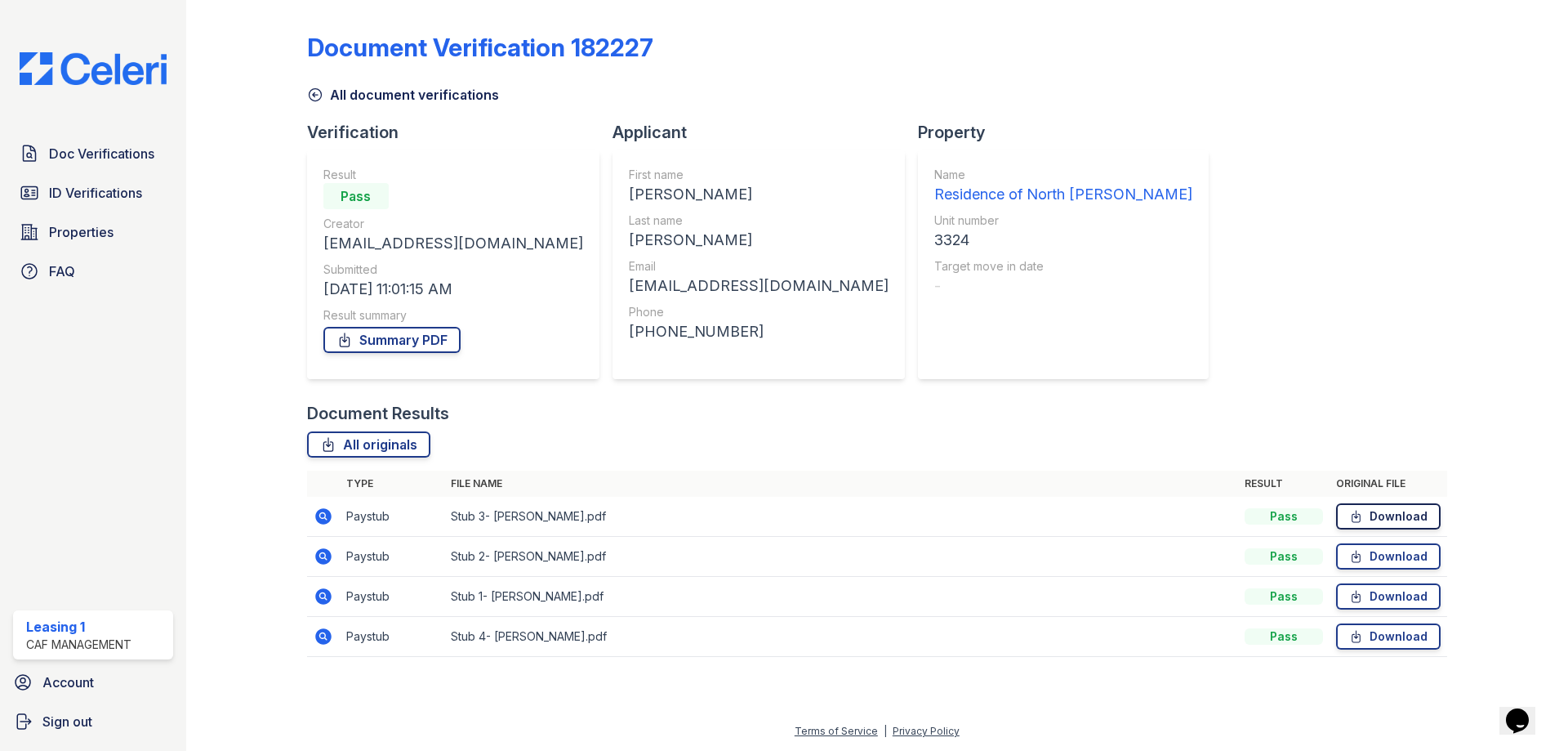
click at [1396, 514] on link "Download" at bounding box center [1388, 516] width 104 height 26
click at [1398, 552] on link "Download" at bounding box center [1388, 556] width 104 height 26
click at [1398, 589] on link "Download" at bounding box center [1388, 596] width 104 height 26
click at [1396, 633] on link "Download" at bounding box center [1388, 636] width 104 height 26
drag, startPoint x: 440, startPoint y: 340, endPoint x: 307, endPoint y: 320, distance: 134.5
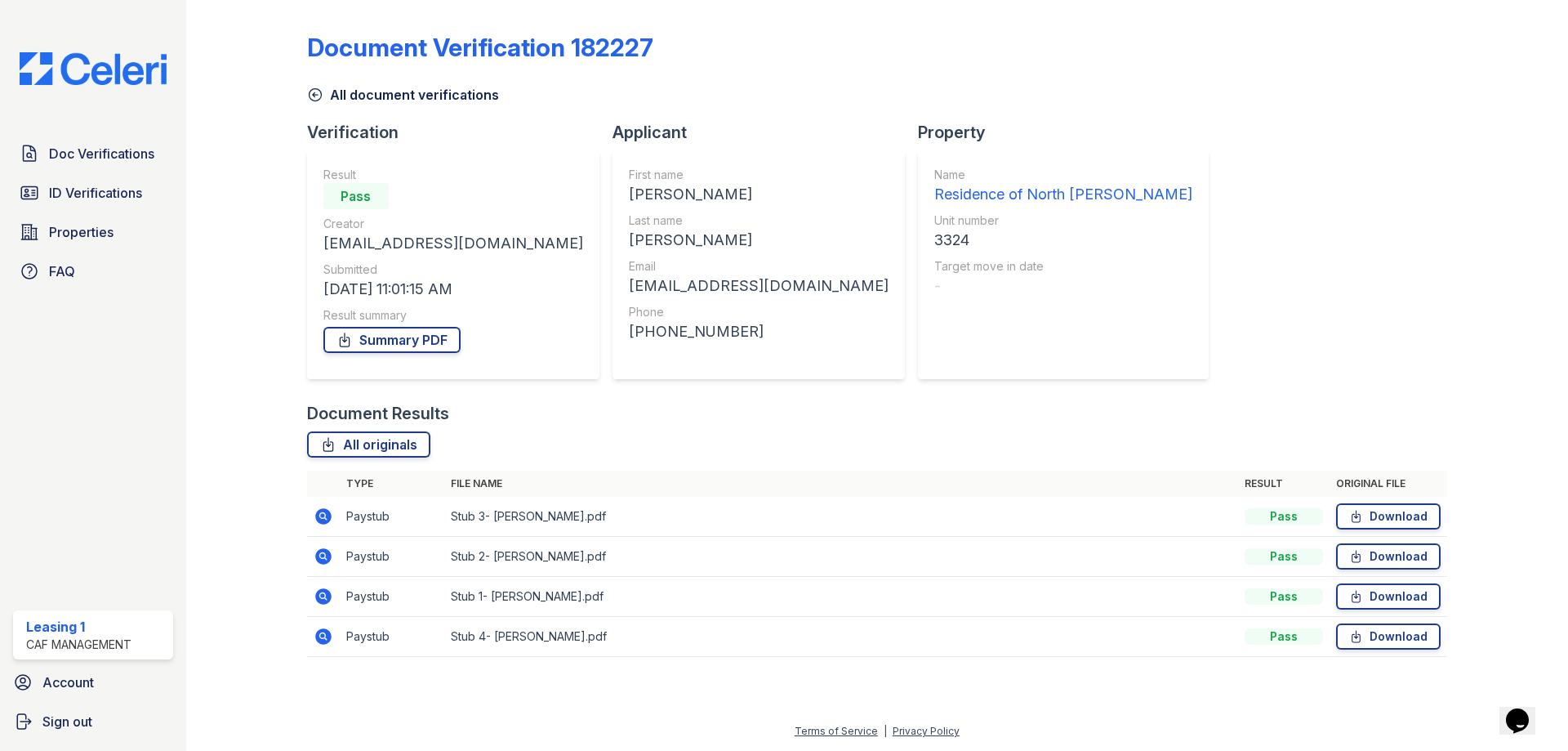
click at [440, 340] on link "Summary PDF" at bounding box center [392, 340] width 137 height 26
click at [96, 188] on span "ID Verifications" at bounding box center [95, 193] width 93 height 20
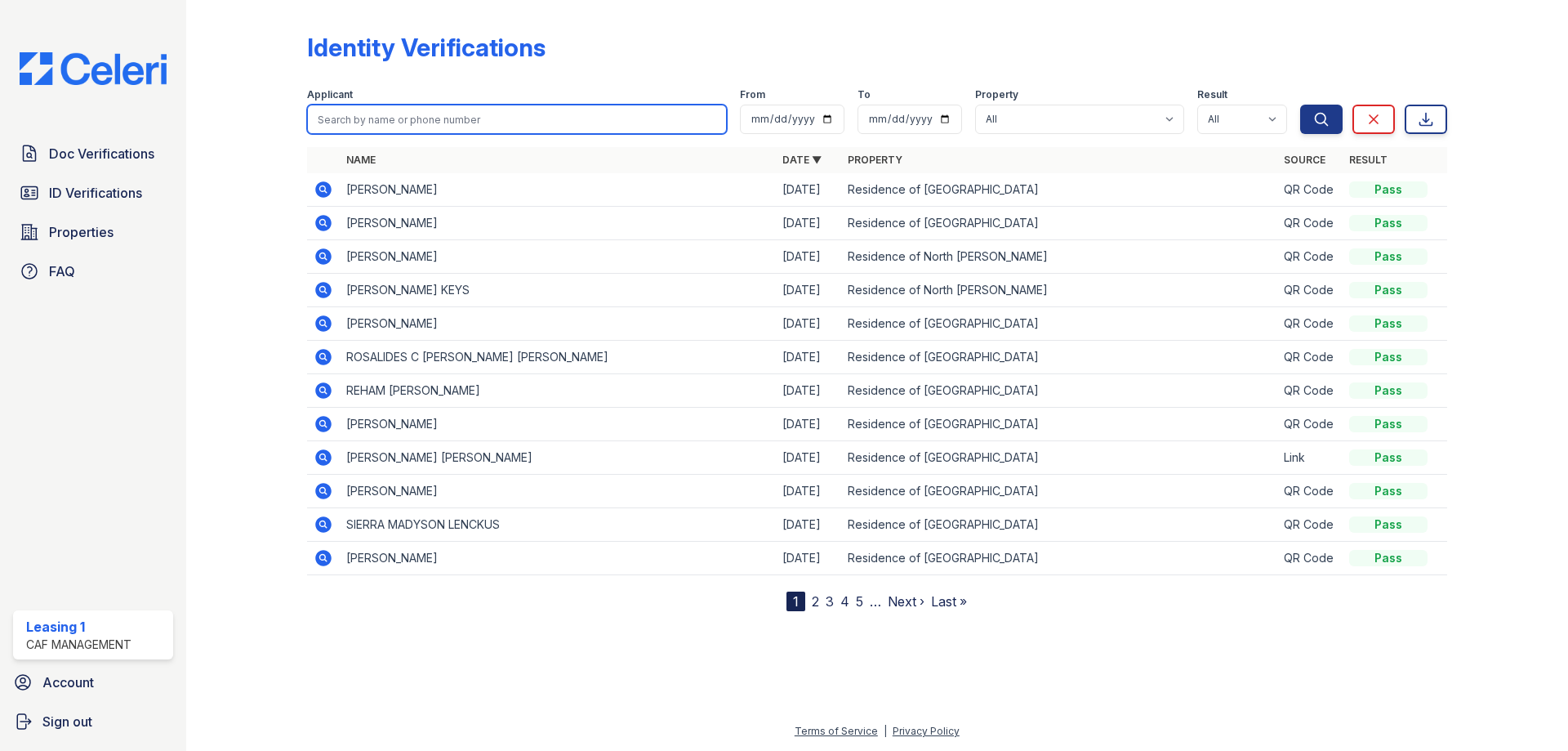
click at [367, 123] on input "search" at bounding box center [516, 119] width 420 height 30
type input "Johan"
click at [1300, 104] on button "Search" at bounding box center [1321, 119] width 43 height 30
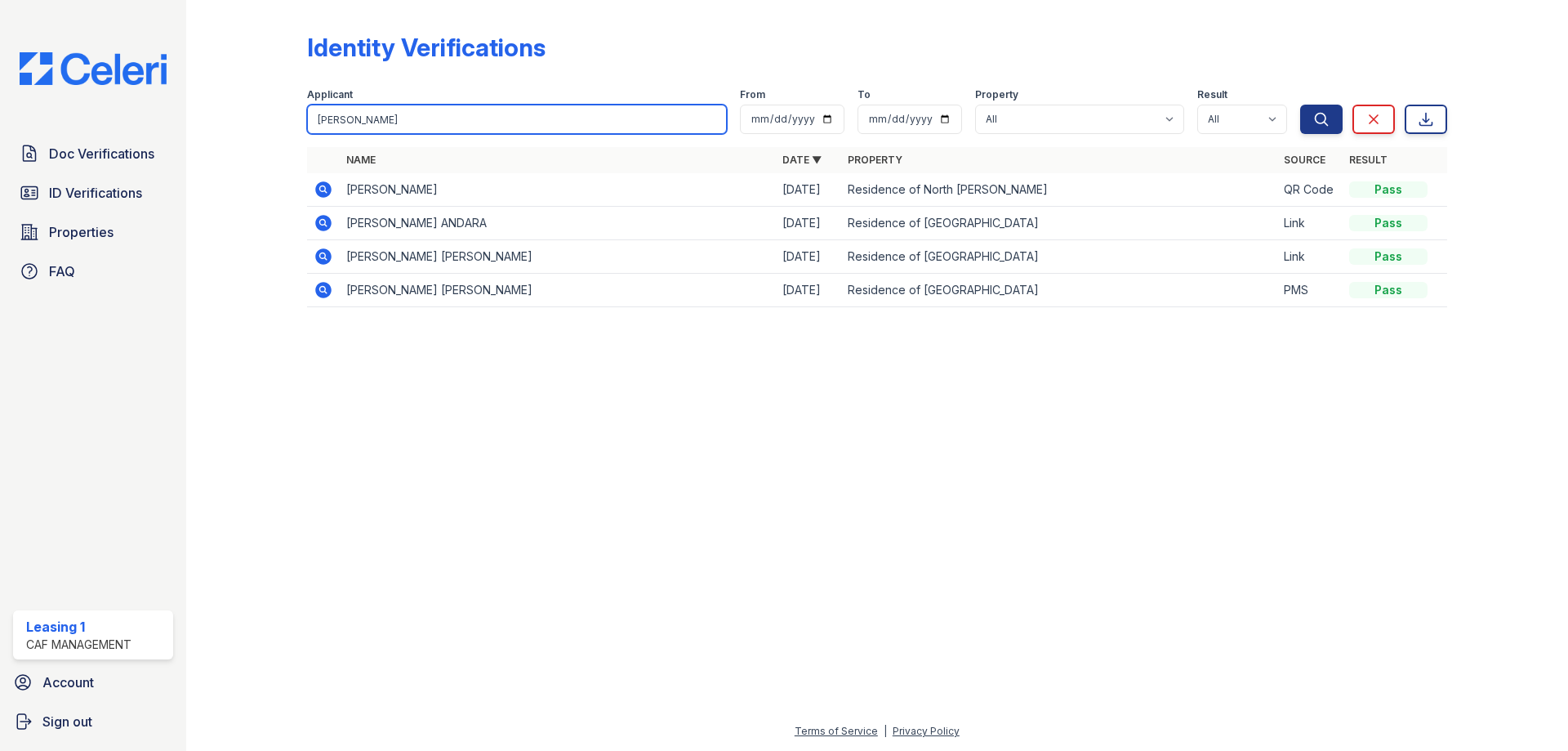
drag, startPoint x: 374, startPoint y: 116, endPoint x: 244, endPoint y: 120, distance: 130.1
click at [248, 120] on div "Identity Verifications Filter Applicant Johan From To Property All Residence of…" at bounding box center [877, 175] width 1329 height 349
type input "Vanessa"
click at [1300, 104] on button "Search" at bounding box center [1321, 119] width 43 height 30
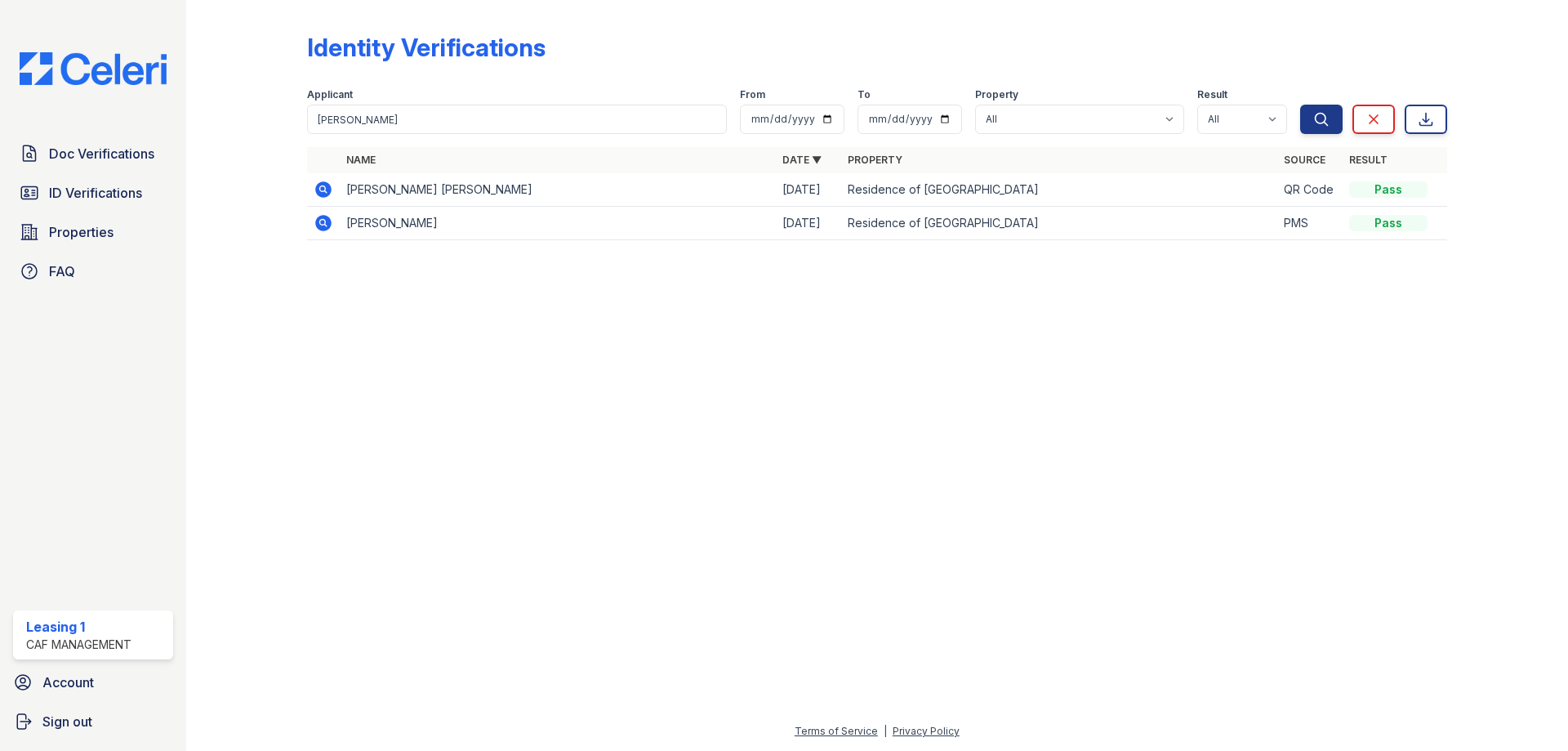
click at [321, 192] on icon at bounding box center [323, 189] width 17 height 17
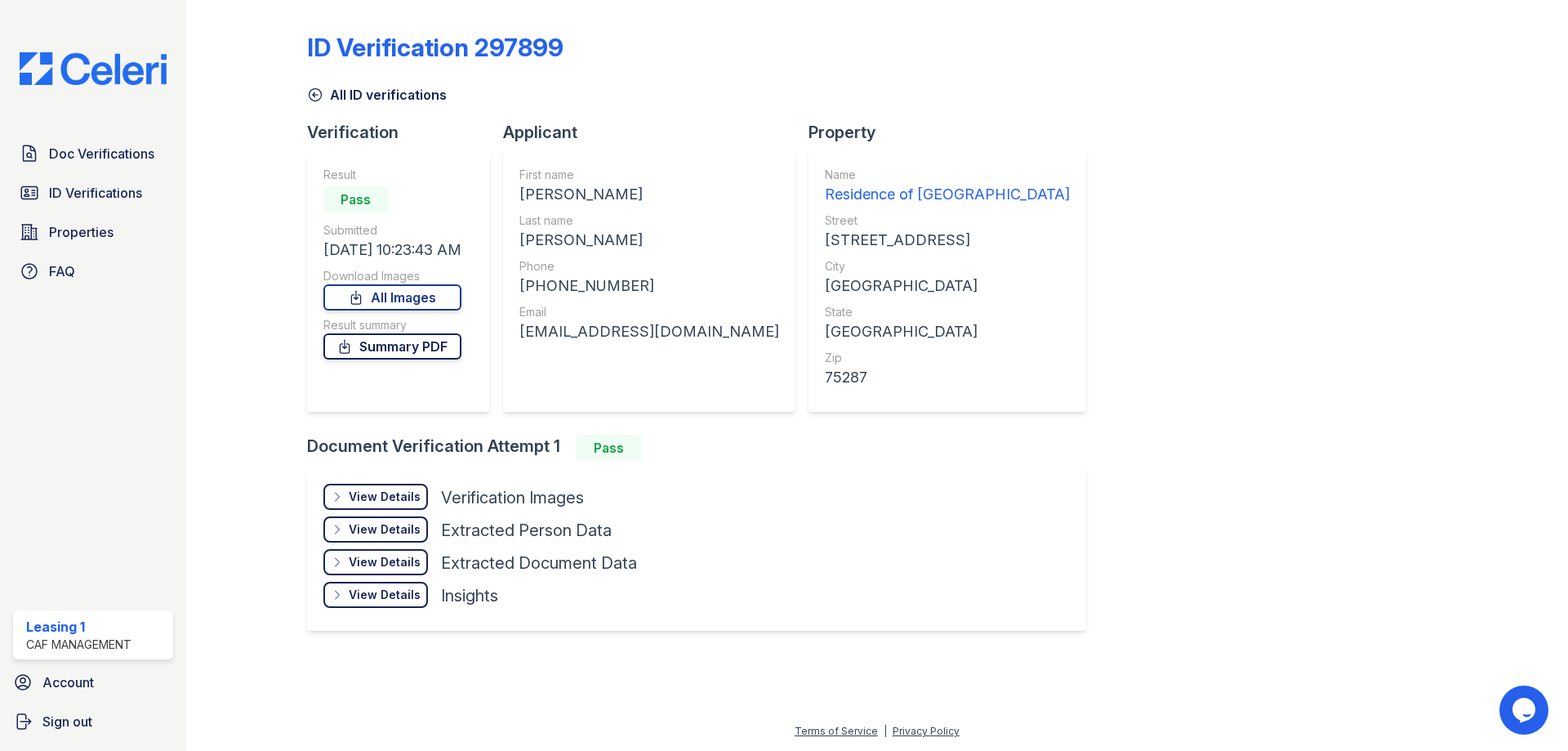
click at [410, 342] on link "Summary PDF" at bounding box center [392, 347] width 138 height 26
click at [422, 301] on link "All Images" at bounding box center [392, 297] width 138 height 26
click at [112, 158] on span "Doc Verifications" at bounding box center [101, 153] width 105 height 20
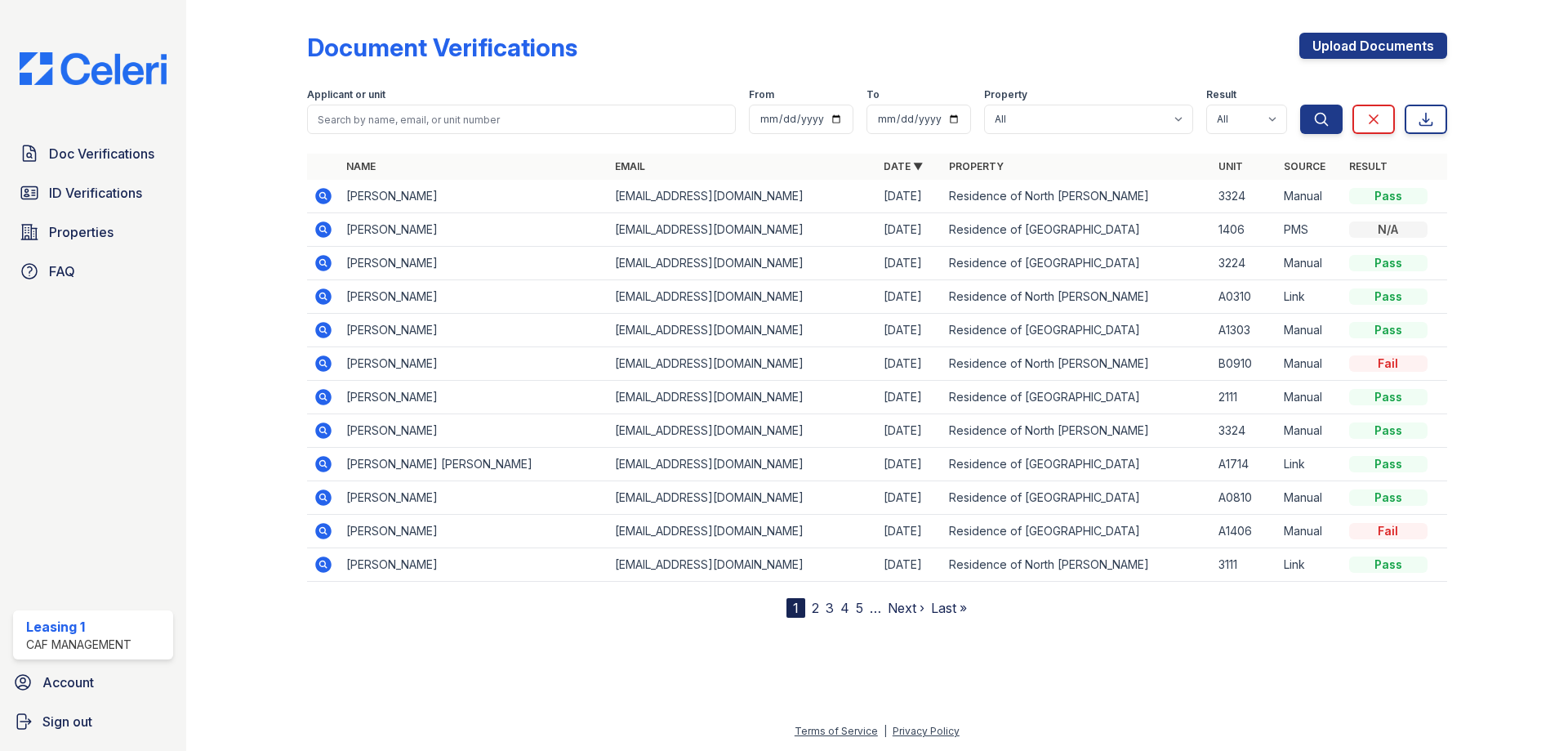
click at [321, 395] on icon at bounding box center [321, 395] width 4 height 4
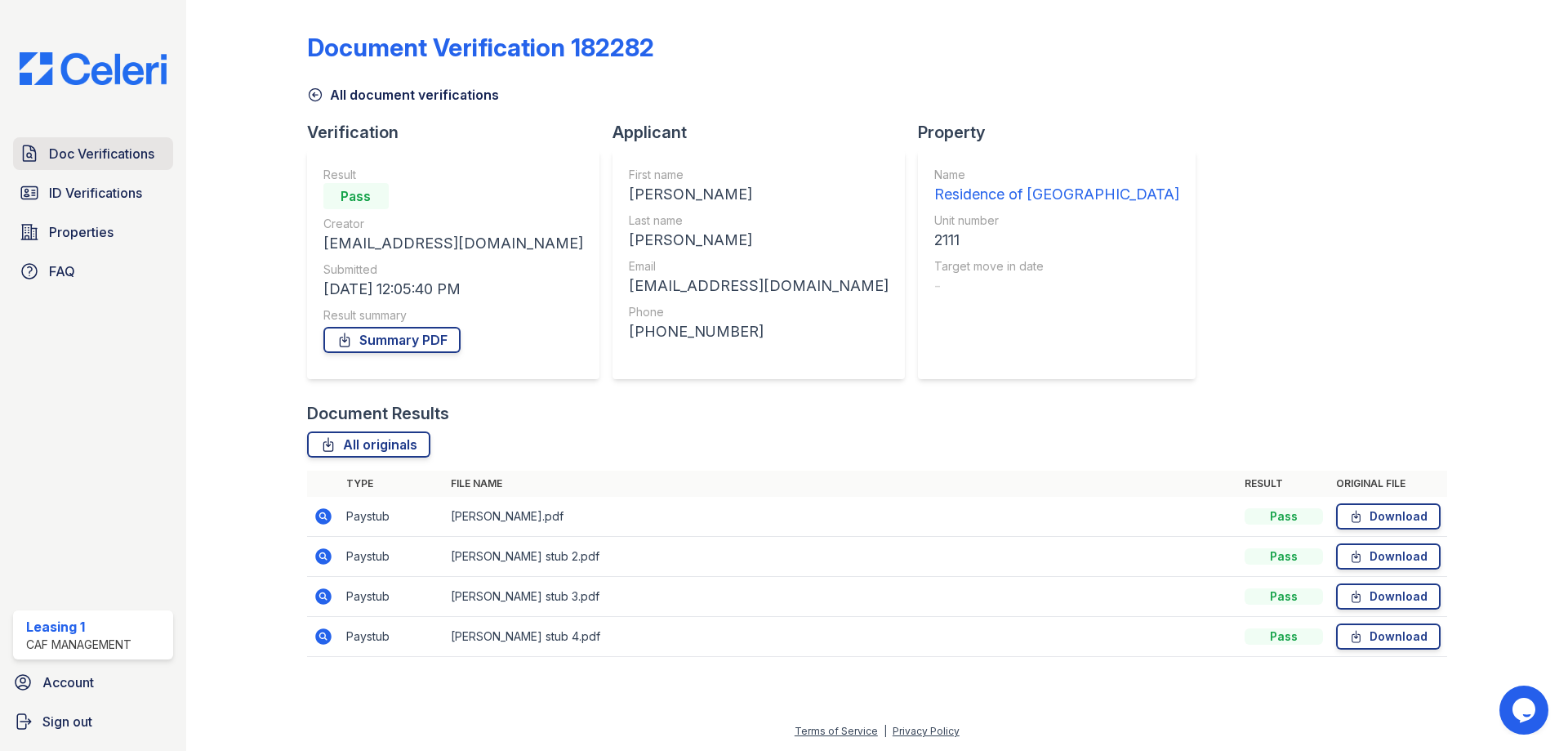
click at [79, 149] on span "Doc Verifications" at bounding box center [101, 153] width 105 height 20
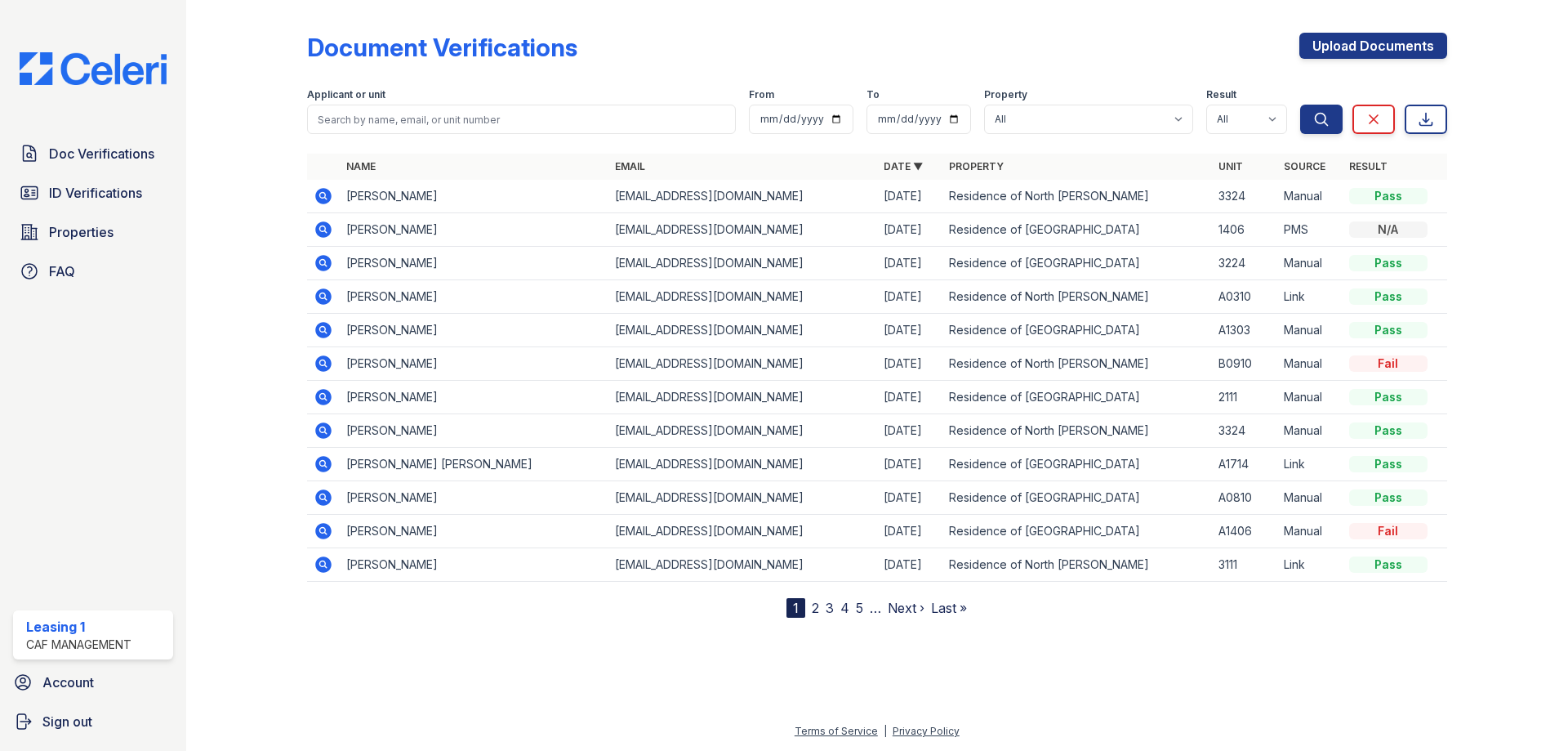
click at [323, 433] on icon at bounding box center [323, 430] width 17 height 17
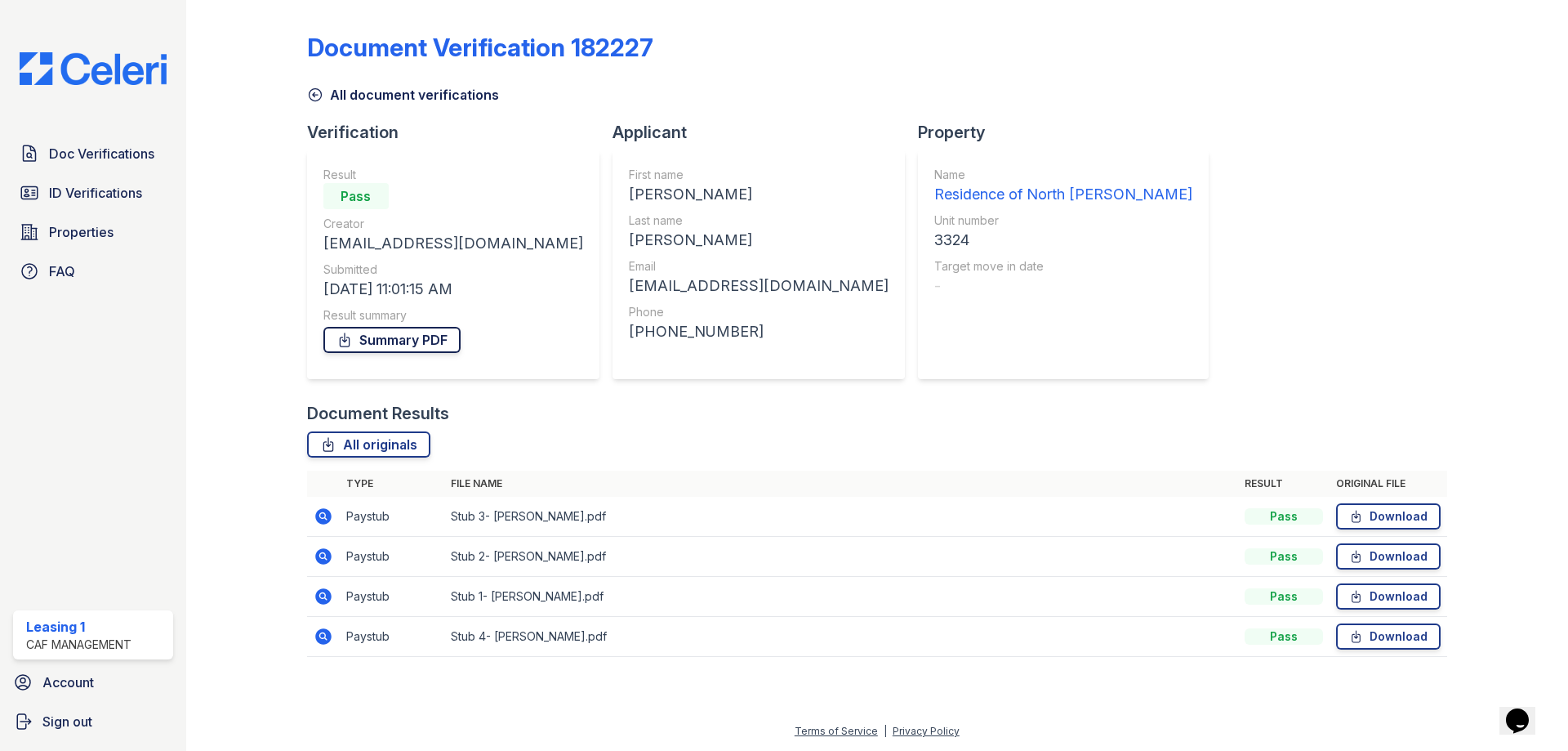
click at [452, 338] on link "Summary PDF" at bounding box center [392, 340] width 137 height 26
click at [1270, 108] on div "Document Verification 182227 All document verifications Verification Result Pas…" at bounding box center [877, 340] width 1140 height 667
click at [103, 192] on span "ID Verifications" at bounding box center [95, 193] width 93 height 20
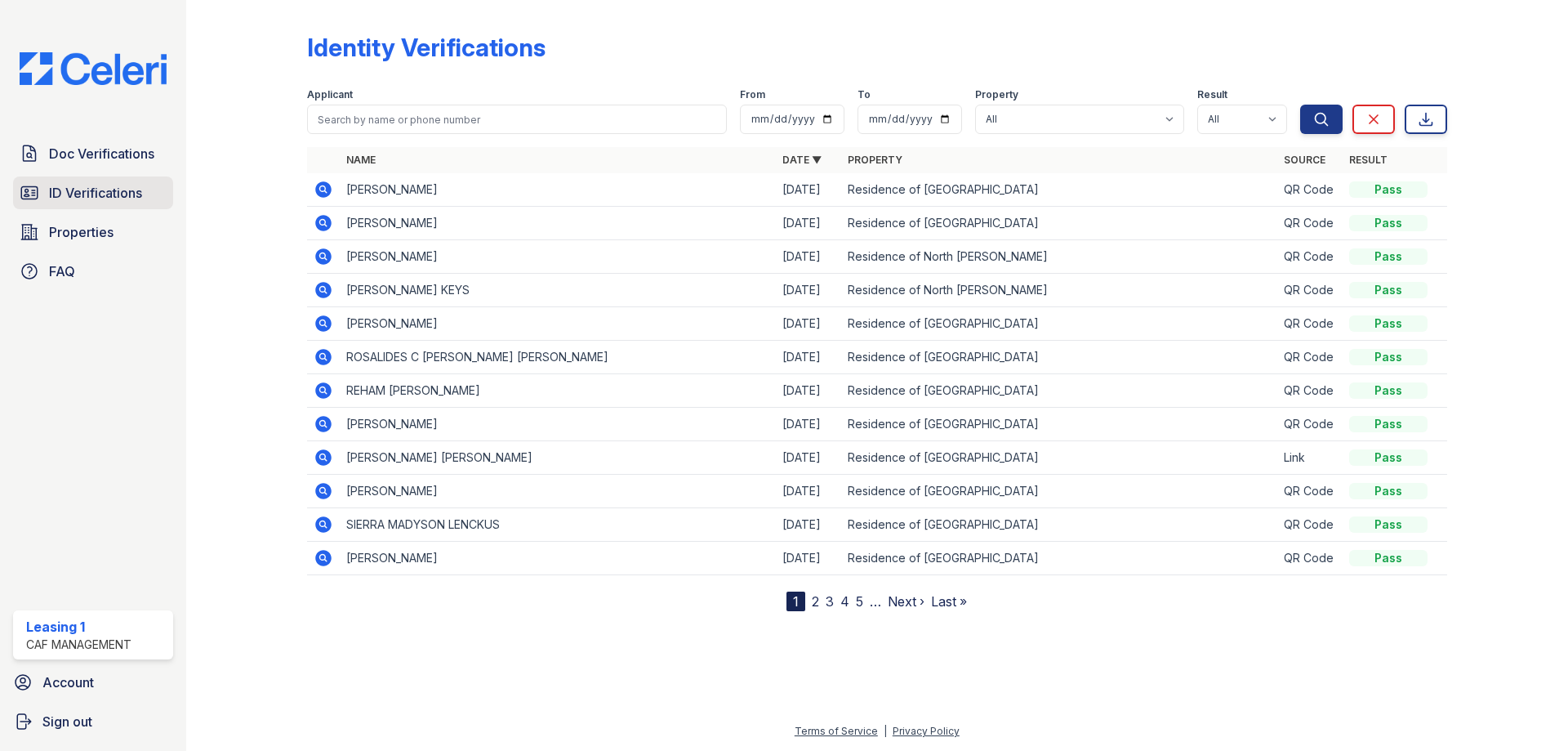
click at [144, 192] on link "ID Verifications" at bounding box center [93, 193] width 160 height 33
click at [111, 231] on span "Properties" at bounding box center [81, 232] width 64 height 20
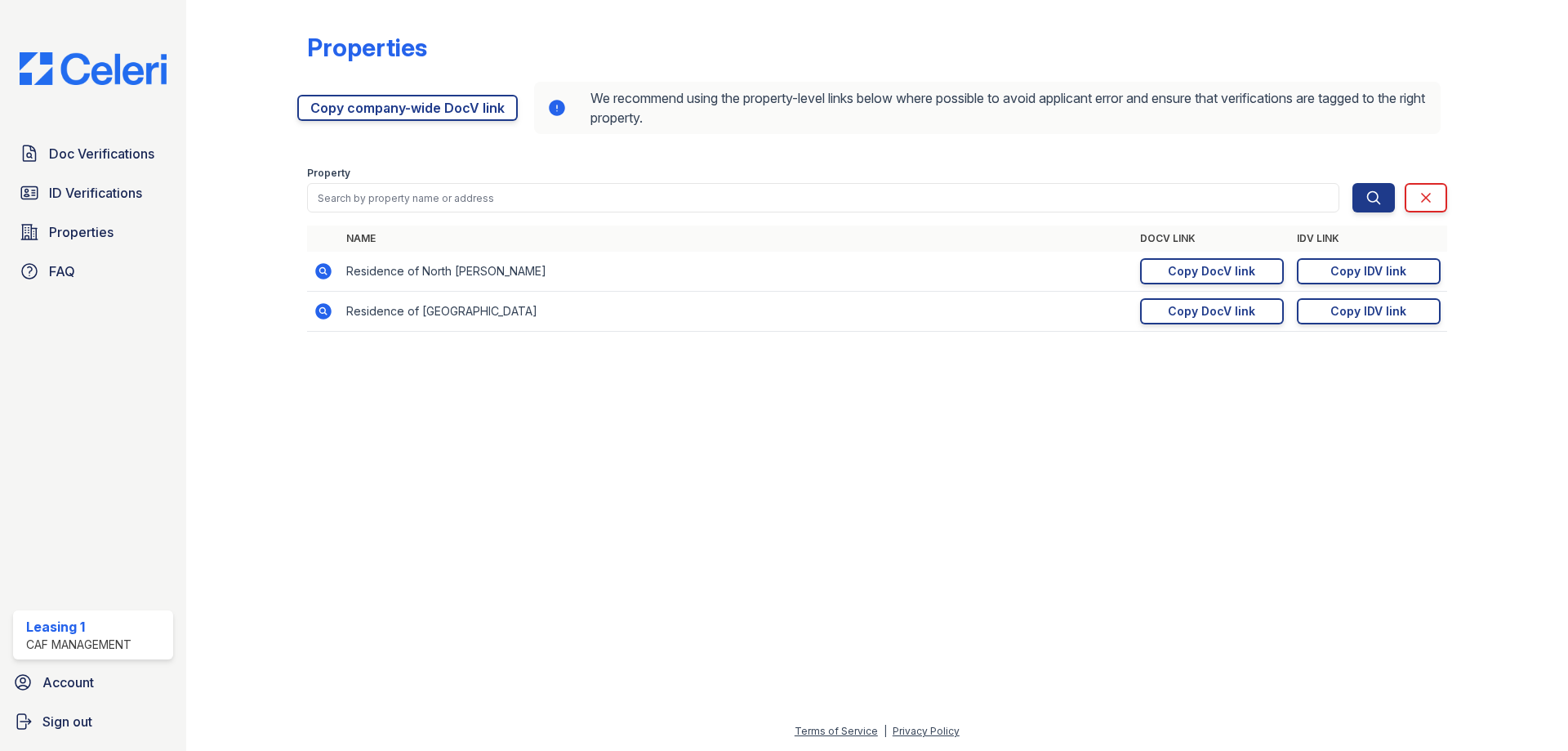
click at [329, 314] on icon at bounding box center [323, 311] width 17 height 17
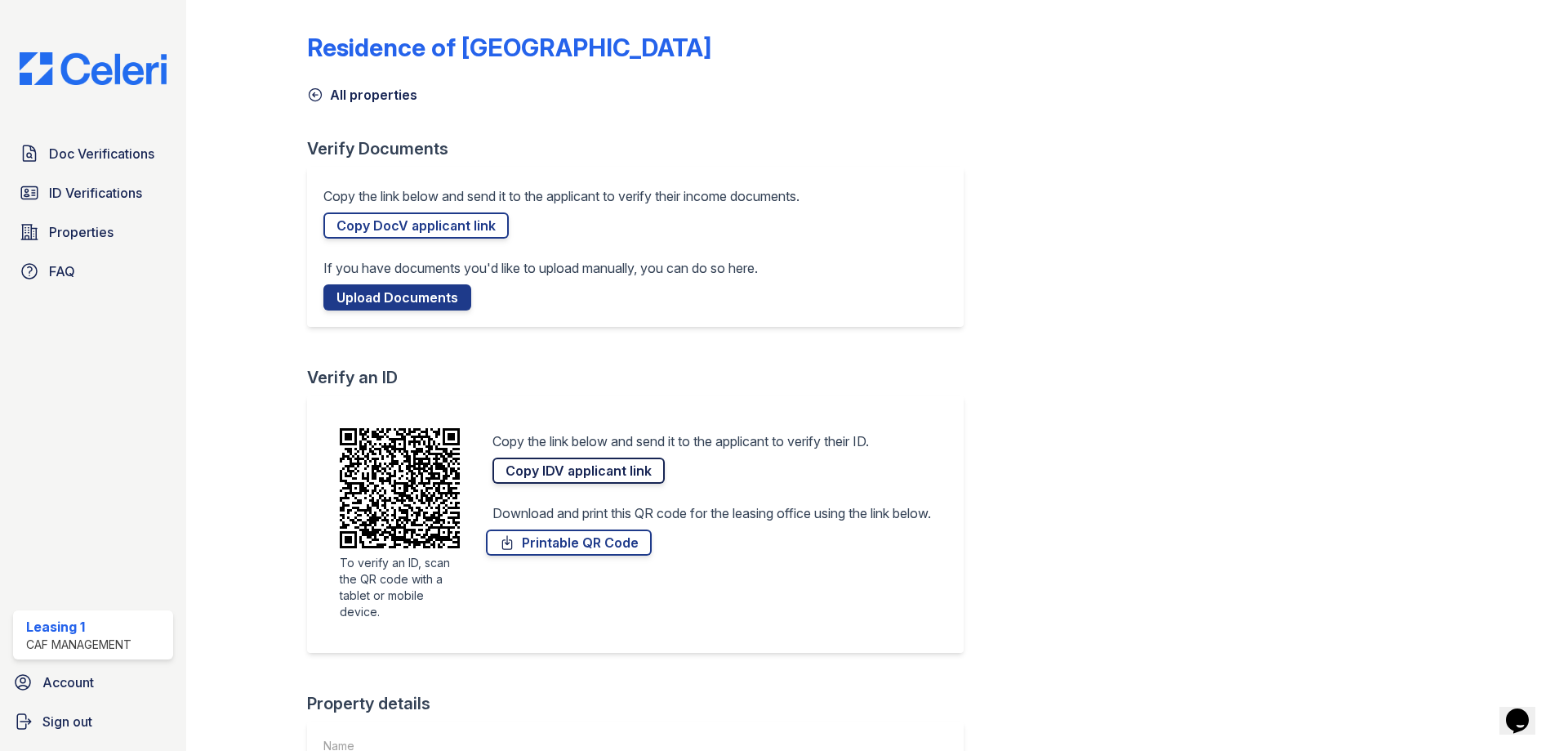
click at [599, 470] on link "Copy IDV applicant link" at bounding box center [579, 470] width 172 height 26
